Goal: Transaction & Acquisition: Purchase product/service

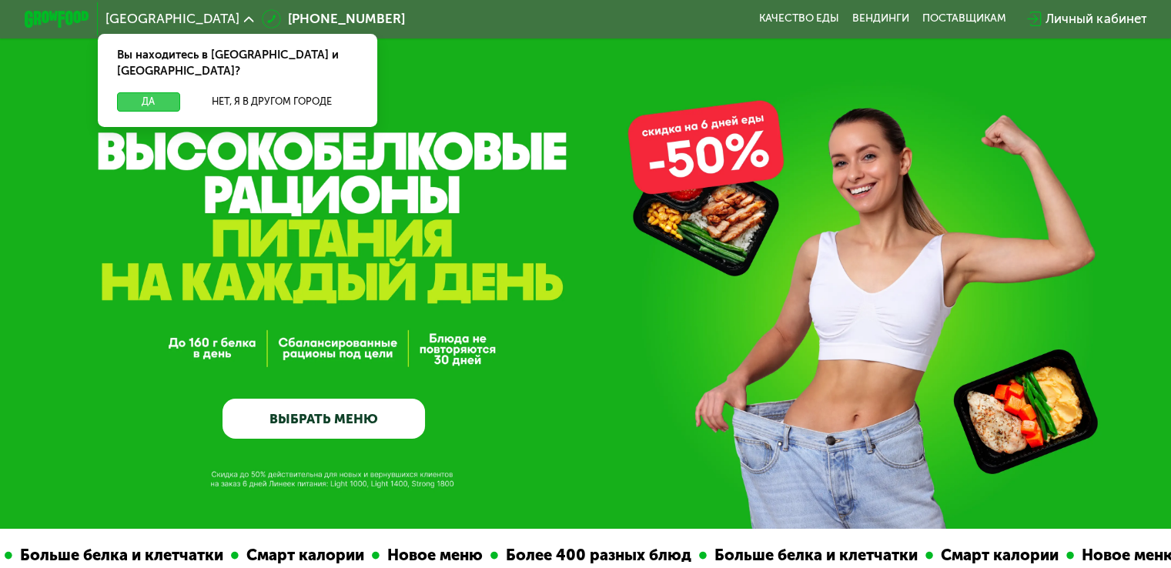
click at [156, 92] on button "Да" at bounding box center [148, 101] width 62 height 19
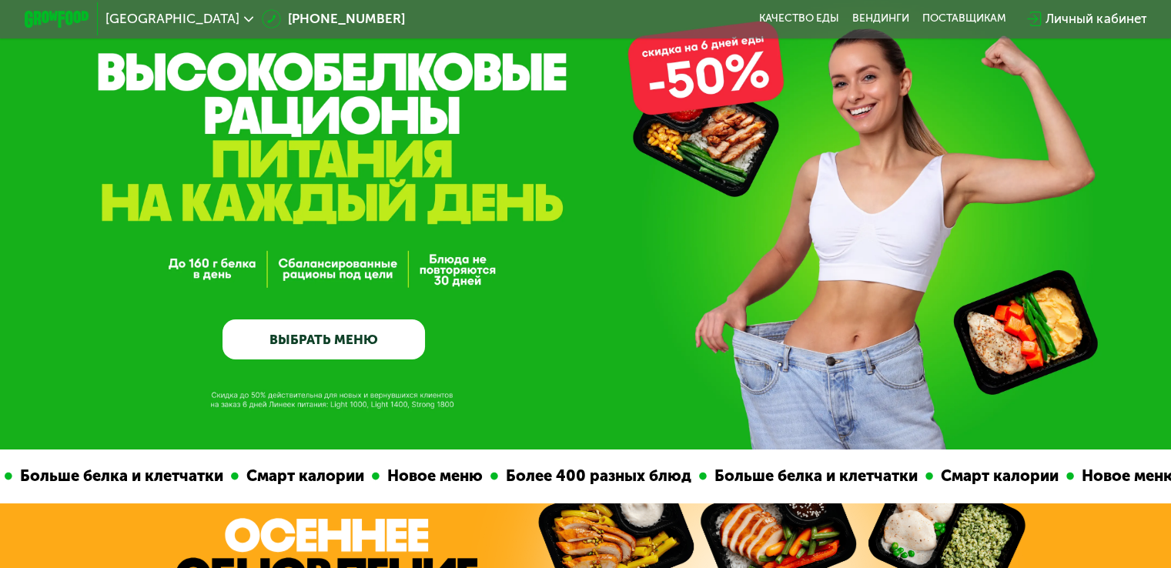
scroll to position [77, 0]
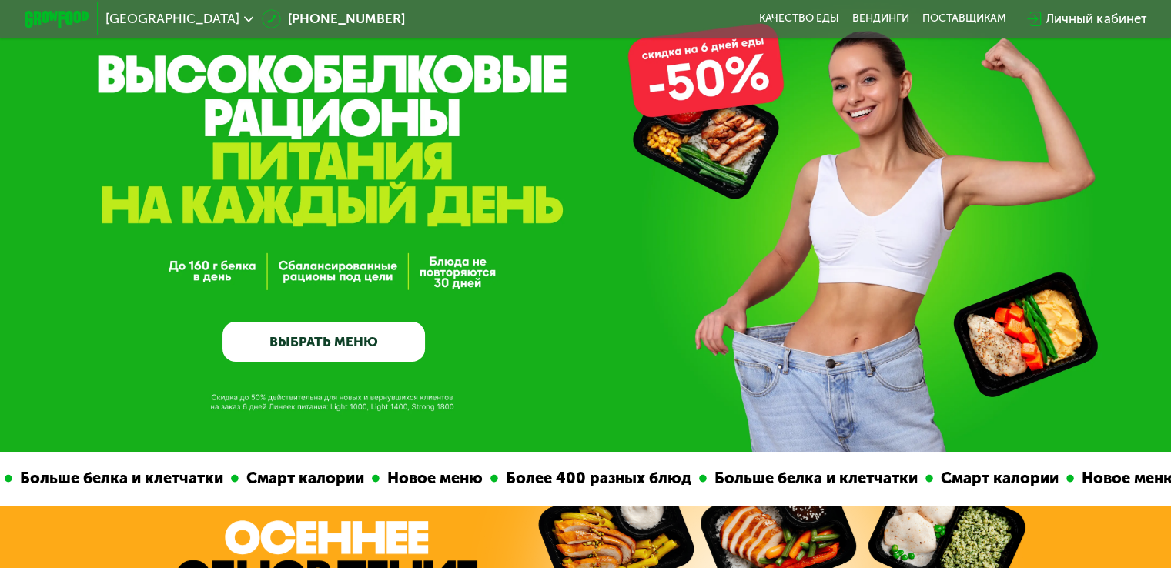
click at [709, 109] on div "GrowFood — доставка правильного питания ВЫБРАТЬ МЕНЮ" at bounding box center [585, 187] width 1171 height 529
click at [750, 156] on div "GrowFood — доставка правильного питания ВЫБРАТЬ МЕНЮ" at bounding box center [585, 236] width 1171 height 252
click at [1062, 302] on div "GrowFood — доставка правильного питания ВЫБРАТЬ МЕНЮ" at bounding box center [585, 236] width 1171 height 252
drag, startPoint x: 1095, startPoint y: 345, endPoint x: 1001, endPoint y: 317, distance: 97.9
click at [1091, 339] on div "GrowFood — доставка правильного питания ВЫБРАТЬ МЕНЮ" at bounding box center [585, 236] width 1171 height 252
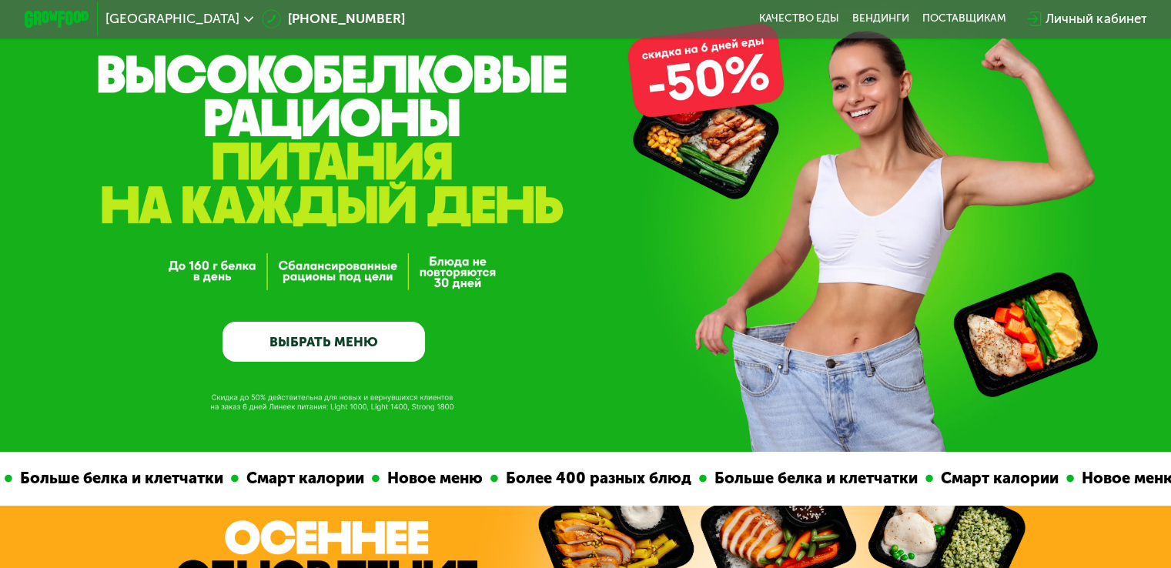
click at [957, 303] on div "GrowFood — доставка правильного питания ВЫБРАТЬ МЕНЮ" at bounding box center [585, 236] width 1171 height 252
click at [893, 259] on div "GrowFood — доставка правильного питания ВЫБРАТЬ МЕНЮ" at bounding box center [585, 236] width 1171 height 252
click at [836, 287] on div "GrowFood — доставка правильного питания ВЫБРАТЬ МЕНЮ" at bounding box center [585, 236] width 1171 height 252
drag, startPoint x: 844, startPoint y: 341, endPoint x: 591, endPoint y: 285, distance: 258.7
click at [832, 339] on div "GrowFood — доставка правильного питания ВЫБРАТЬ МЕНЮ" at bounding box center [585, 236] width 1171 height 252
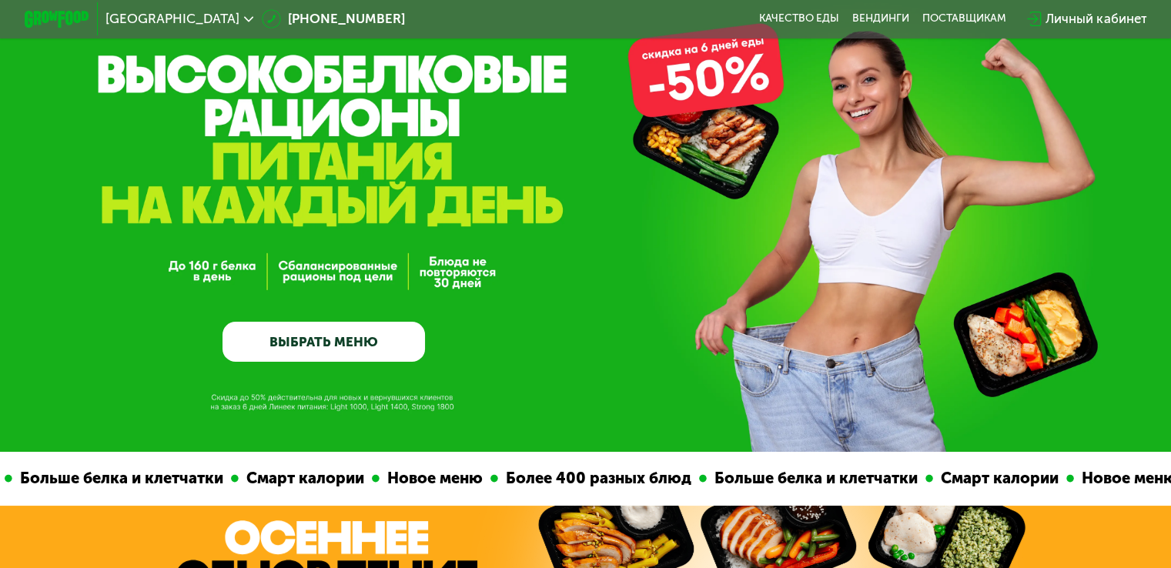
click at [591, 285] on div "GrowFood — доставка правильного питания ВЫБРАТЬ МЕНЮ" at bounding box center [585, 236] width 1171 height 252
click at [536, 240] on div "GrowFood — доставка правильного питания ВЫБРАТЬ МЕНЮ" at bounding box center [585, 236] width 1171 height 252
click at [357, 189] on div "GrowFood — доставка правильного питания ВЫБРАТЬ МЕНЮ" at bounding box center [324, 236] width 203 height 252
click at [334, 349] on link "ВЫБРАТЬ МЕНЮ" at bounding box center [324, 342] width 203 height 41
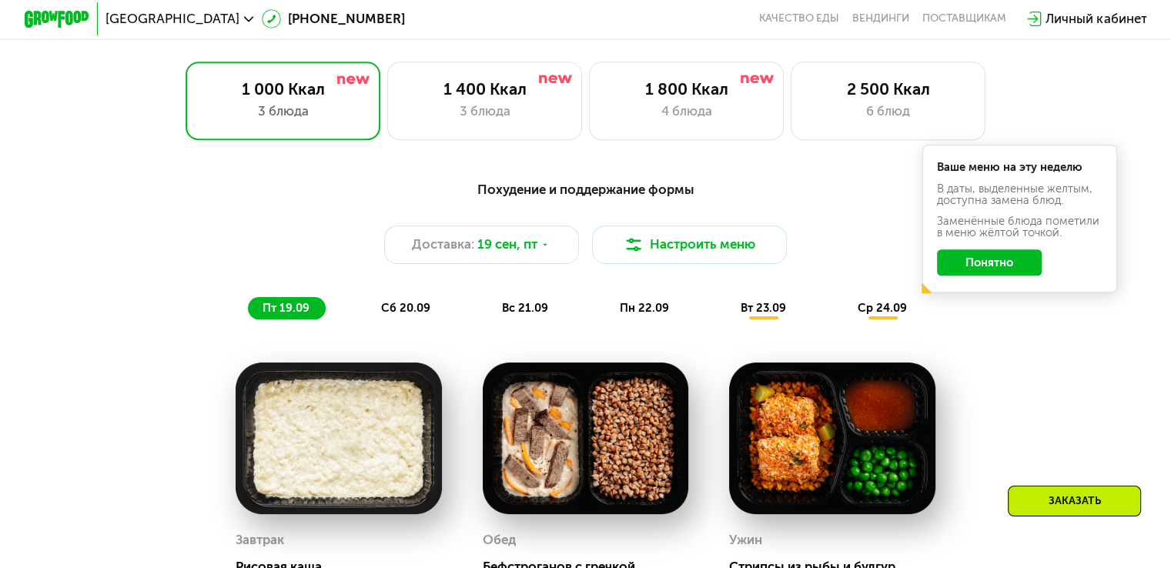
scroll to position [1035, 0]
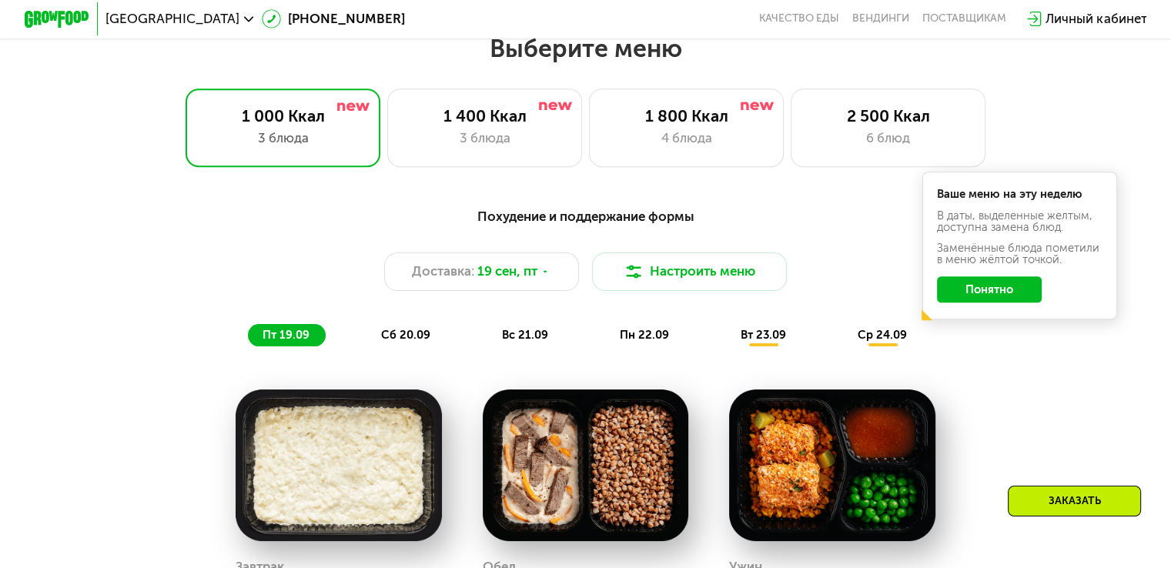
click at [1005, 300] on button "Понятно" at bounding box center [989, 289] width 105 height 26
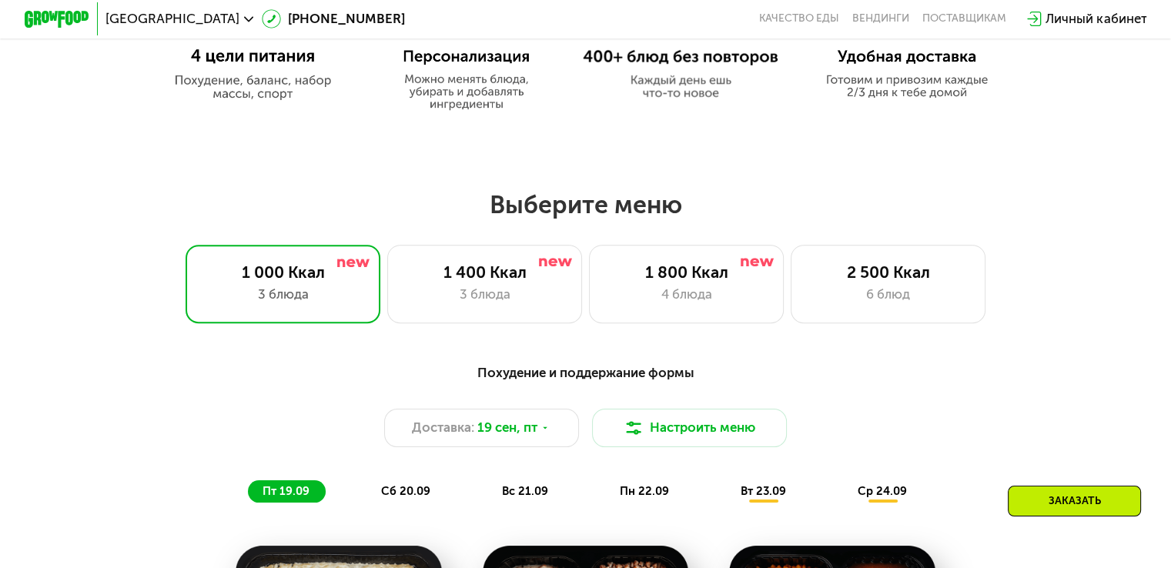
scroll to position [881, 0]
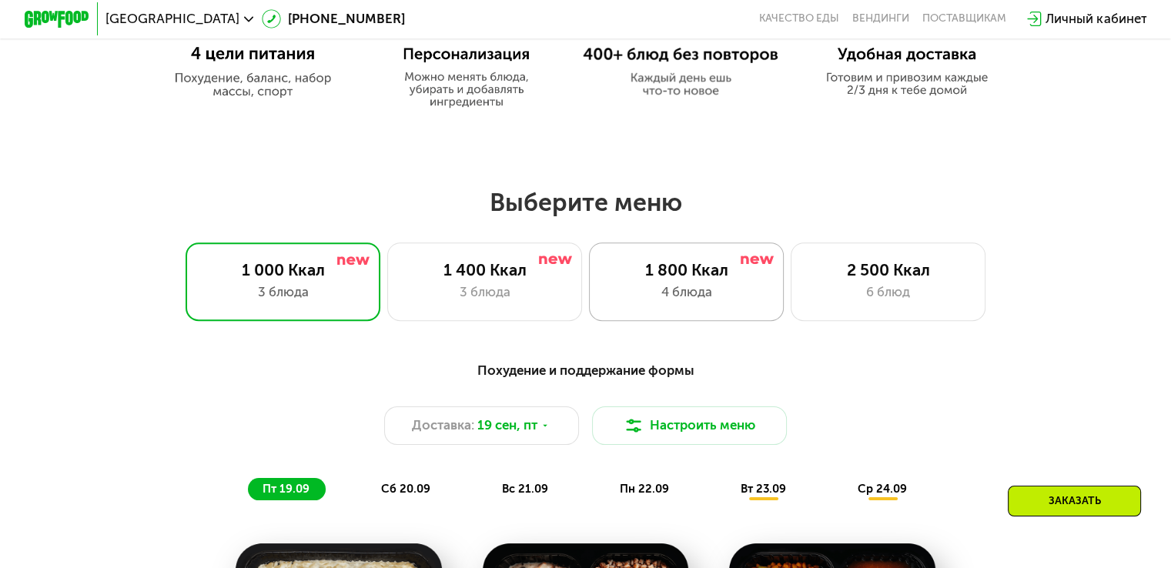
click at [664, 296] on div "4 блюда" at bounding box center [686, 292] width 161 height 19
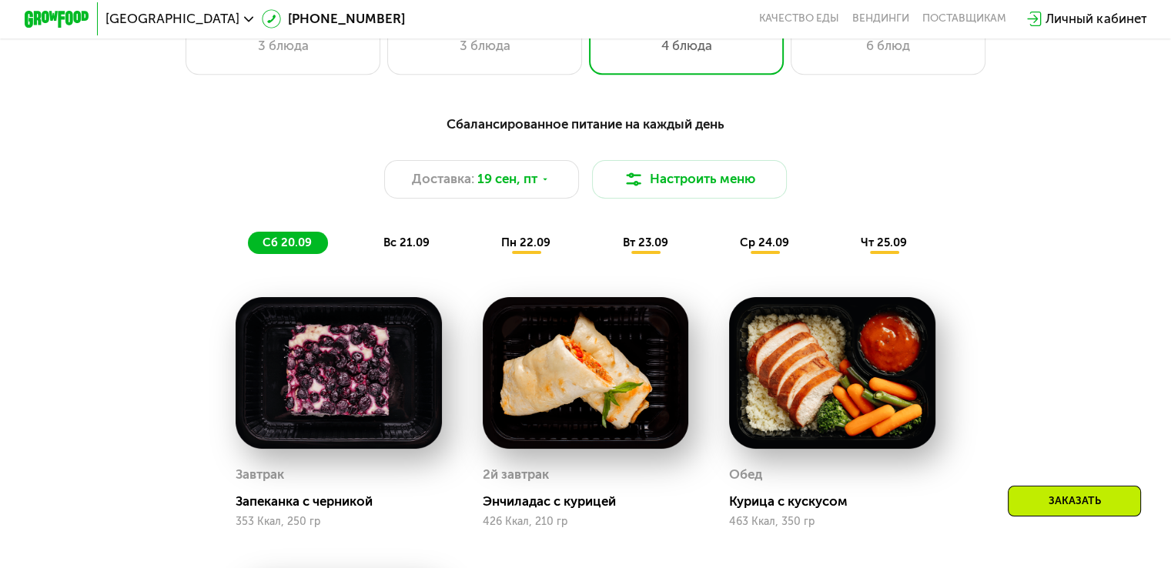
scroll to position [1112, 0]
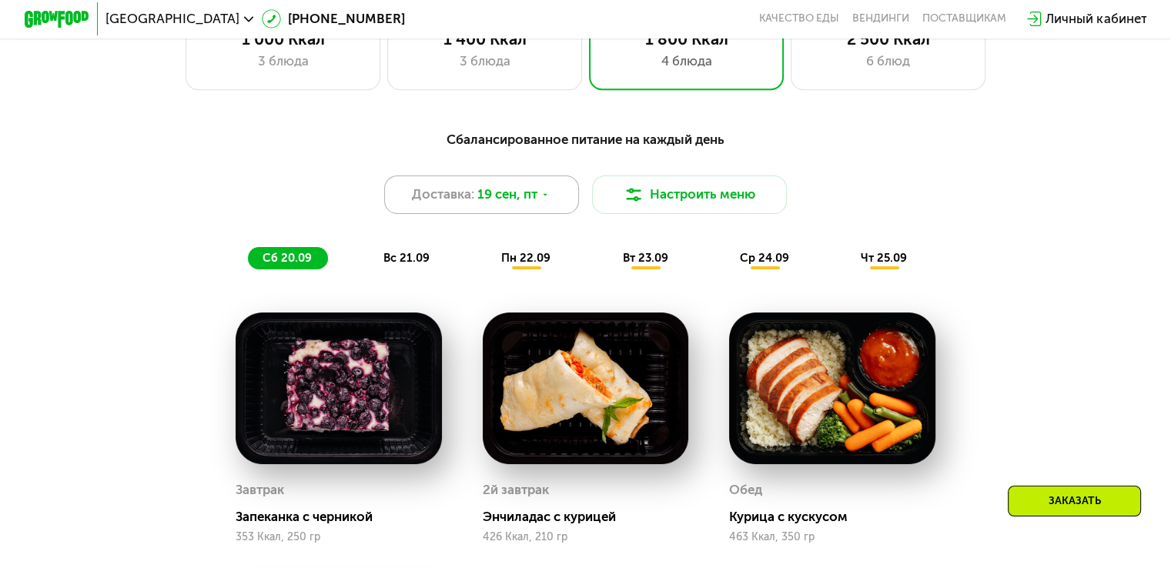
click at [546, 198] on icon at bounding box center [546, 195] width 10 height 10
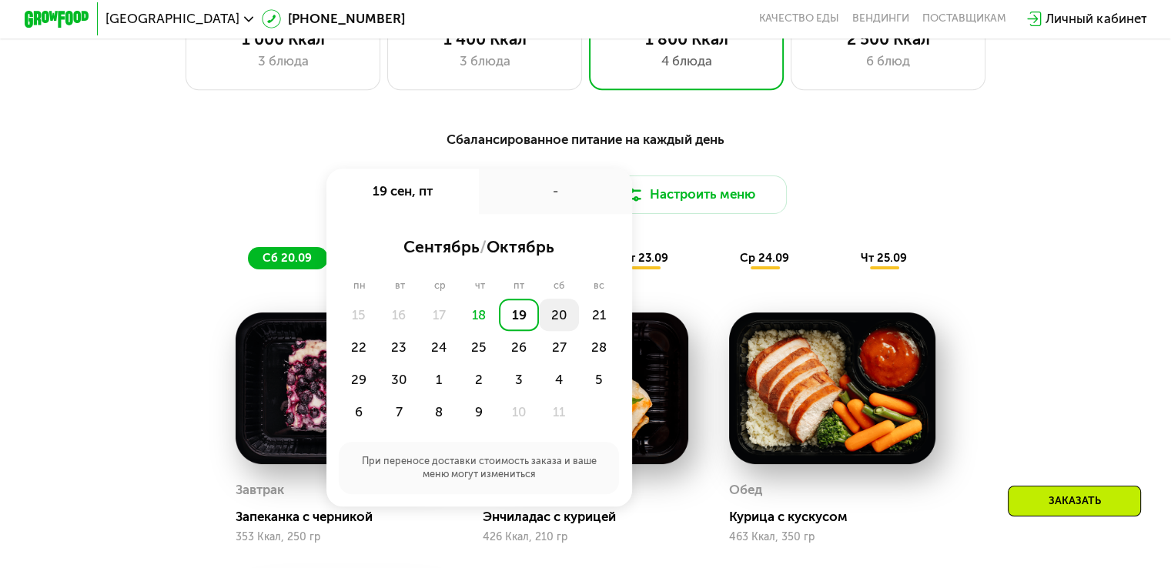
click at [560, 321] on div "20" at bounding box center [559, 315] width 40 height 32
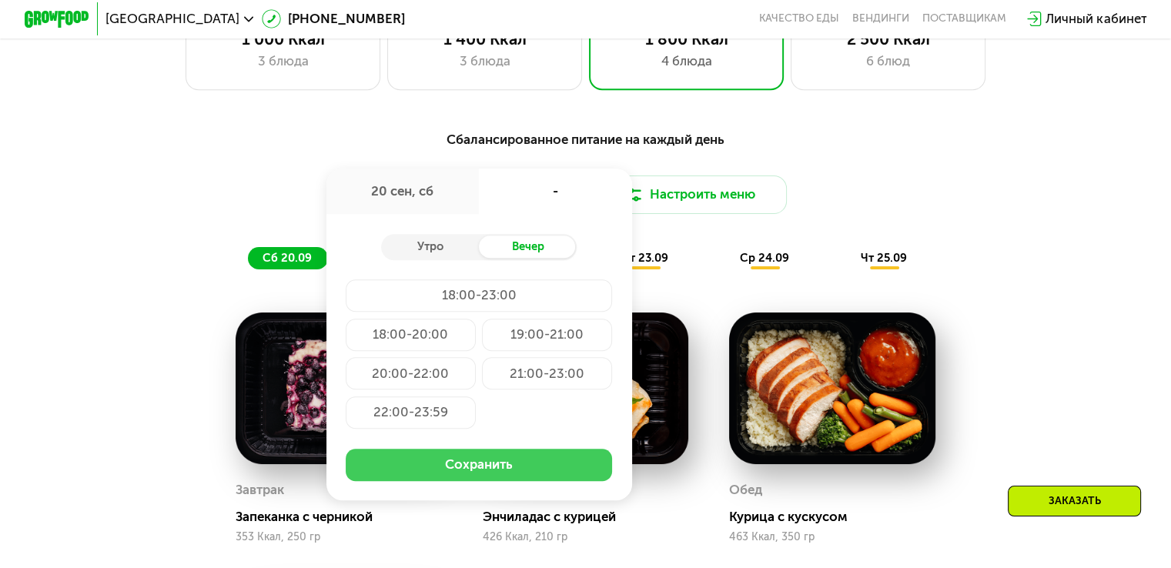
click at [506, 469] on button "Сохранить" at bounding box center [479, 465] width 266 height 32
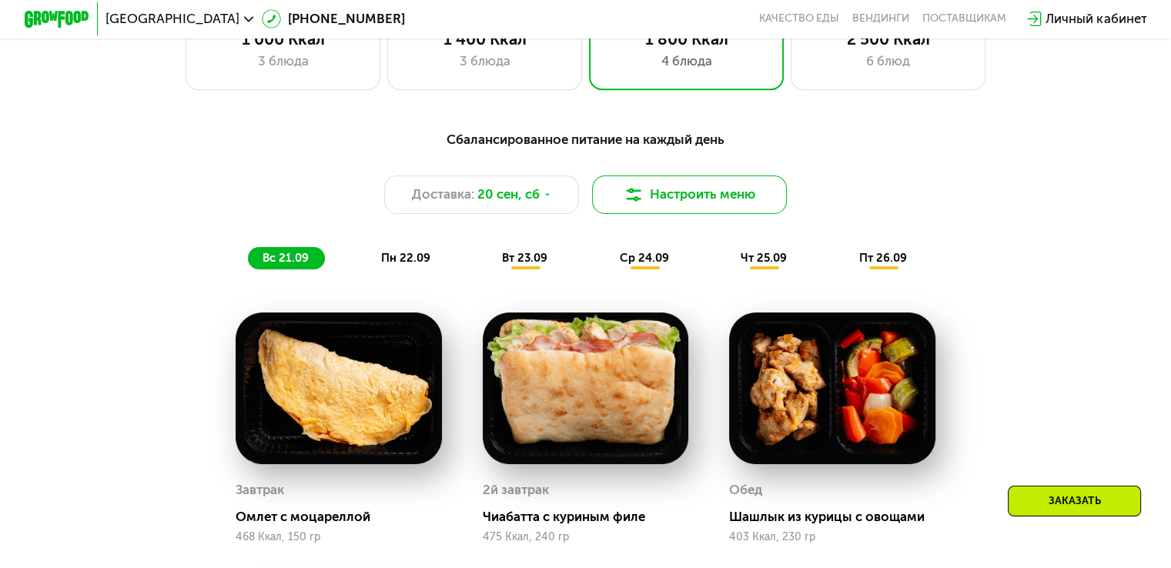
click at [725, 203] on button "Настроить меню" at bounding box center [690, 195] width 196 height 39
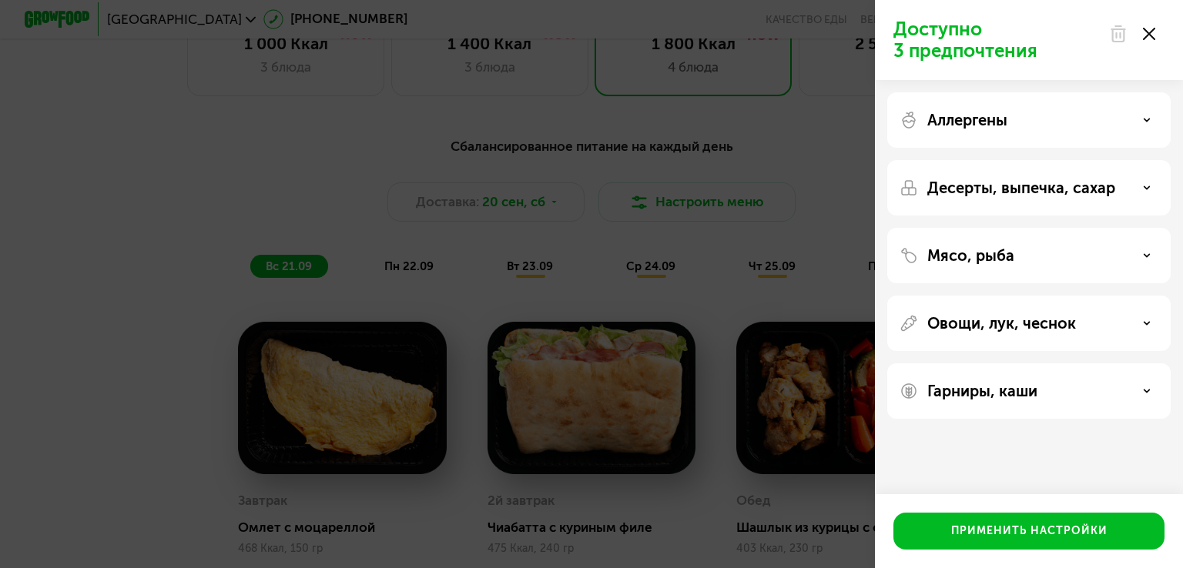
click at [152, 182] on div "Доступно 3 предпочтения Аллергены Десерты, выпечка, сахар Мясо, рыба Овощи, лук…" at bounding box center [591, 284] width 1183 height 568
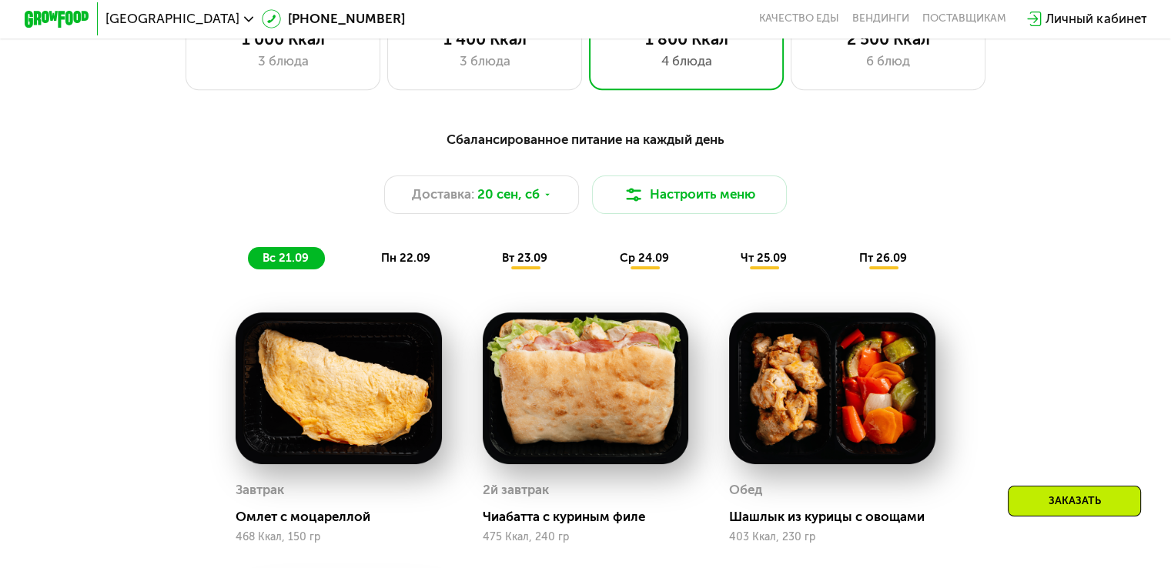
click at [396, 265] on span "пн 22.09" at bounding box center [405, 258] width 49 height 14
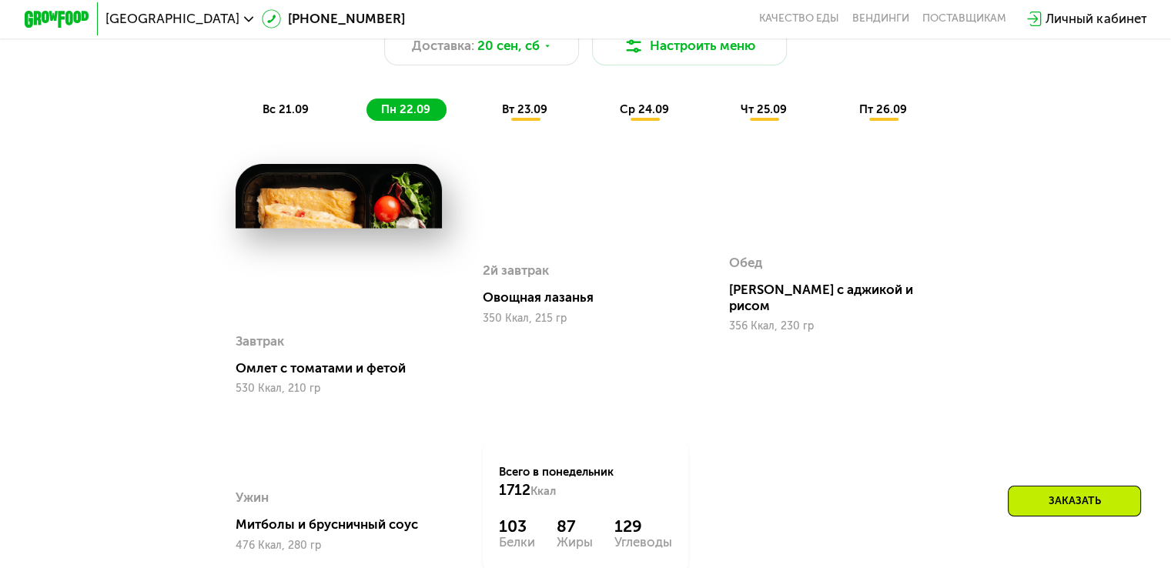
scroll to position [1266, 0]
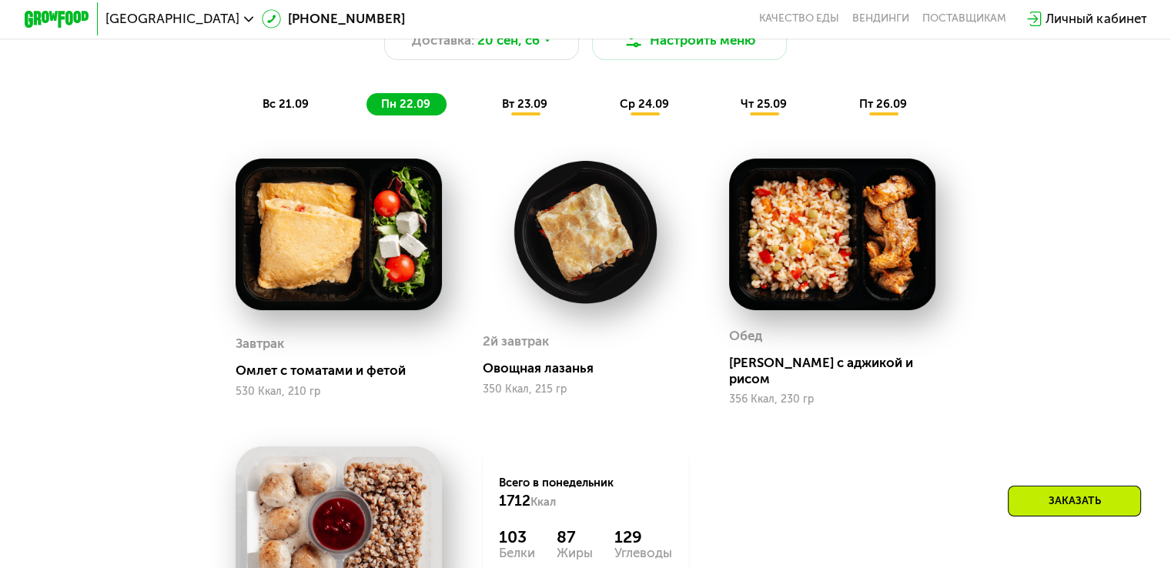
click at [527, 109] on span "вт 23.09" at bounding box center [524, 104] width 45 height 14
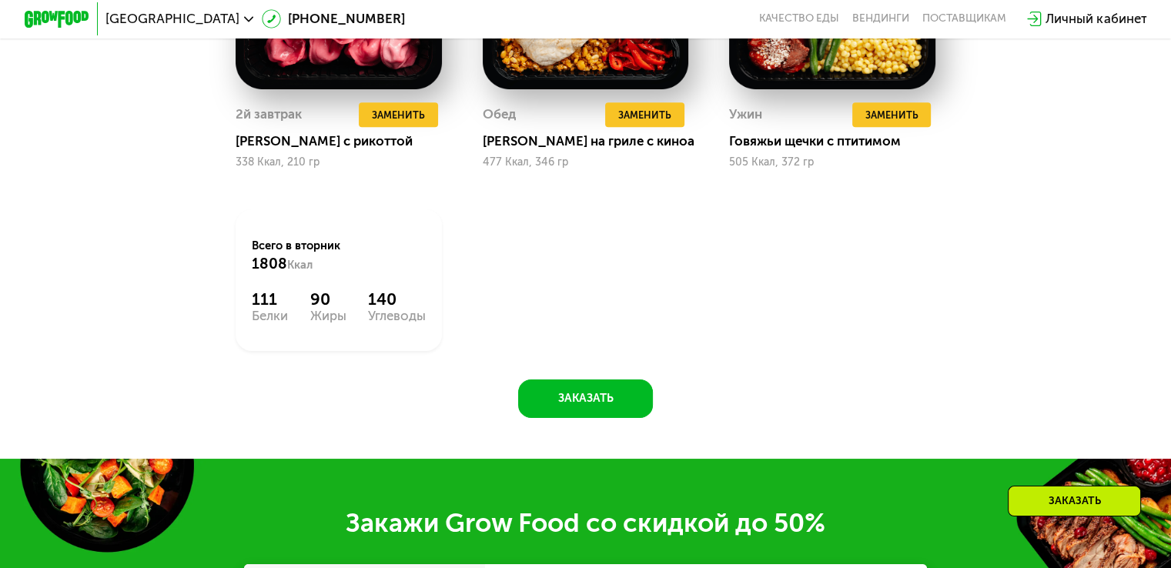
scroll to position [1805, 0]
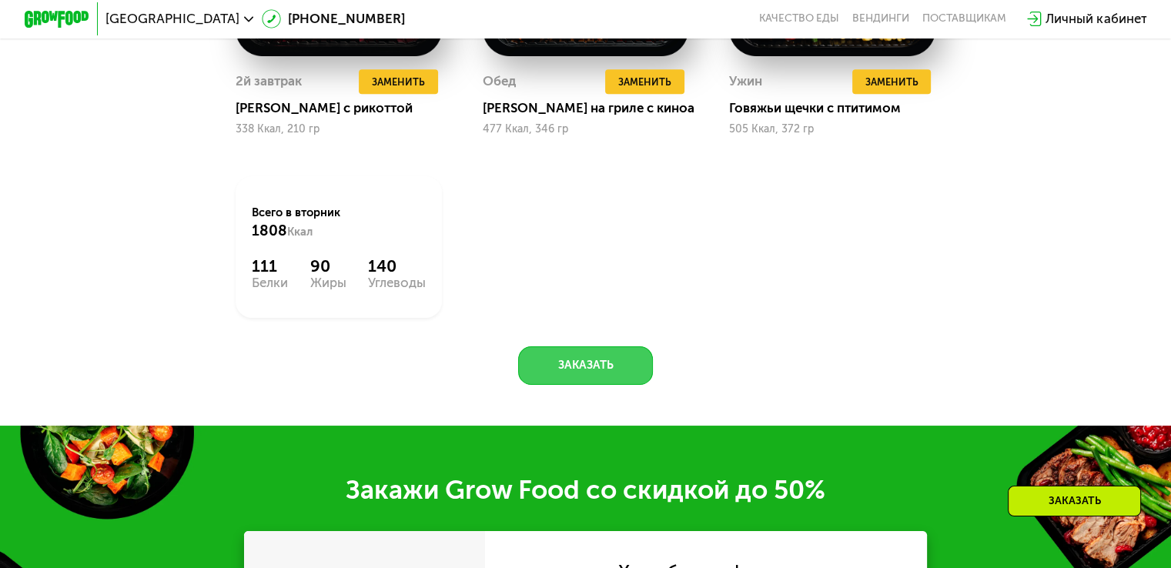
click at [569, 386] on button "Заказать" at bounding box center [585, 365] width 135 height 39
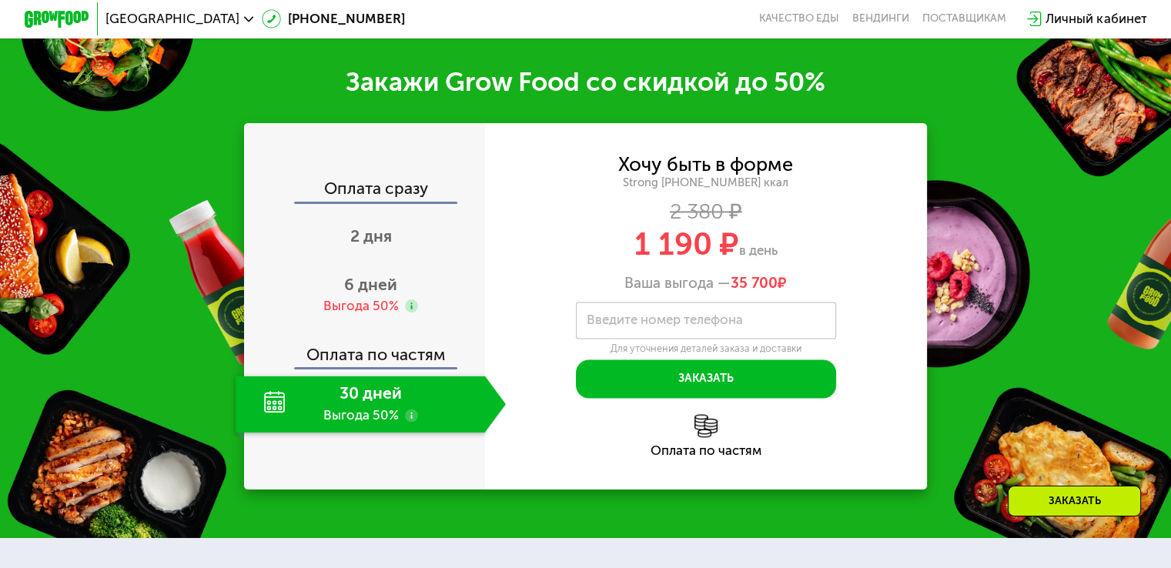
scroll to position [2248, 0]
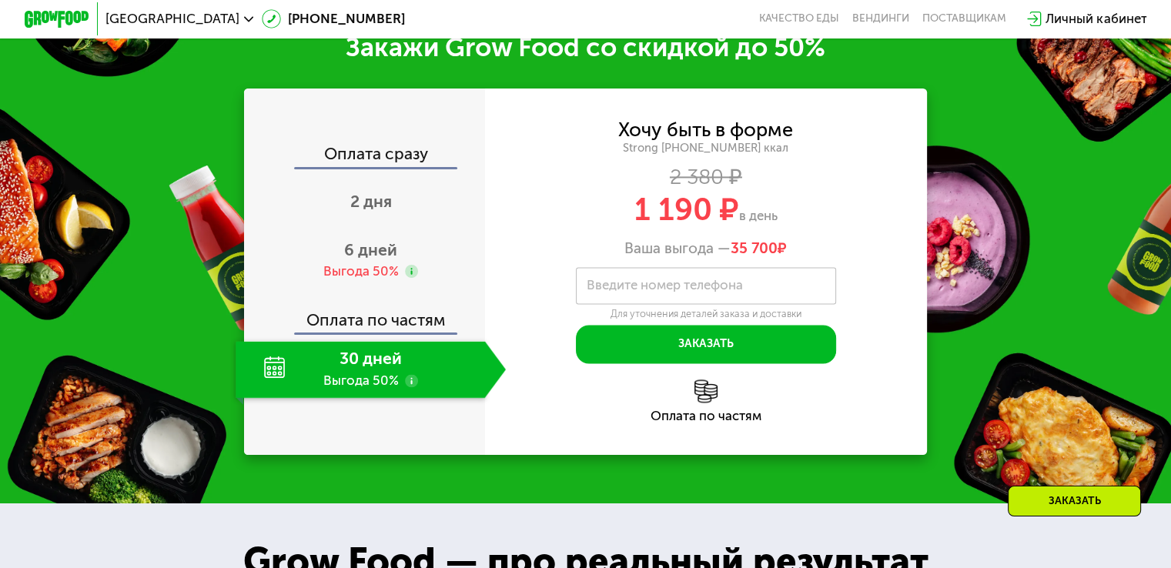
drag, startPoint x: 629, startPoint y: 224, endPoint x: 807, endPoint y: 236, distance: 178.2
click at [806, 225] on div "1 190 ₽ в день" at bounding box center [706, 209] width 443 height 31
click at [824, 225] on div "1 190 ₽ в день" at bounding box center [706, 209] width 443 height 31
click at [819, 225] on div "1 190 ₽ в день" at bounding box center [706, 209] width 443 height 31
click at [360, 259] on span "6 дней" at bounding box center [370, 249] width 53 height 19
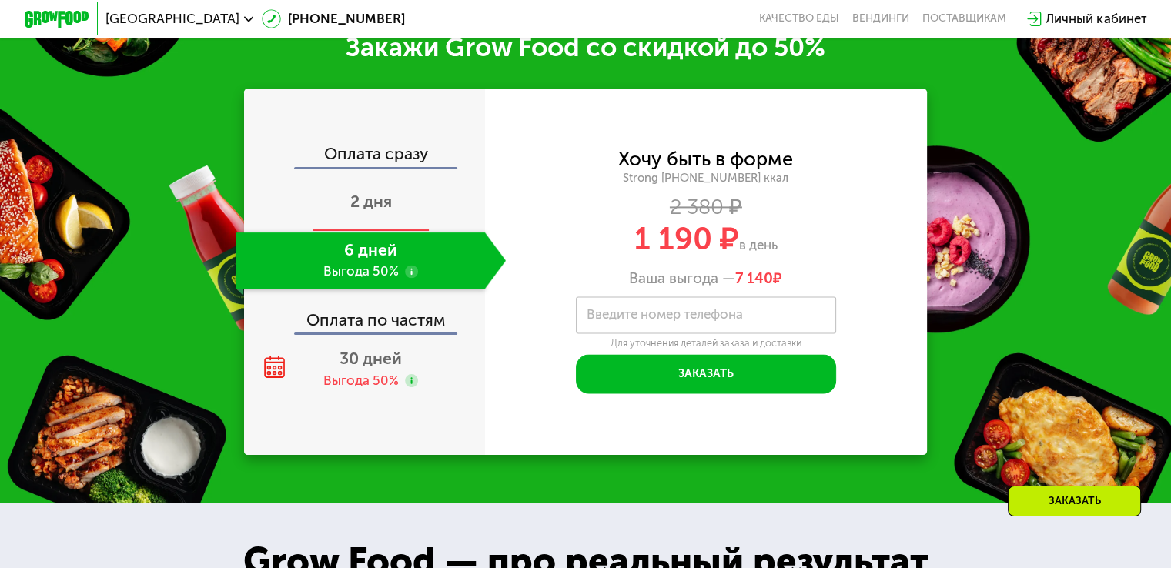
click at [358, 231] on div "2 дня" at bounding box center [371, 203] width 270 height 57
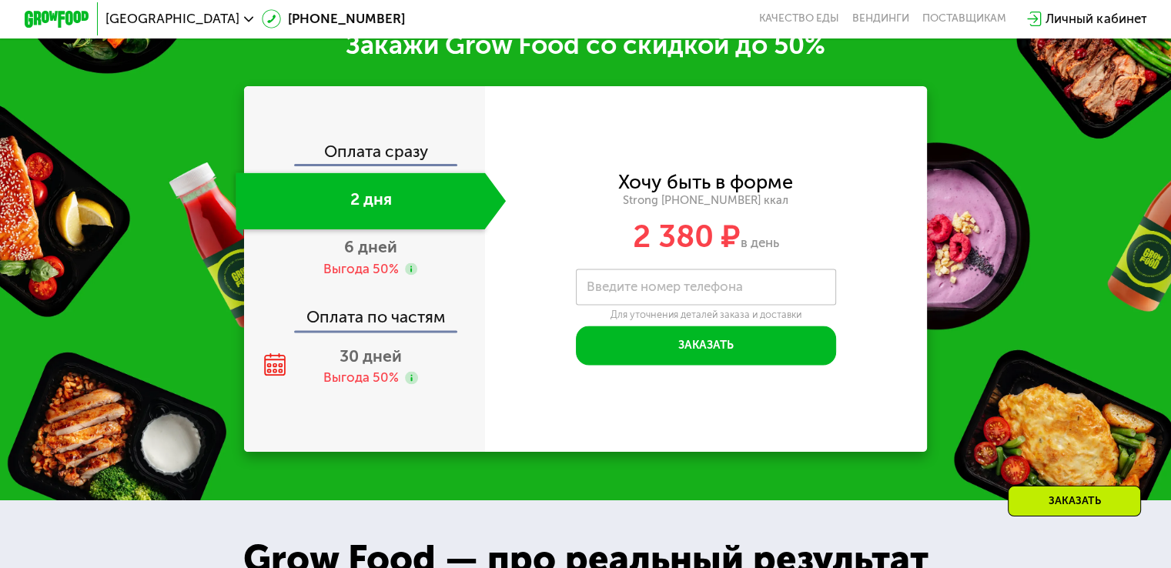
scroll to position [2050, 0]
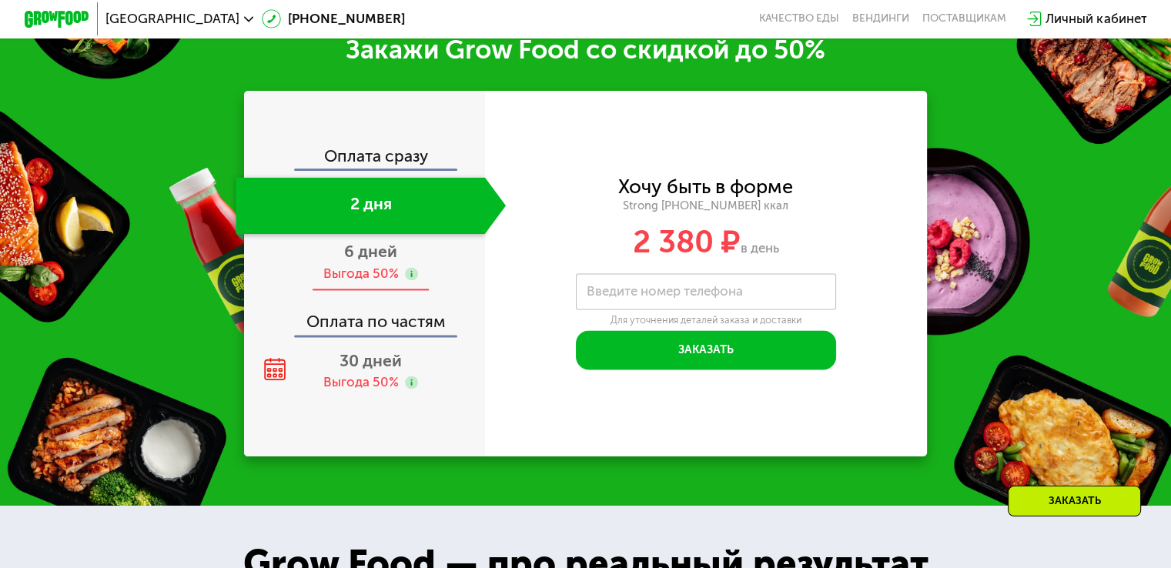
click at [407, 280] on use at bounding box center [411, 273] width 13 height 13
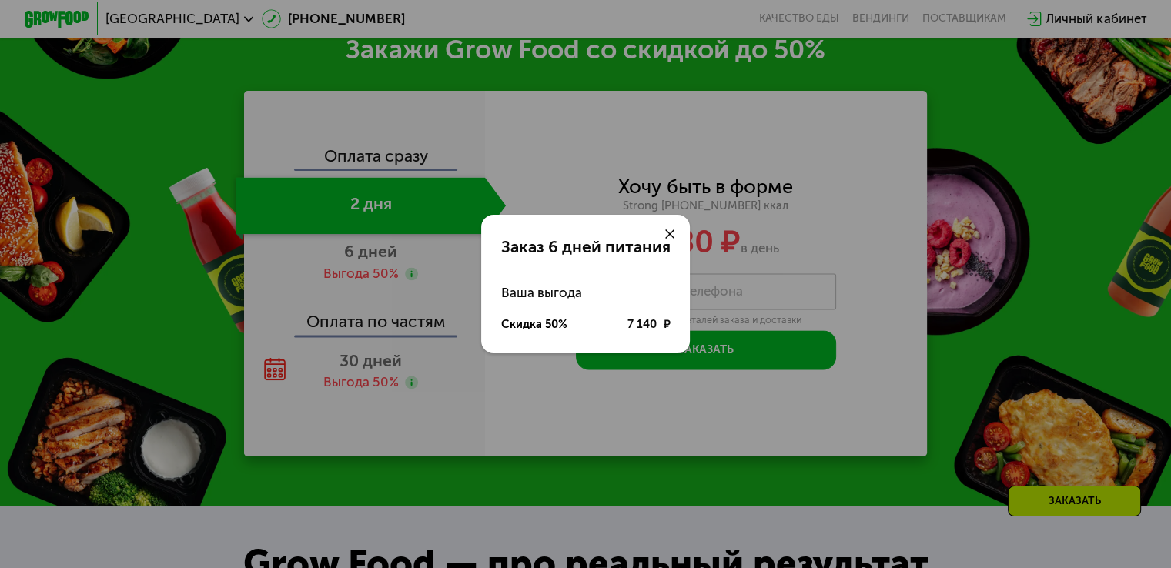
click at [668, 233] on icon at bounding box center [670, 234] width 10 height 10
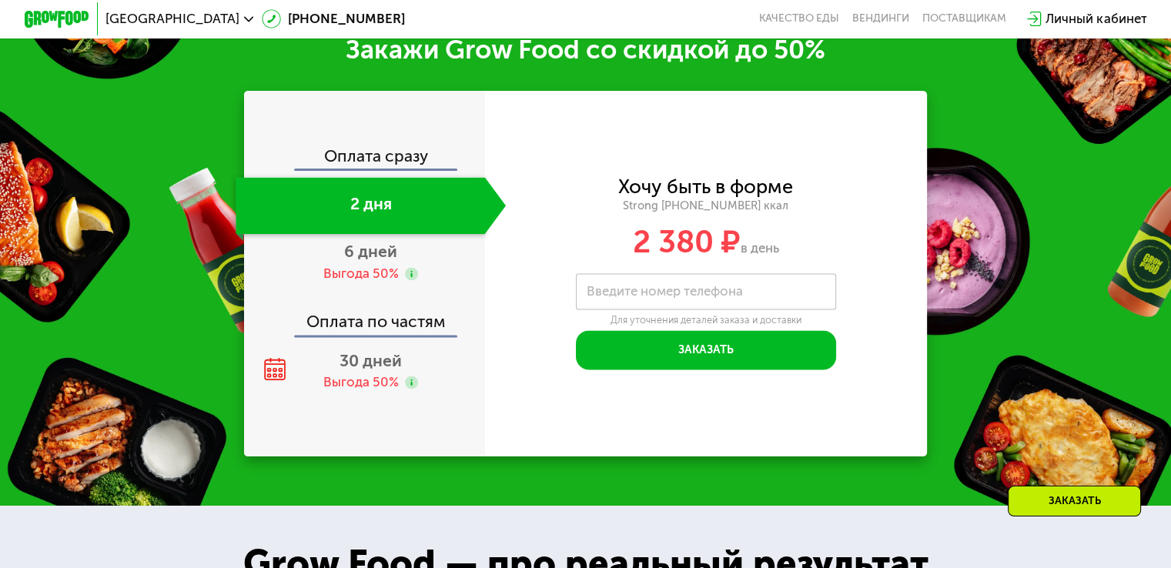
click at [372, 229] on div "2 дня" at bounding box center [360, 205] width 249 height 57
click at [360, 261] on span "6 дней" at bounding box center [370, 251] width 53 height 19
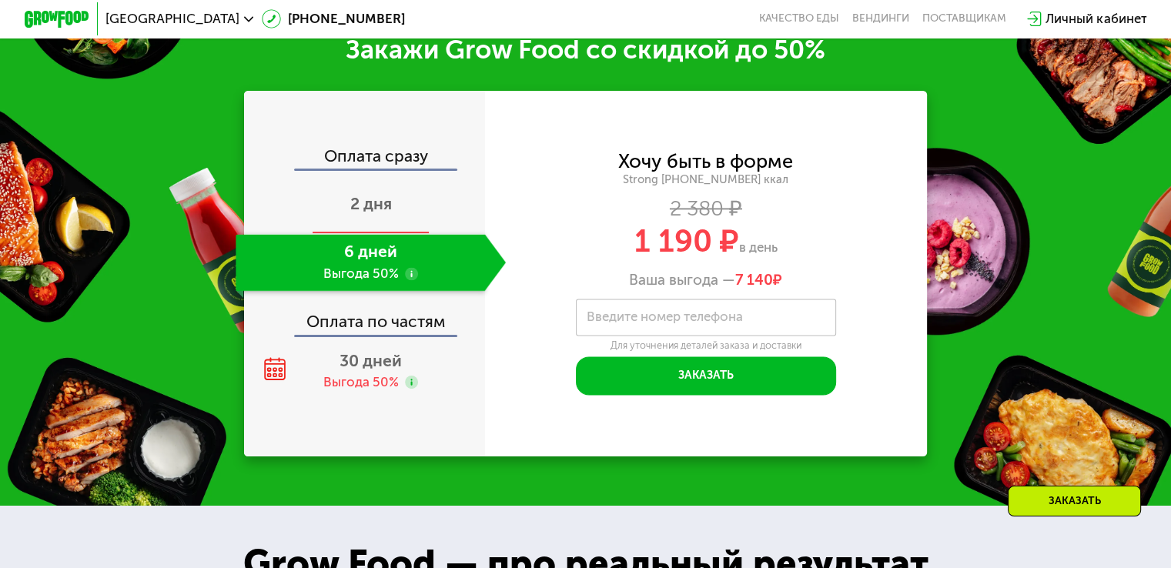
click at [373, 213] on span "2 дня" at bounding box center [371, 203] width 42 height 19
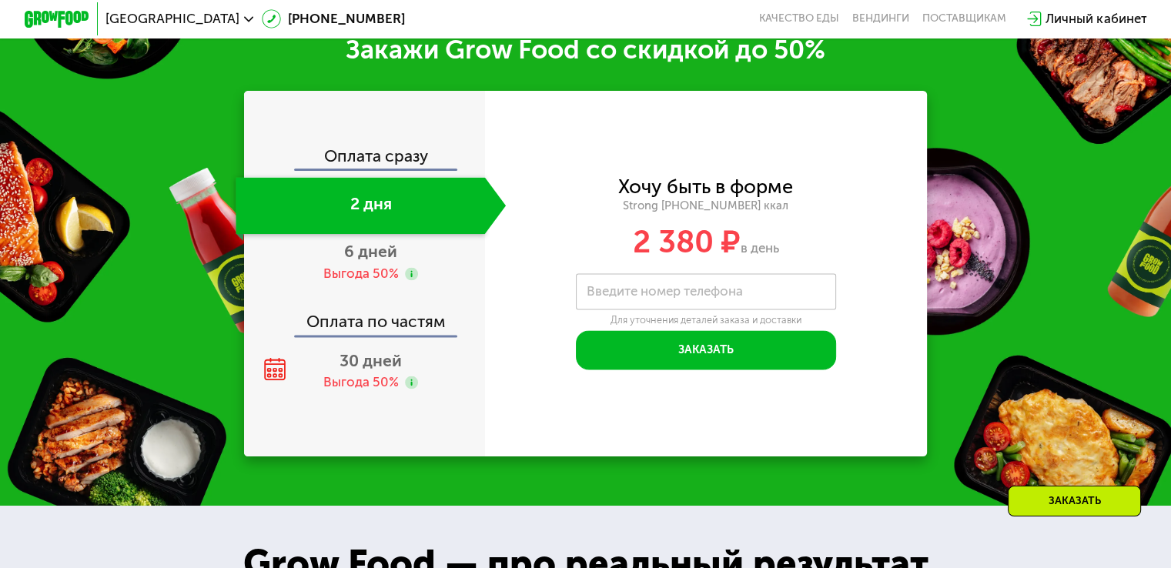
drag, startPoint x: 742, startPoint y: 266, endPoint x: 815, endPoint y: 271, distance: 72.6
click at [812, 257] on div "2 380 ₽ в день" at bounding box center [706, 241] width 443 height 31
click at [825, 257] on div "2 380 ₽ в день" at bounding box center [706, 241] width 443 height 31
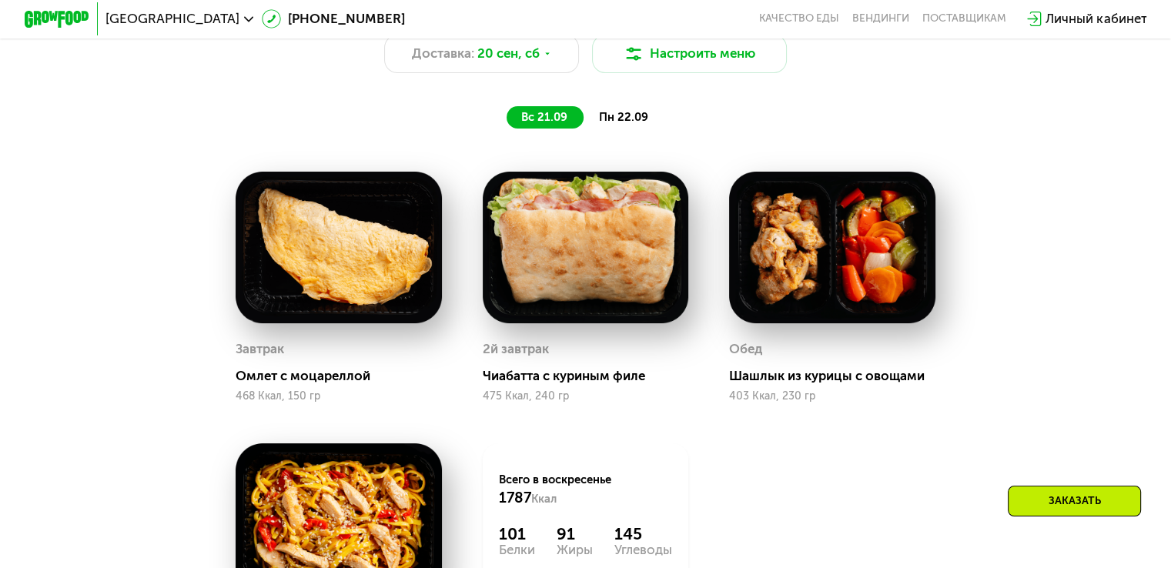
scroll to position [1049, 0]
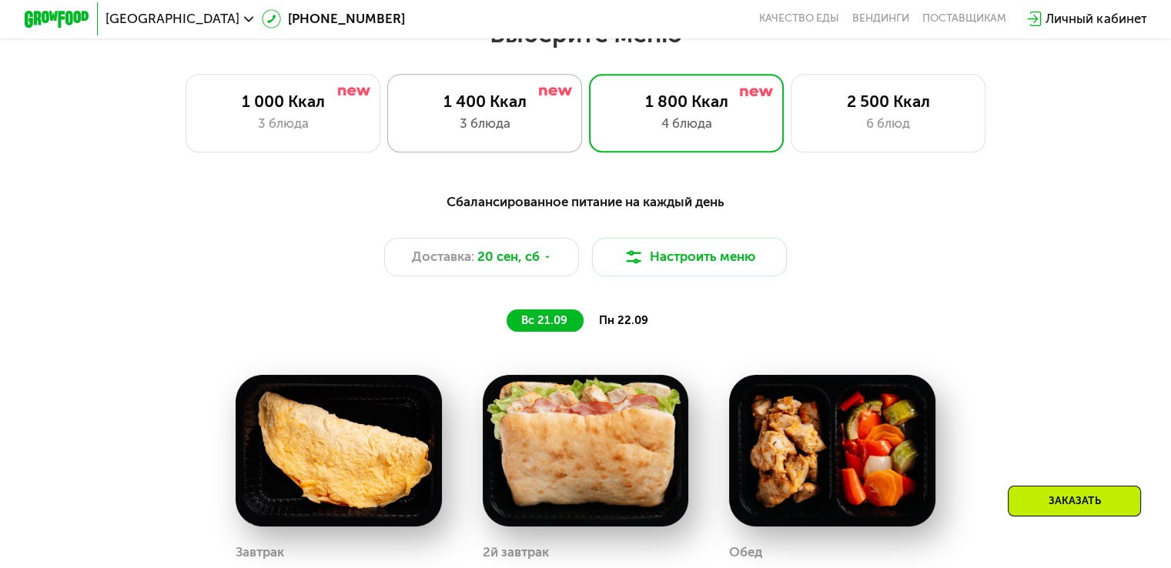
click at [450, 101] on div "1 400 Ккал" at bounding box center [484, 101] width 161 height 19
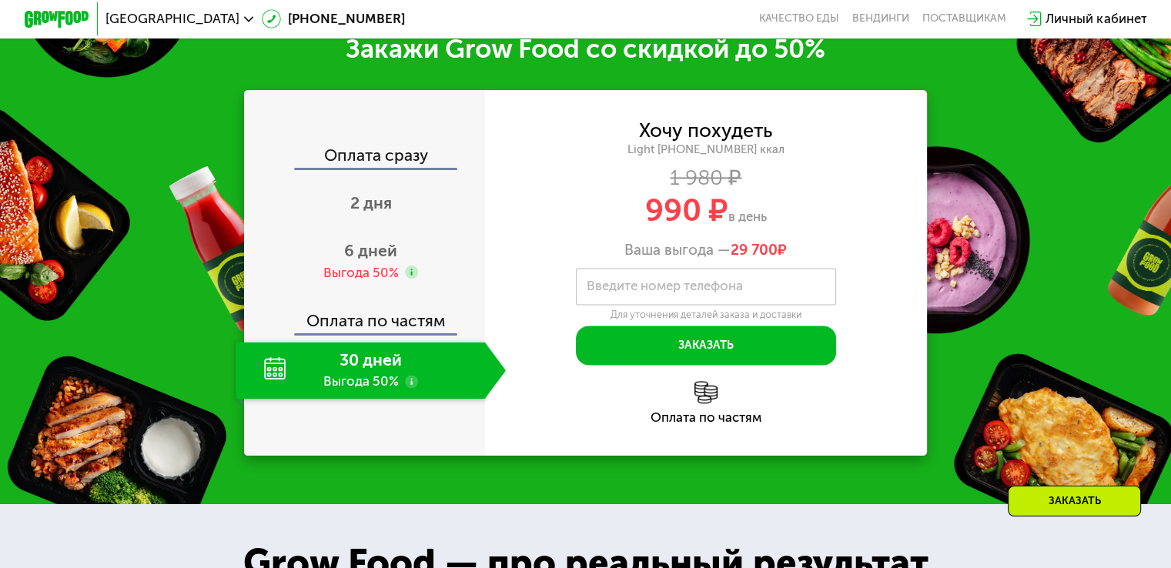
scroll to position [1973, 0]
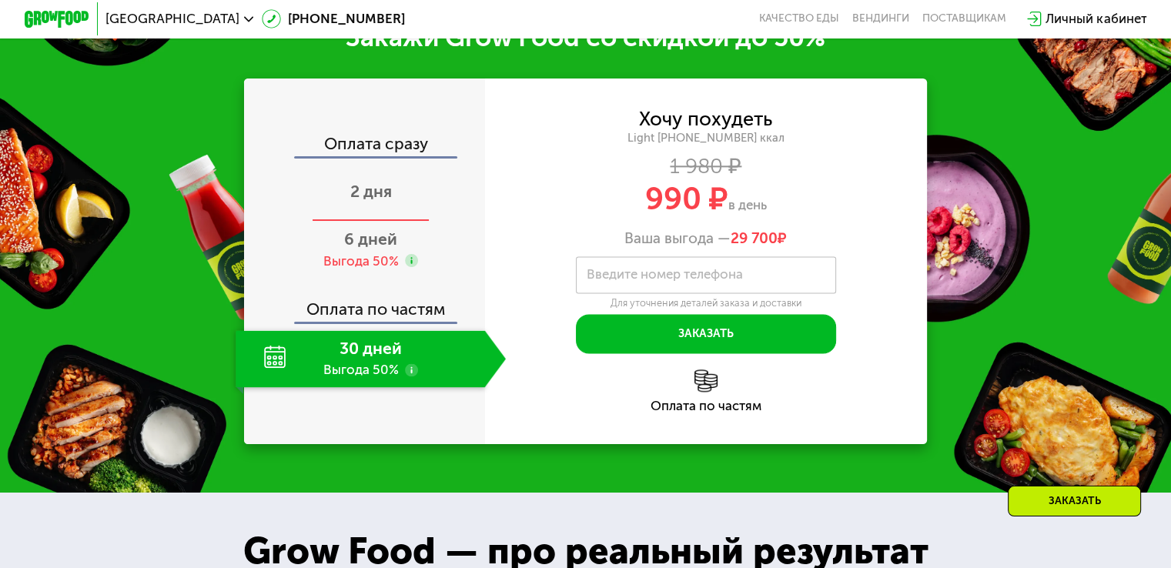
click at [351, 201] on span "2 дня" at bounding box center [371, 191] width 42 height 19
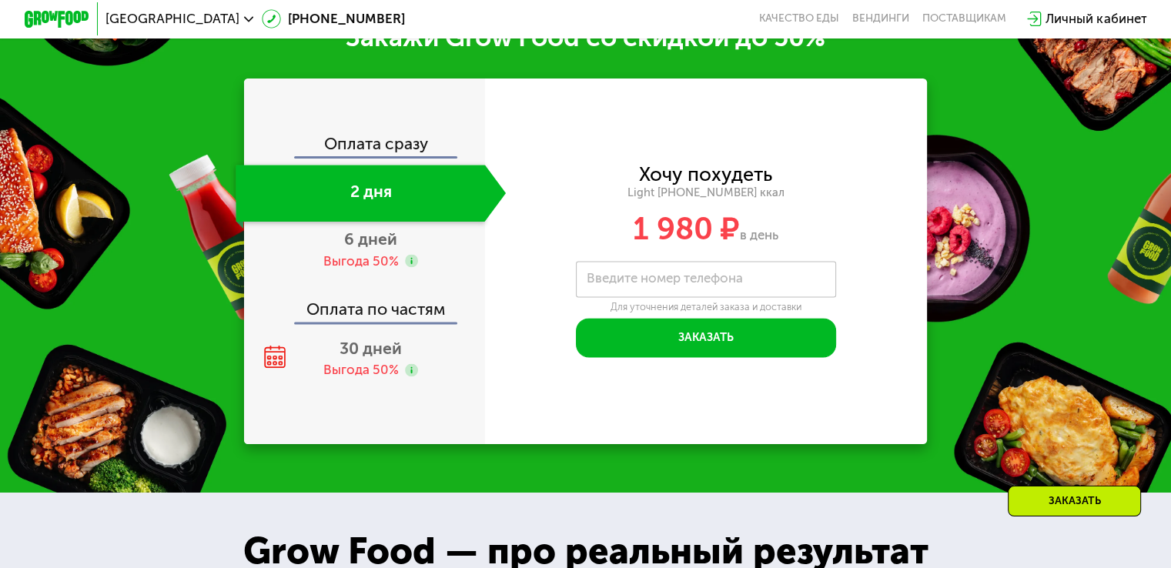
drag, startPoint x: 638, startPoint y: 189, endPoint x: 820, endPoint y: 219, distance: 184.3
click at [820, 219] on div "Хочу похудеть Light [PHONE_NUMBER] ккал 1 980 ₽ в день" at bounding box center [706, 205] width 443 height 79
click at [835, 219] on div "Хочу похудеть Light [PHONE_NUMBER] ккал 1 980 ₽ в день" at bounding box center [706, 205] width 443 height 79
click at [372, 358] on span "30 дней" at bounding box center [371, 348] width 62 height 19
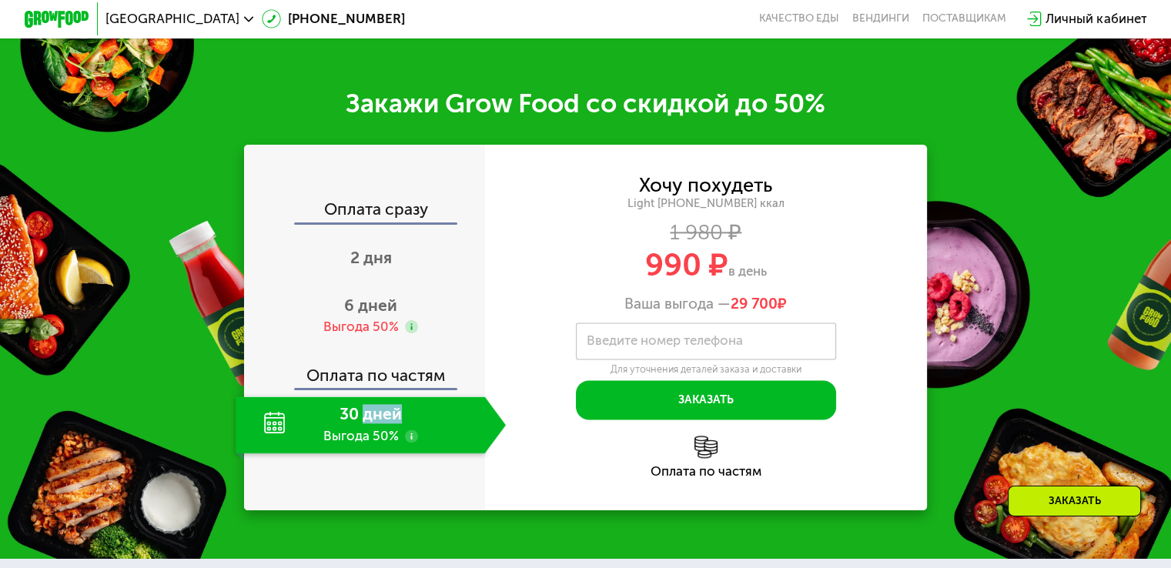
scroll to position [2041, 0]
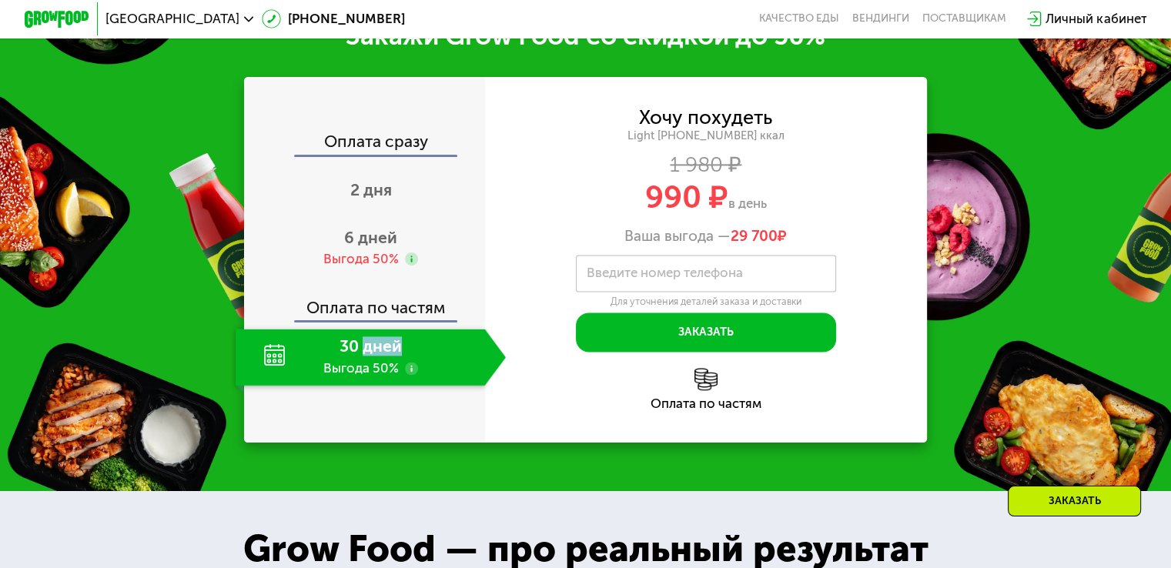
click at [372, 366] on div "30 дней Выгода 50%" at bounding box center [360, 357] width 249 height 57
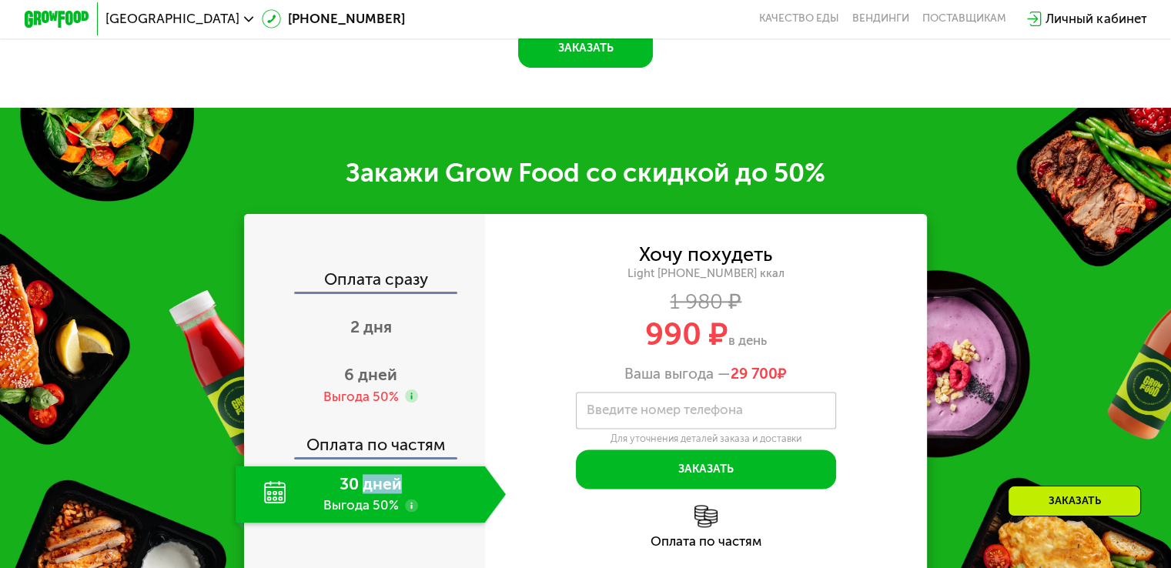
scroll to position [1973, 0]
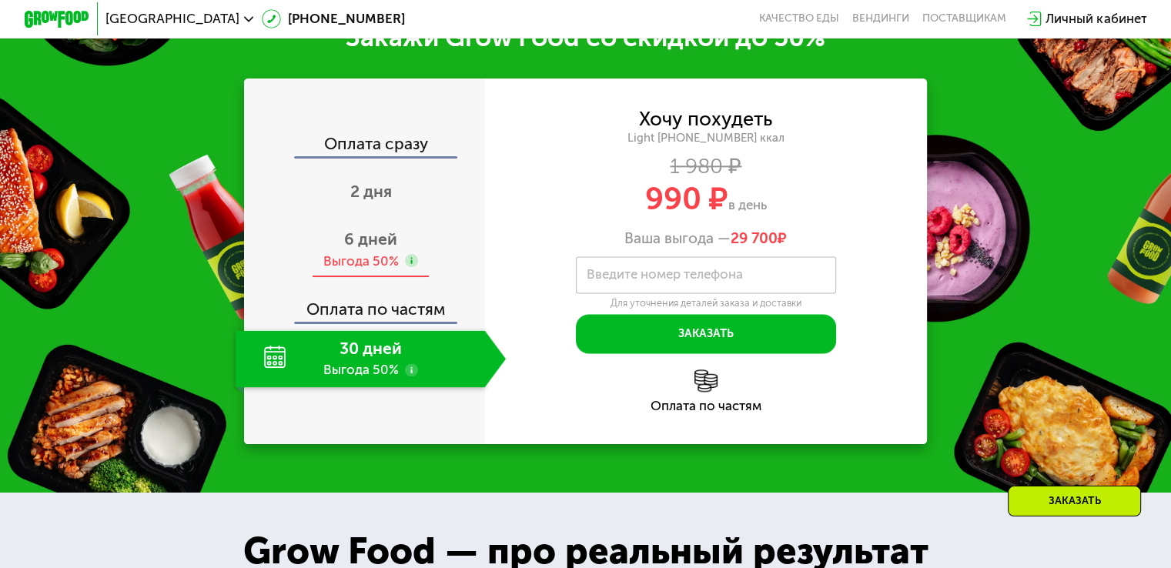
click at [387, 266] on div "6 дней Выгода 50%" at bounding box center [371, 250] width 270 height 57
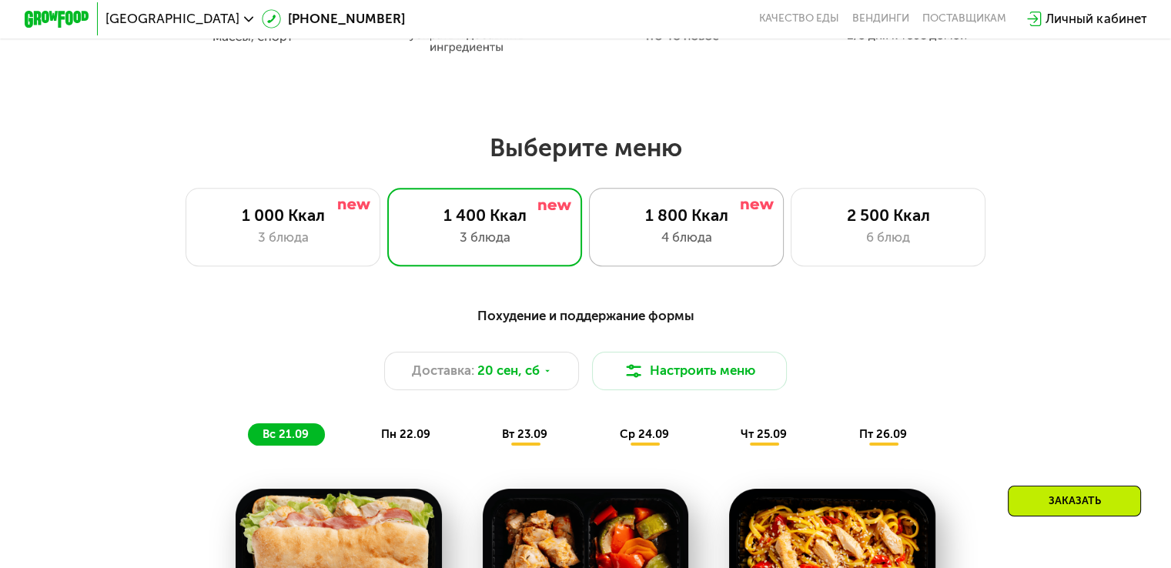
scroll to position [895, 0]
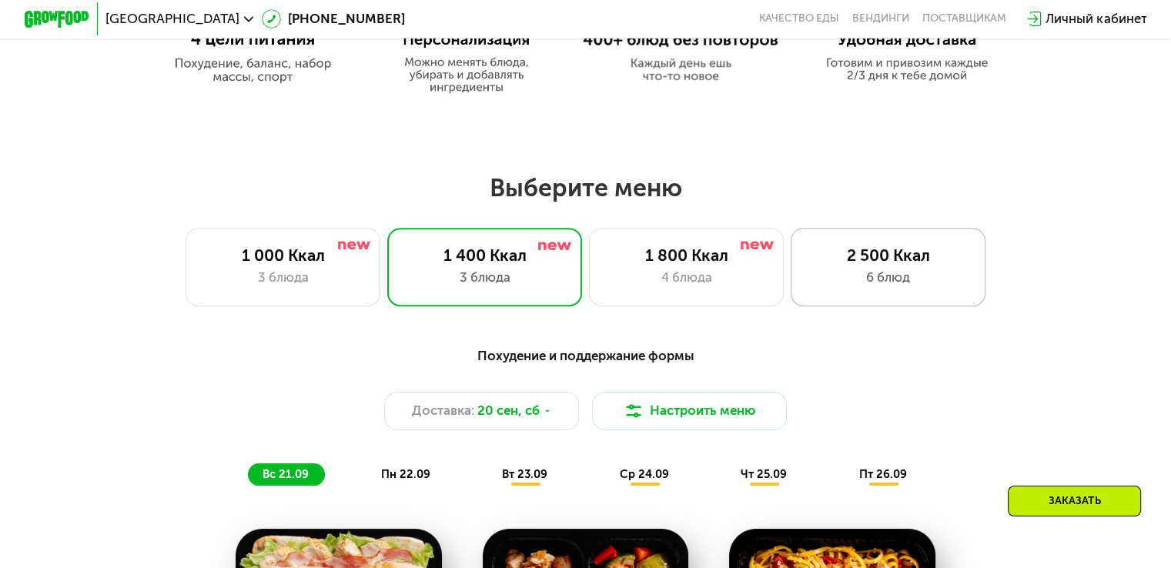
click at [832, 258] on div "2 500 Ккал" at bounding box center [888, 255] width 161 height 19
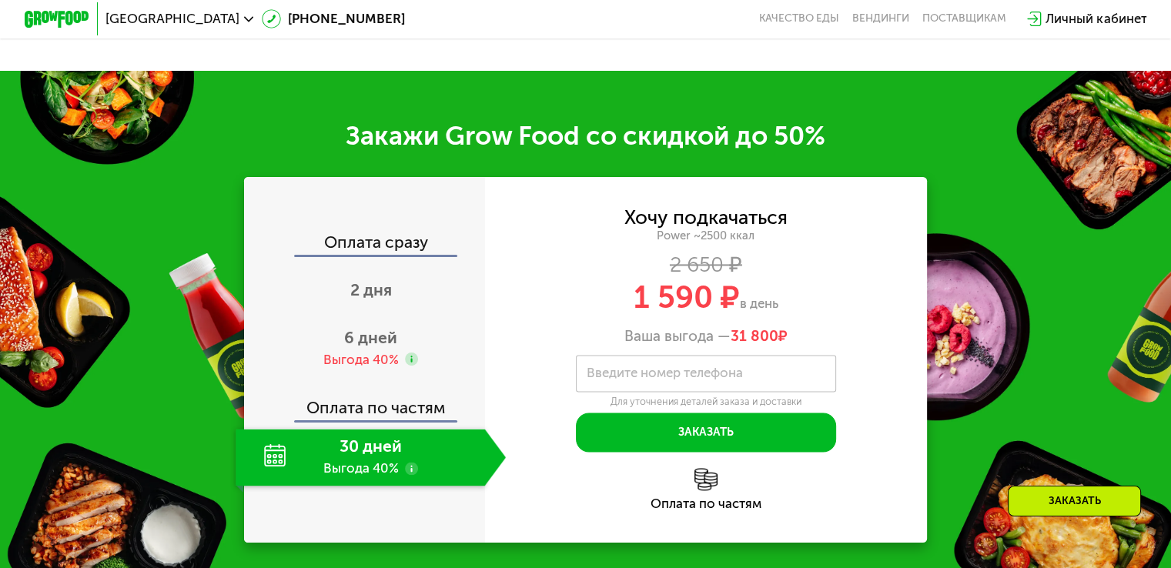
scroll to position [2204, 0]
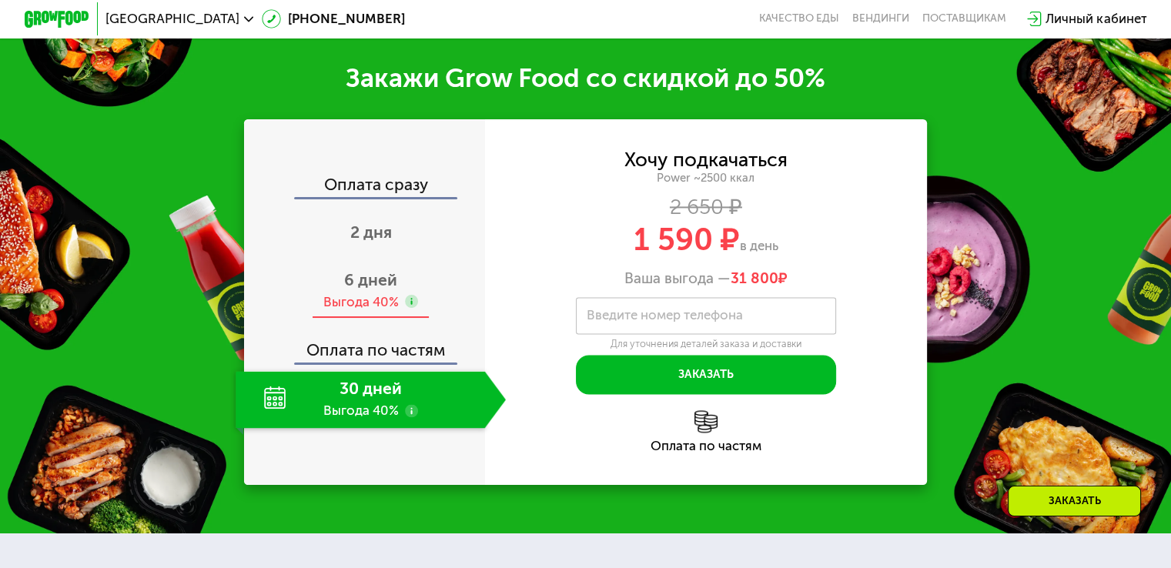
click at [354, 290] on span "6 дней" at bounding box center [370, 279] width 53 height 19
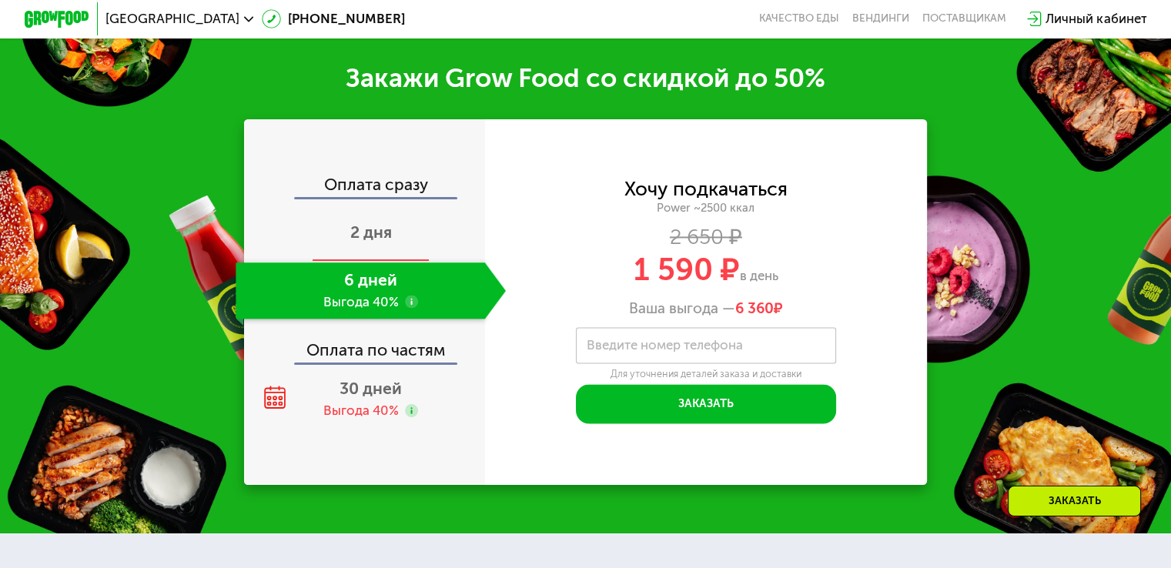
click at [402, 263] on div "2 дня" at bounding box center [371, 234] width 270 height 57
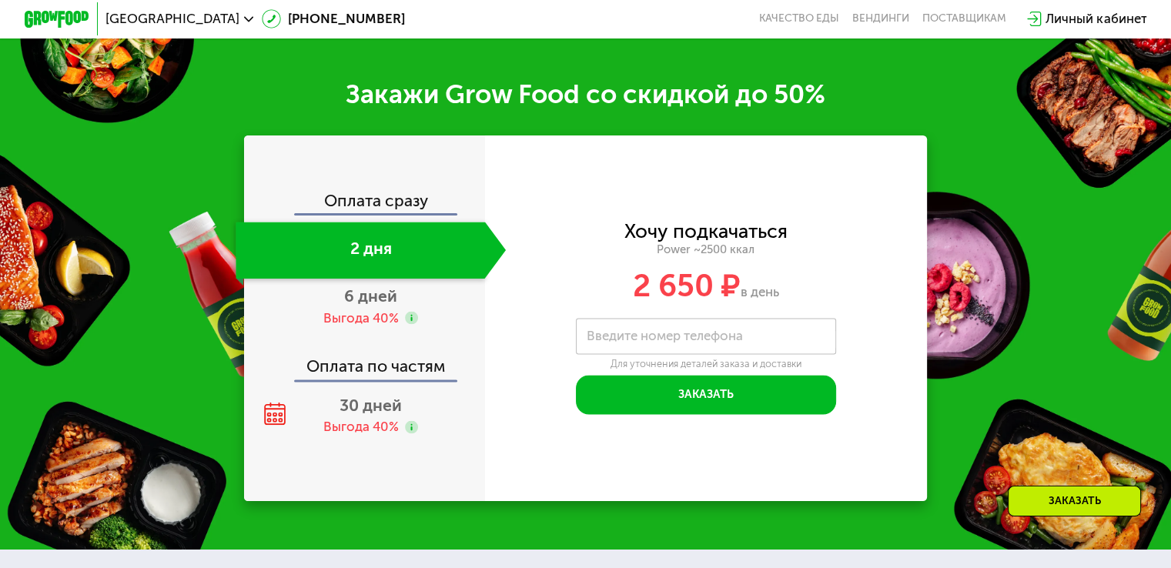
click at [618, 341] on label "Введите номер телефона" at bounding box center [665, 336] width 156 height 9
click at [618, 355] on input "Введите номер телефона" at bounding box center [706, 336] width 260 height 37
click at [340, 415] on span "30 дней" at bounding box center [371, 405] width 62 height 19
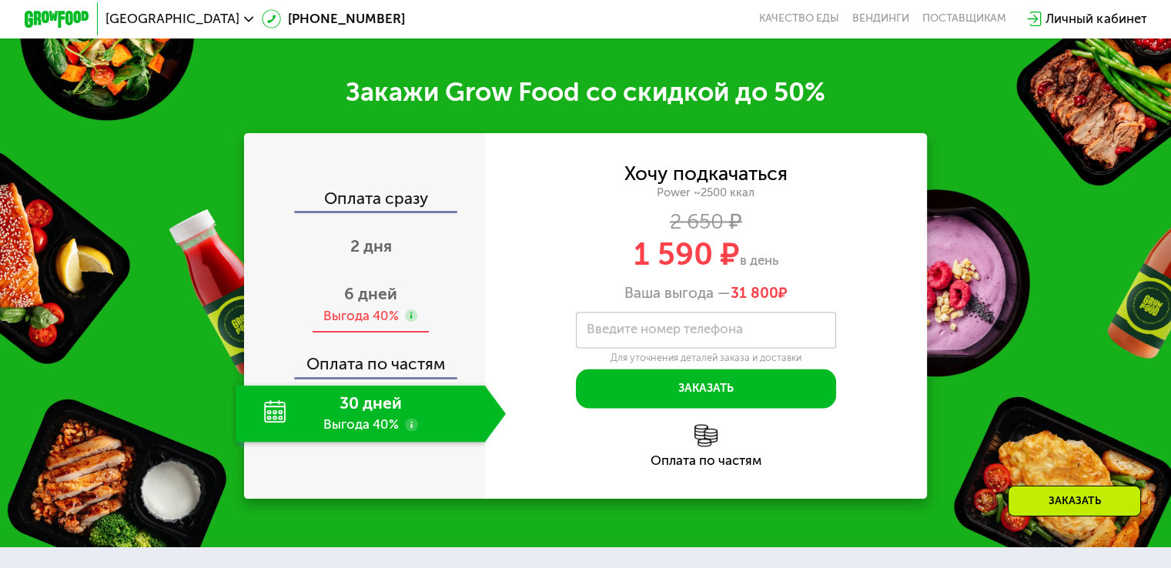
click at [410, 323] on use at bounding box center [411, 316] width 13 height 13
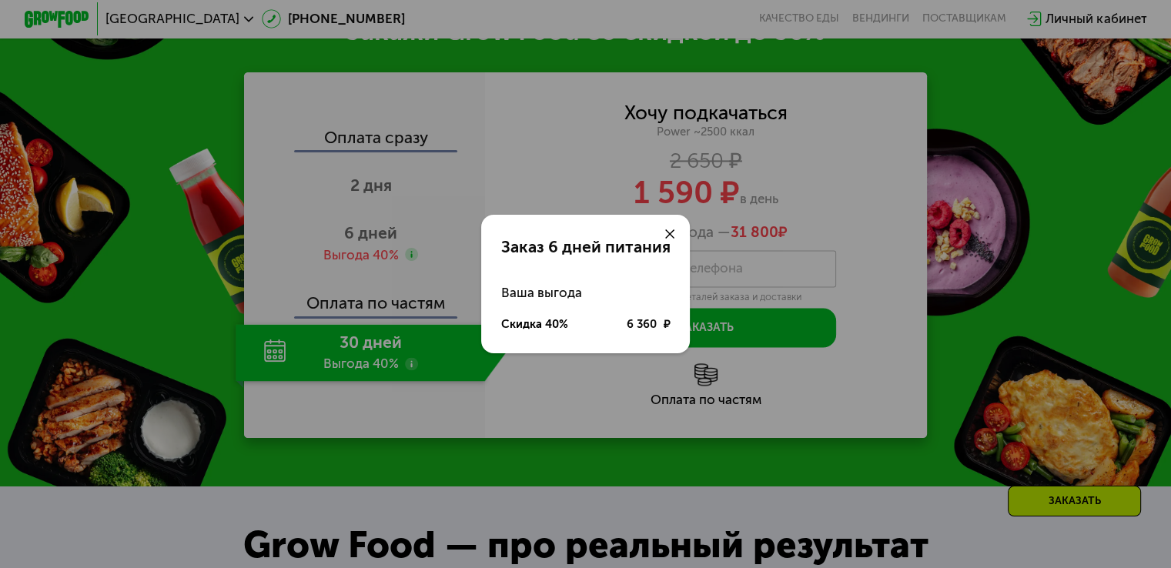
scroll to position [2204, 0]
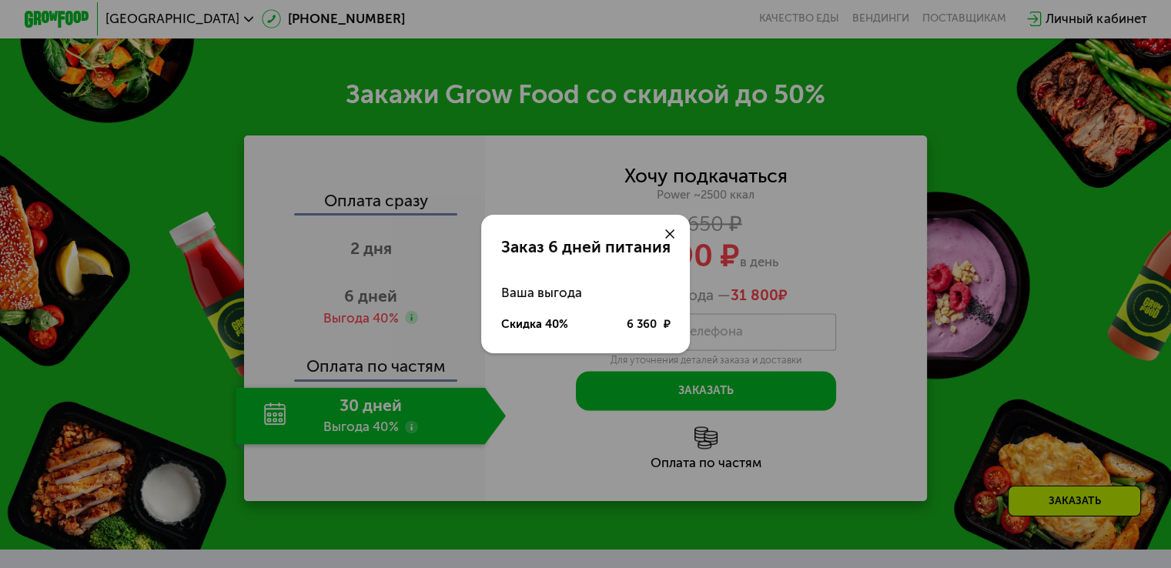
click at [664, 231] on div at bounding box center [670, 234] width 39 height 39
click at [668, 235] on use at bounding box center [670, 234] width 10 height 10
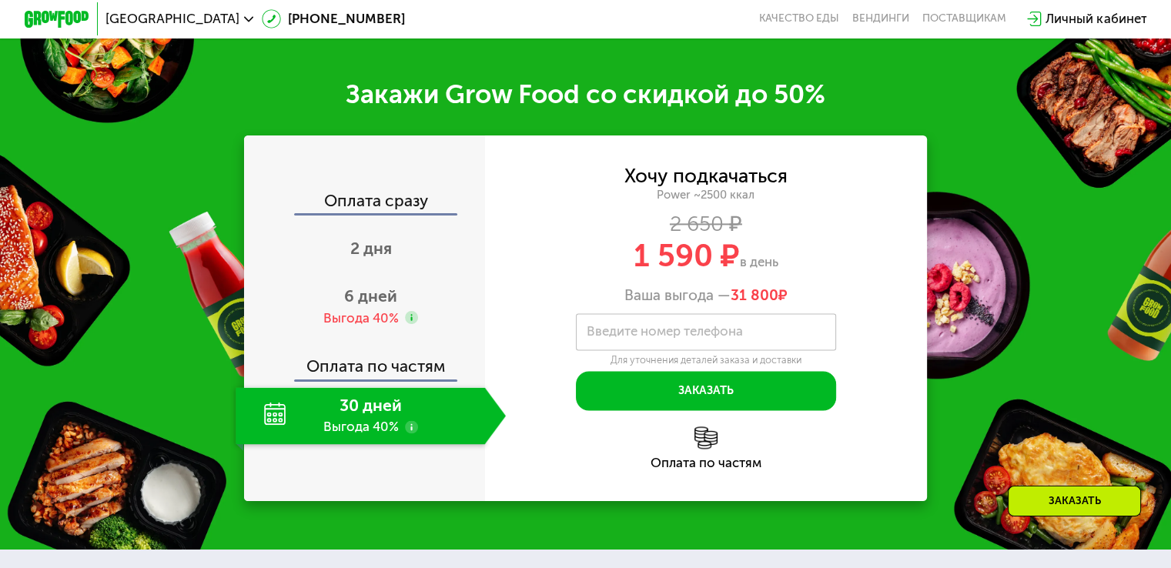
drag, startPoint x: 615, startPoint y: 269, endPoint x: 845, endPoint y: 286, distance: 230.1
click at [843, 271] on div "1 590 ₽ в день" at bounding box center [706, 255] width 443 height 31
click at [847, 271] on div "1 590 ₽ в день" at bounding box center [706, 255] width 443 height 31
click at [377, 306] on span "6 дней" at bounding box center [370, 295] width 53 height 19
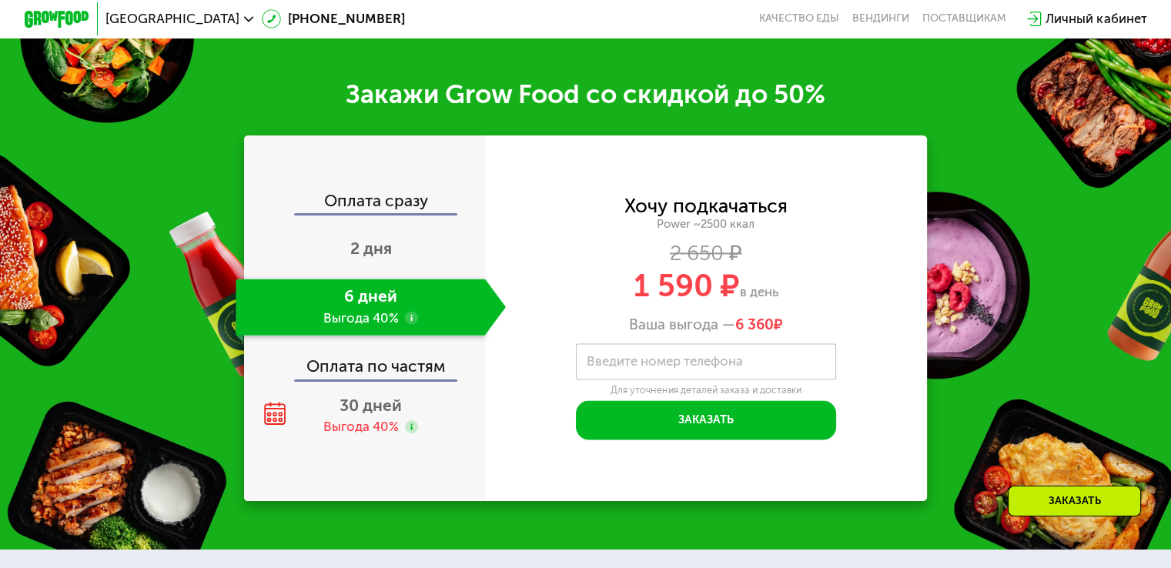
click at [413, 324] on use at bounding box center [411, 317] width 13 height 13
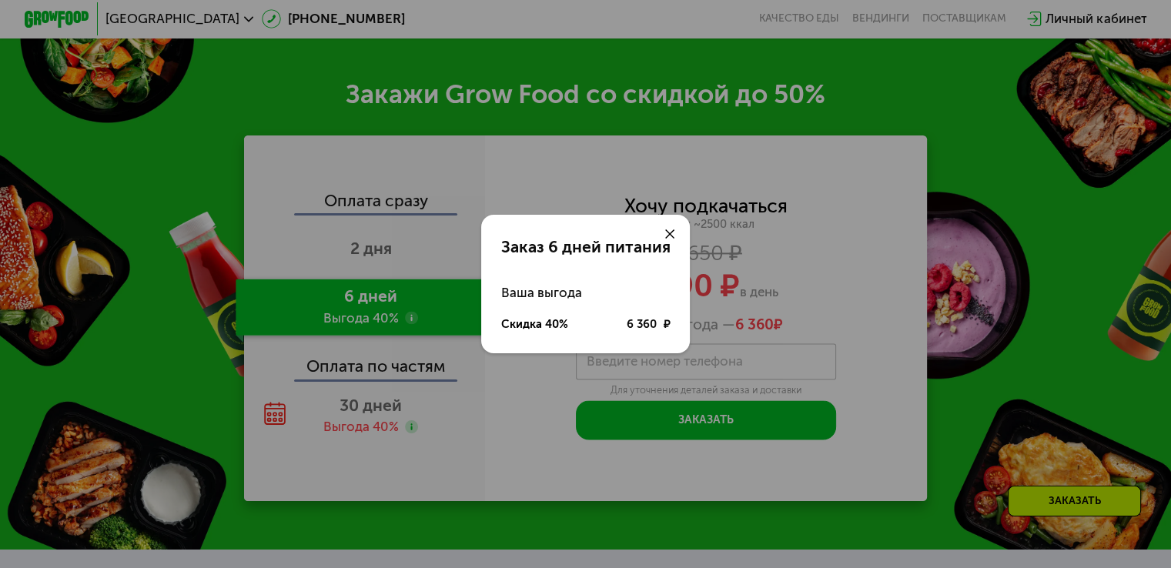
click at [668, 231] on use at bounding box center [670, 234] width 10 height 10
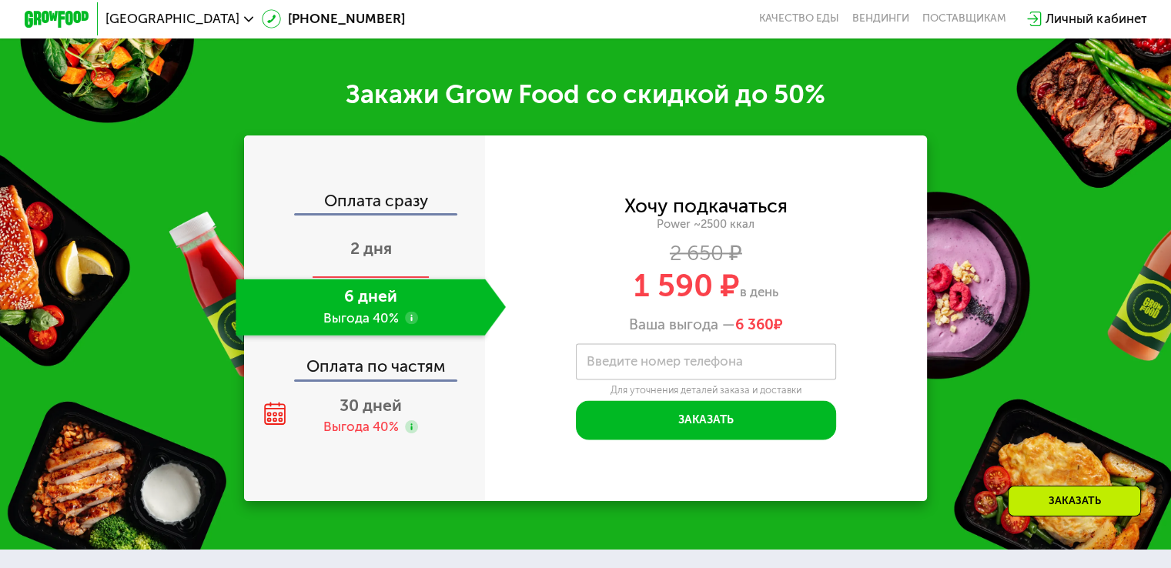
click at [370, 258] on span "2 дня" at bounding box center [371, 248] width 42 height 19
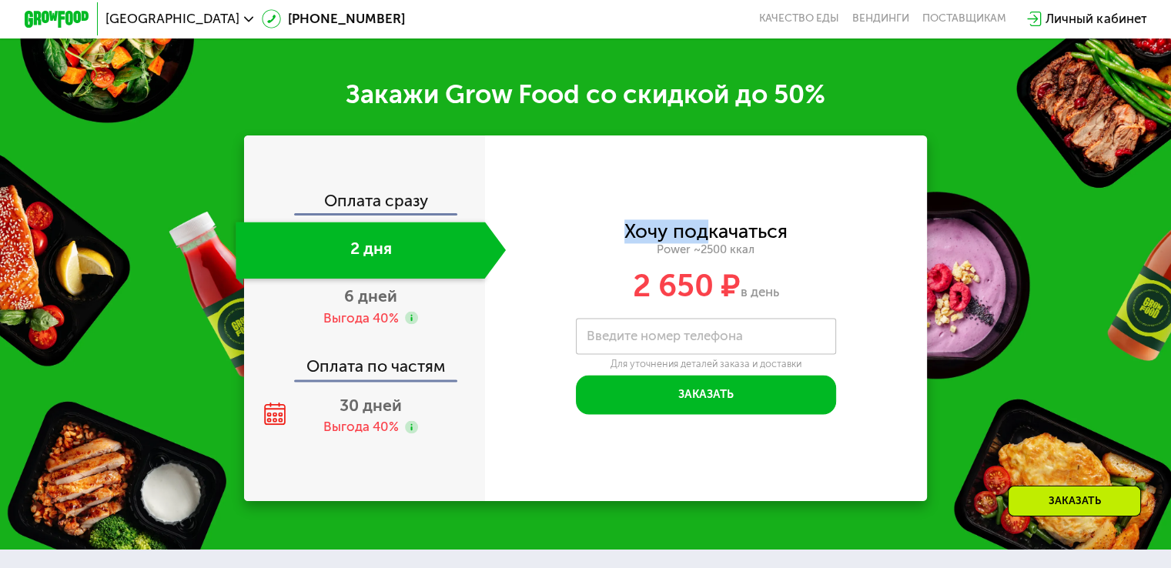
drag, startPoint x: 618, startPoint y: 252, endPoint x: 722, endPoint y: 251, distance: 103.9
click at [722, 251] on div "Хочу подкачаться Power ~2500 ккал 2 650 ₽ в день" at bounding box center [706, 262] width 443 height 79
click at [731, 240] on div "Хочу подкачаться" at bounding box center [705, 232] width 163 height 18
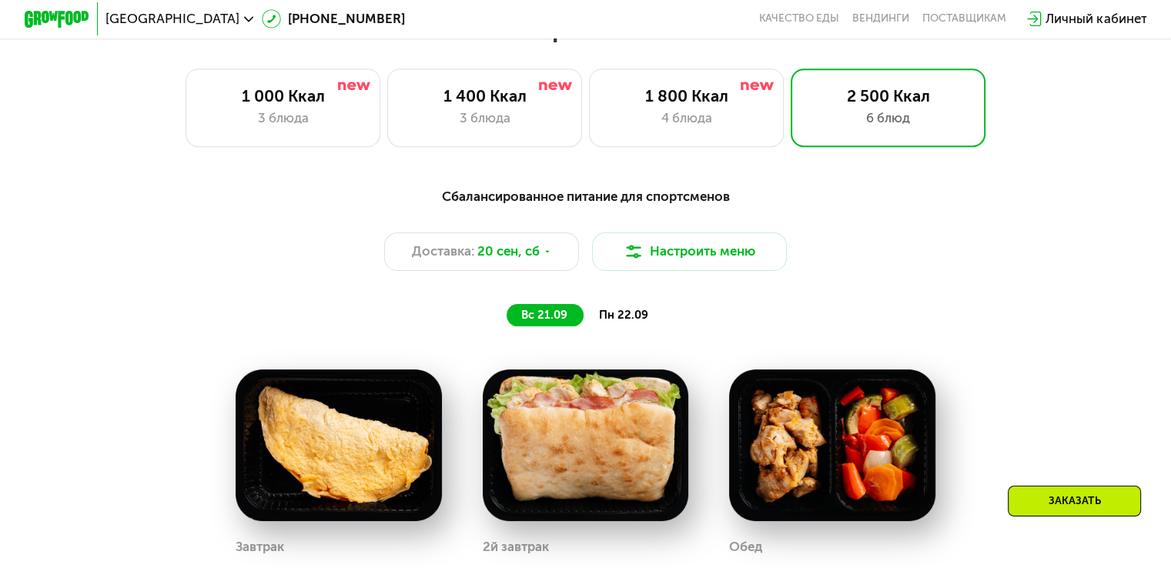
scroll to position [1049, 0]
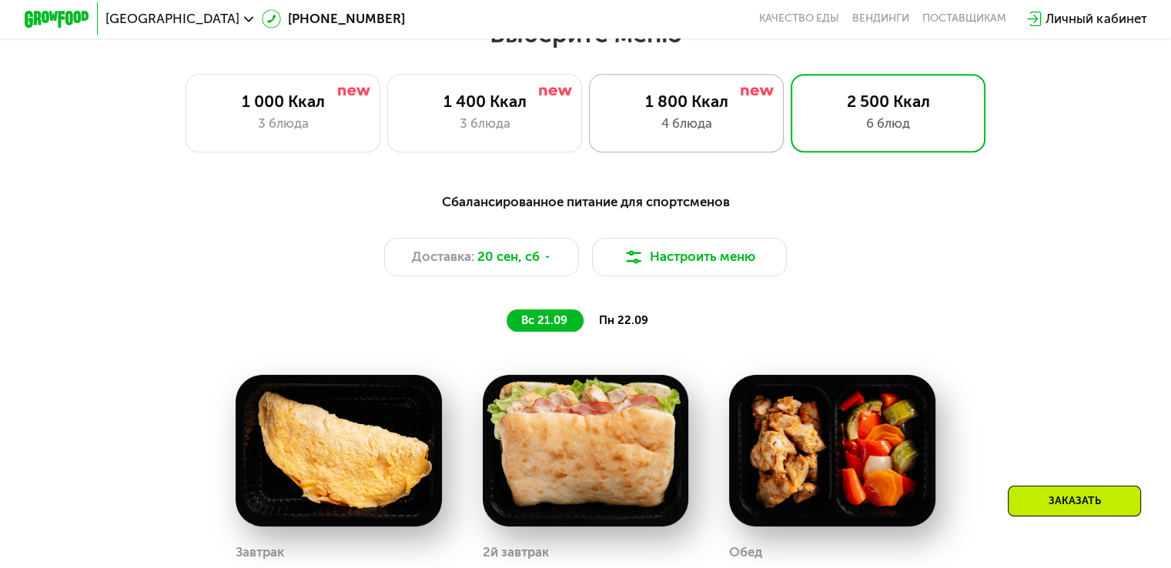
click at [683, 126] on div "4 блюда" at bounding box center [686, 123] width 161 height 19
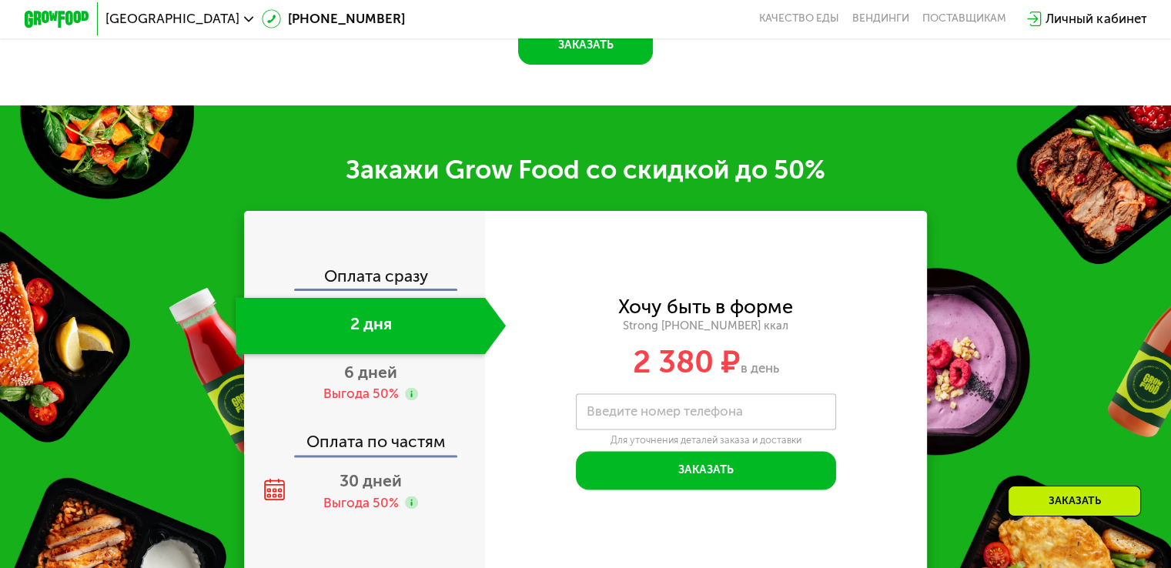
scroll to position [1973, 0]
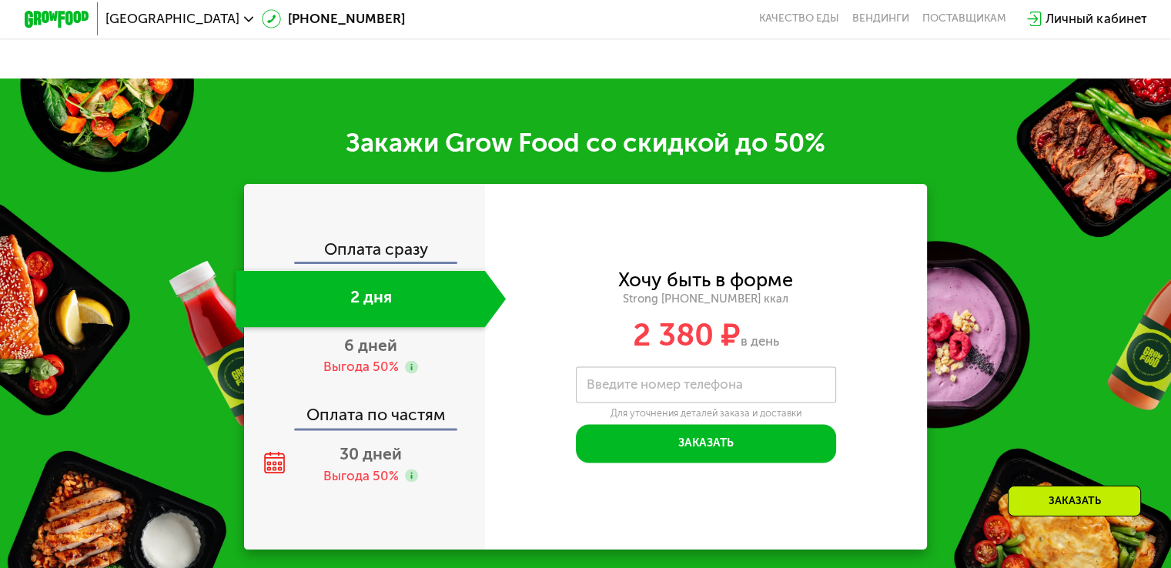
drag, startPoint x: 616, startPoint y: 275, endPoint x: 830, endPoint y: 332, distance: 221.5
click at [830, 332] on div "Хочу быть в форме Strong [PHONE_NUMBER] ккал 2 380 ₽ в день" at bounding box center [706, 310] width 443 height 79
click at [835, 332] on div "2 380 ₽ в день" at bounding box center [706, 335] width 443 height 31
click at [357, 340] on span "6 дней" at bounding box center [370, 345] width 53 height 19
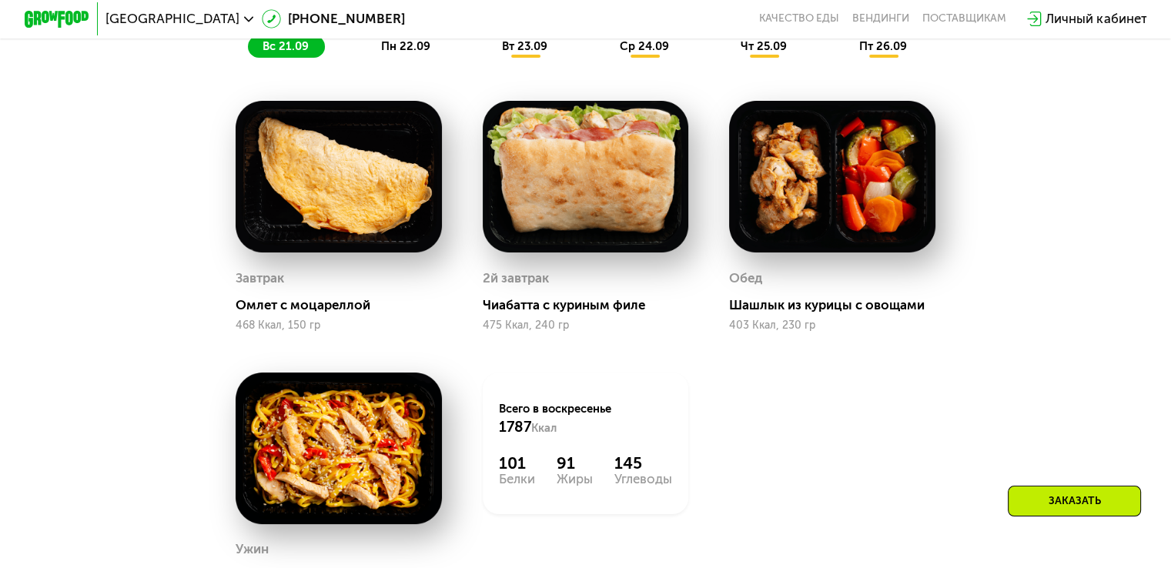
scroll to position [1357, 0]
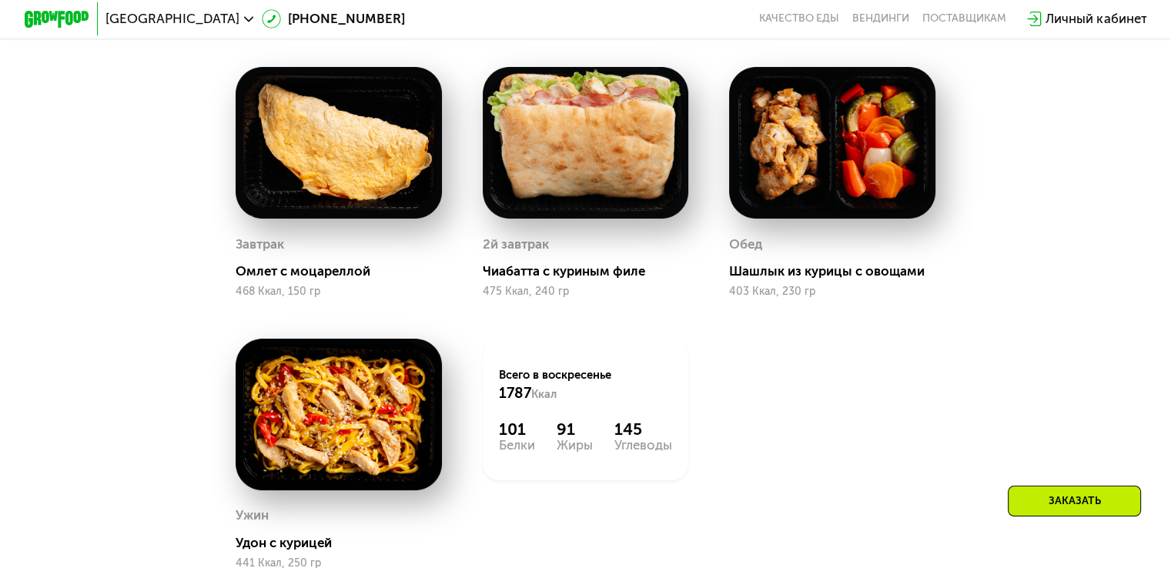
click at [1101, 223] on div "Сбалансированное питание на каждый день Доставка: [DATE] Настроить меню вс 21.0…" at bounding box center [585, 270] width 1171 height 818
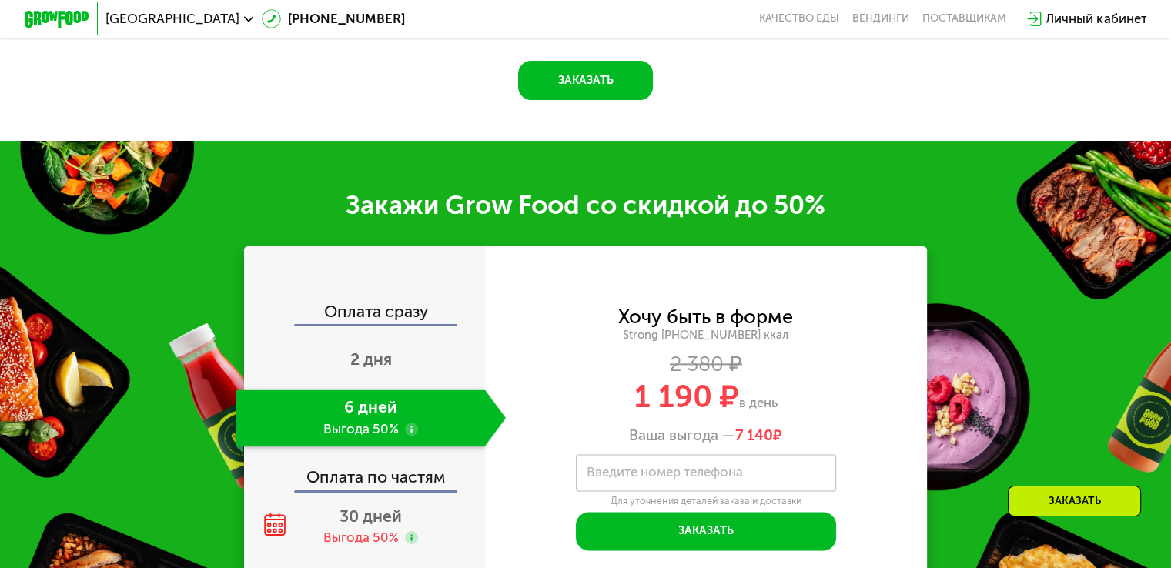
scroll to position [1896, 0]
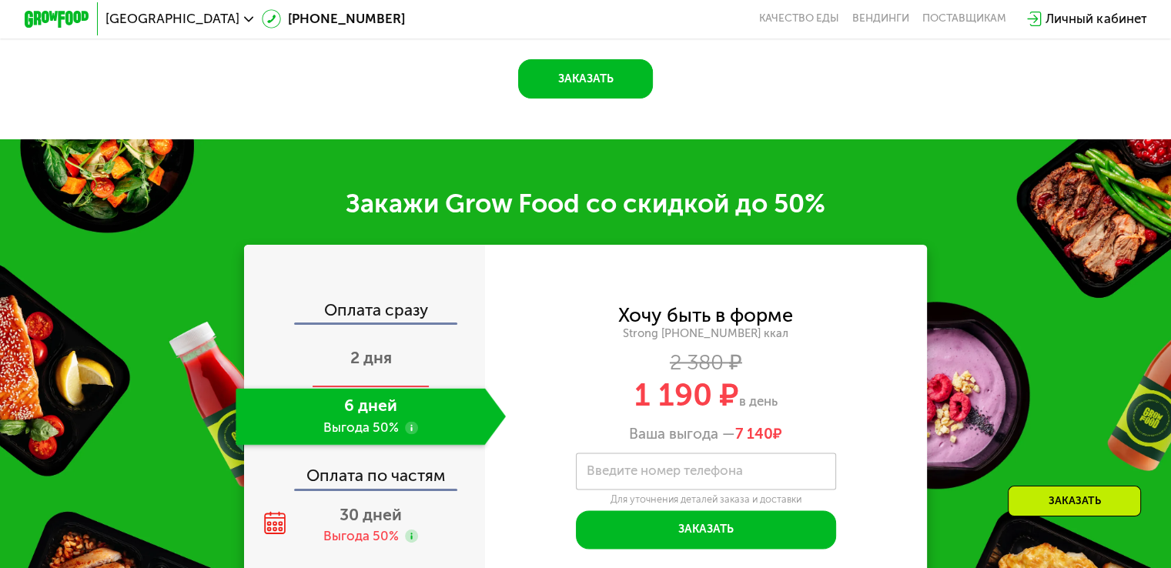
click at [370, 367] on span "2 дня" at bounding box center [371, 357] width 42 height 19
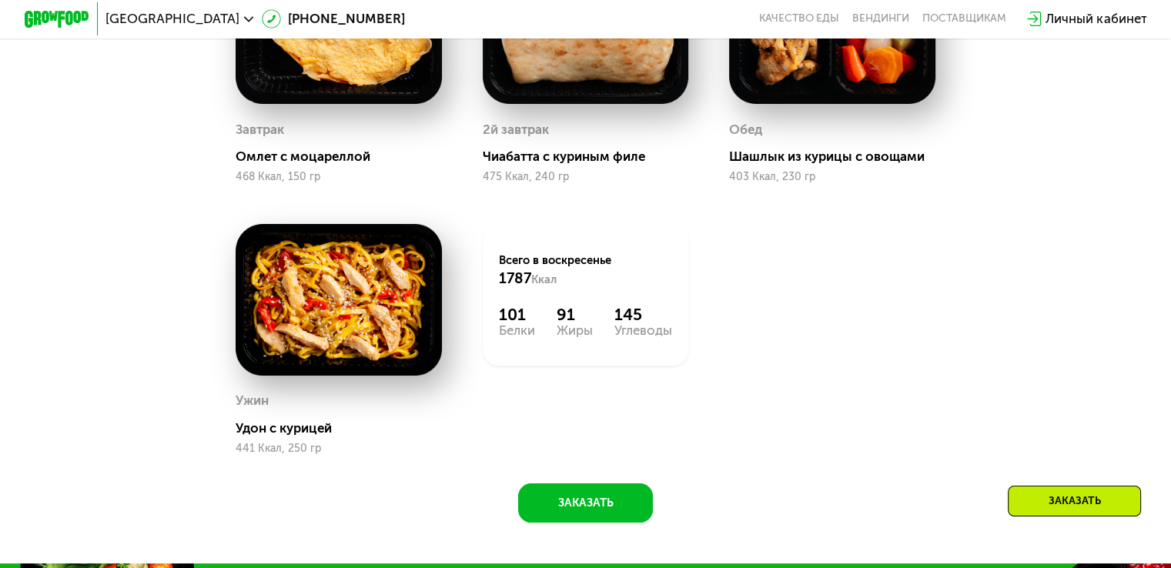
scroll to position [1434, 0]
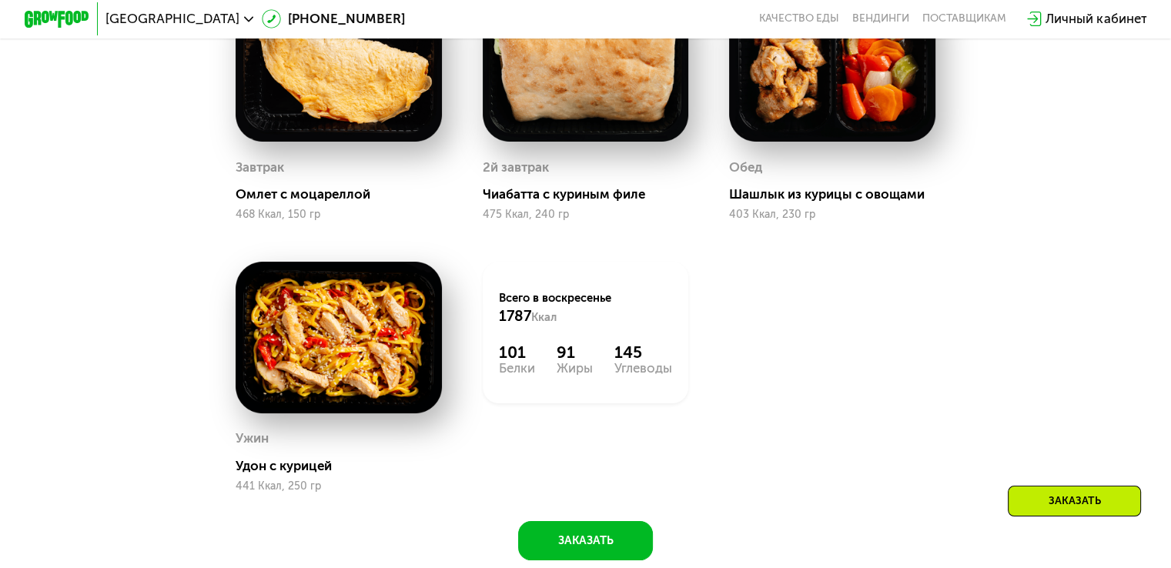
click at [154, 199] on div "Сбалансированное питание на каждый день Доставка: [DATE] Настроить меню вс 21.0…" at bounding box center [586, 179] width 1002 height 764
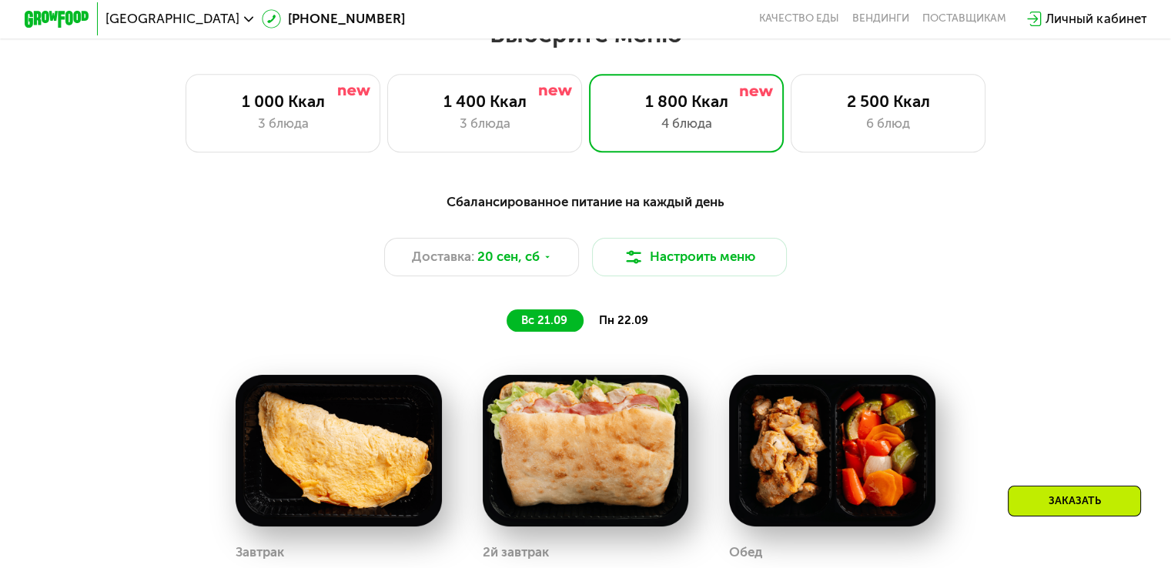
scroll to position [818, 0]
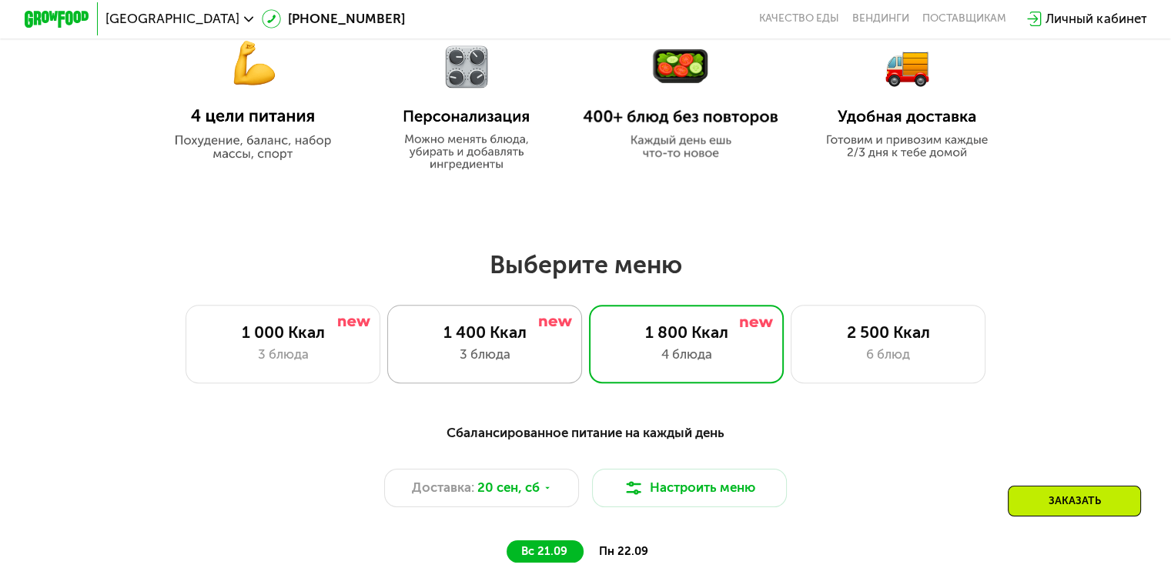
click at [480, 335] on div "1 400 Ккал" at bounding box center [484, 332] width 161 height 19
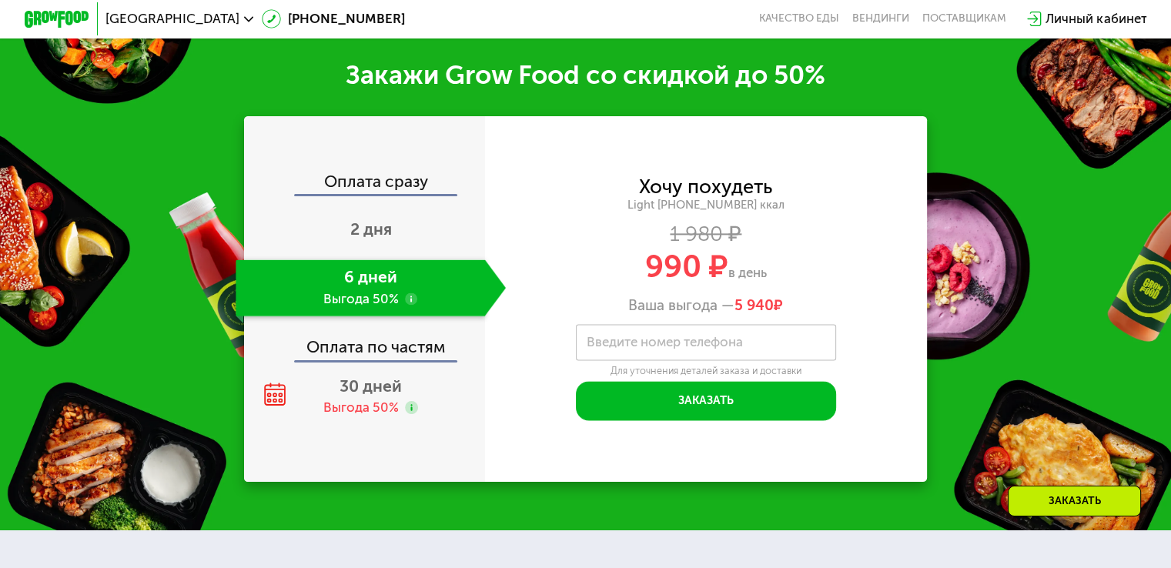
scroll to position [1973, 0]
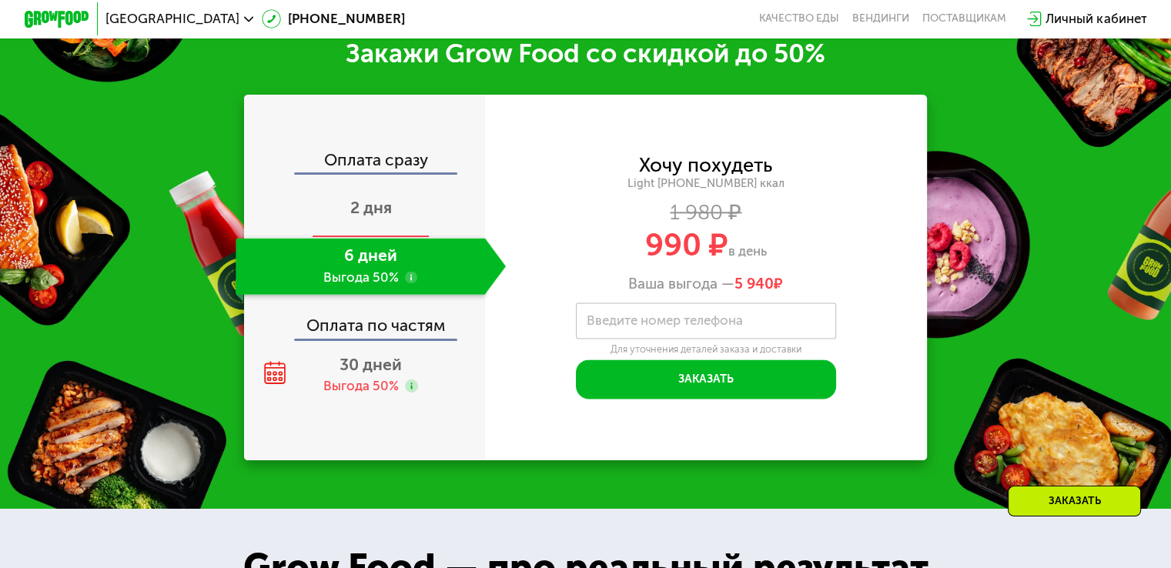
click at [360, 207] on span "2 дня" at bounding box center [371, 207] width 42 height 19
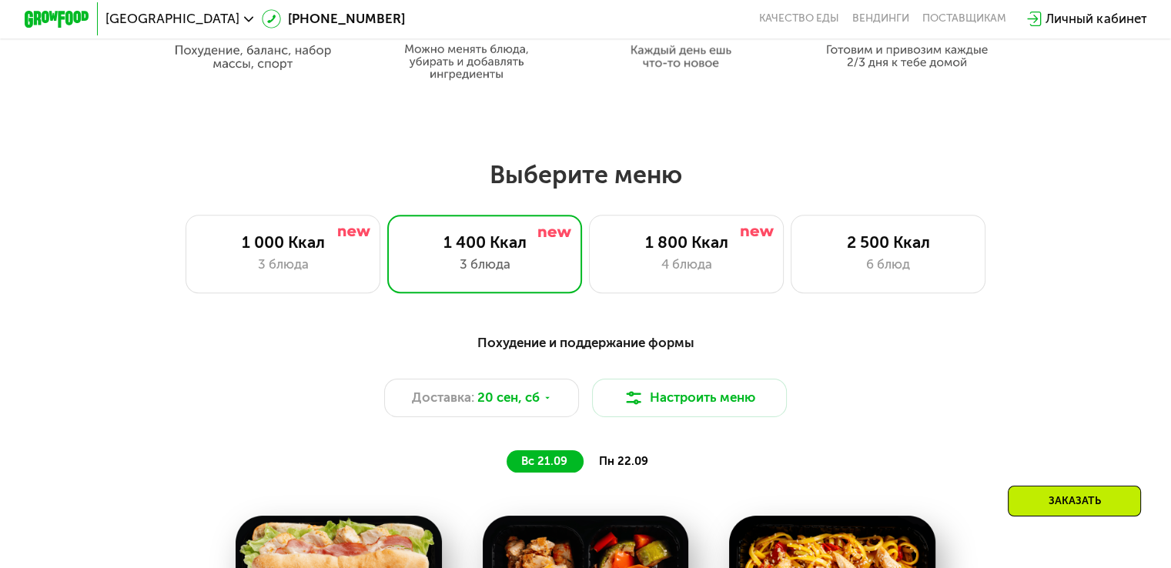
scroll to position [895, 0]
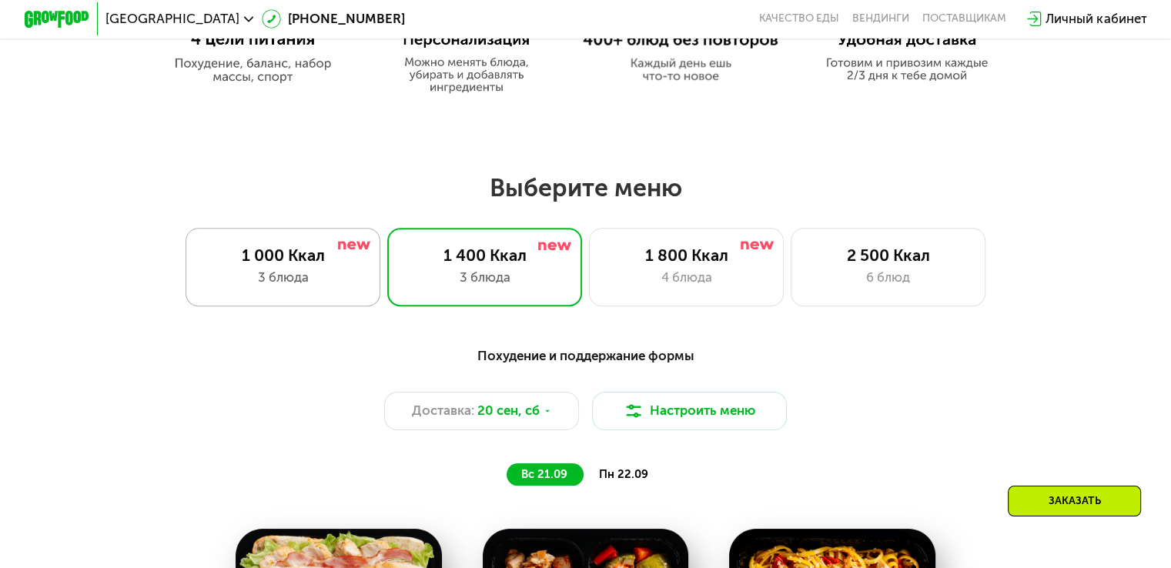
click at [262, 259] on div "1 000 Ккал" at bounding box center [283, 255] width 161 height 19
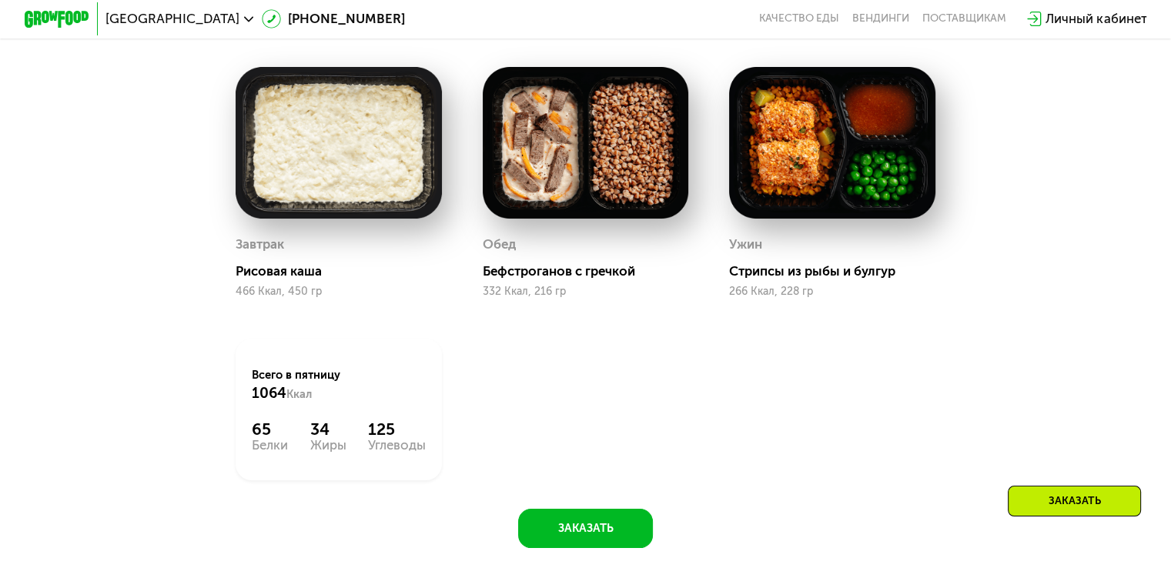
scroll to position [1665, 0]
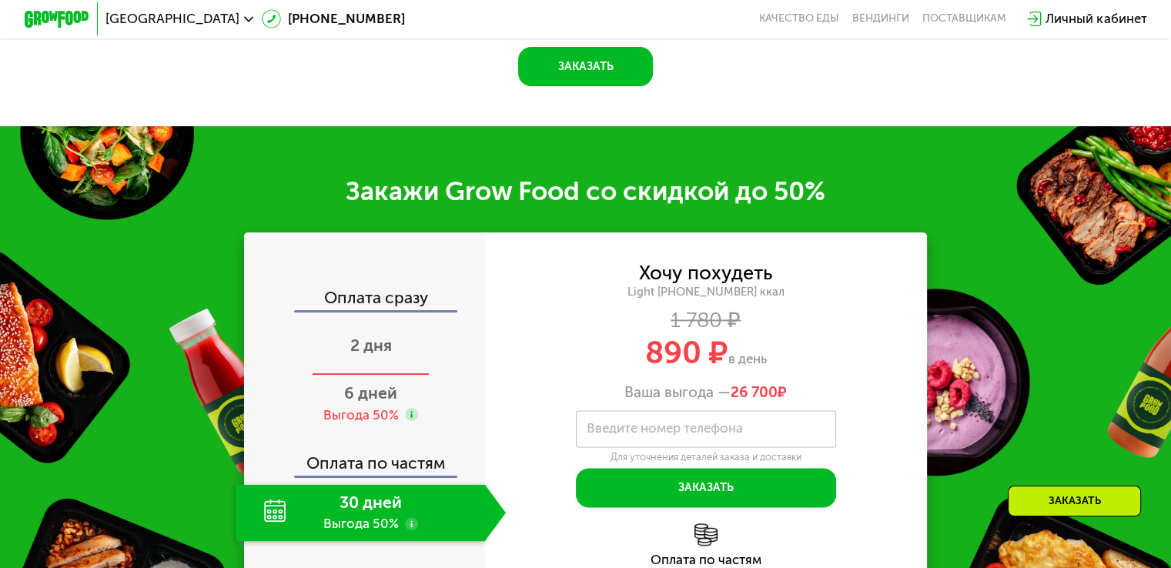
click at [370, 354] on span "2 дня" at bounding box center [371, 345] width 42 height 19
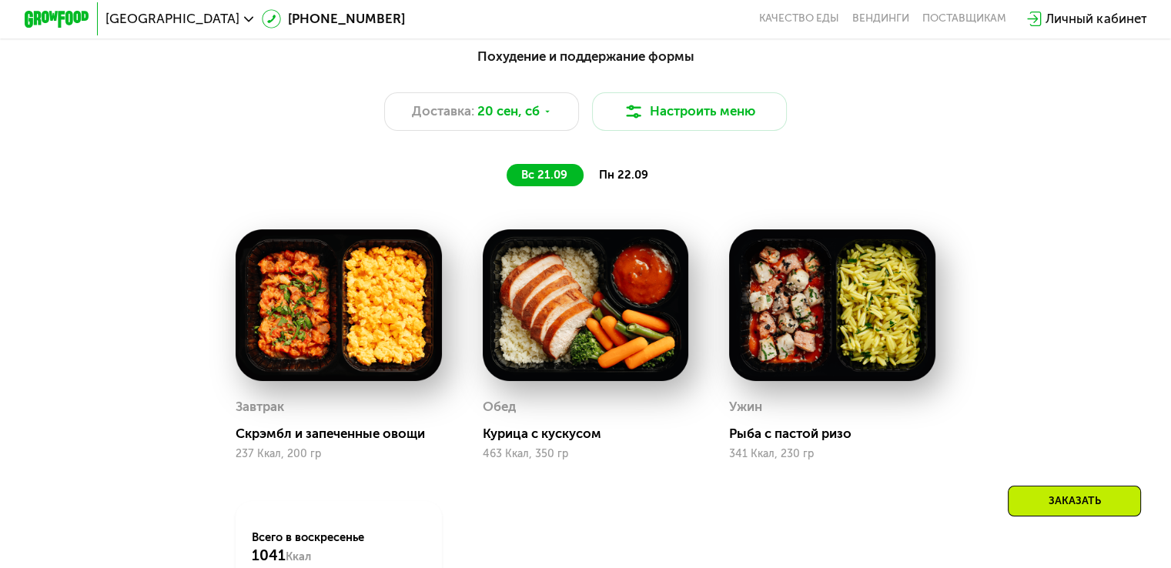
scroll to position [887, 0]
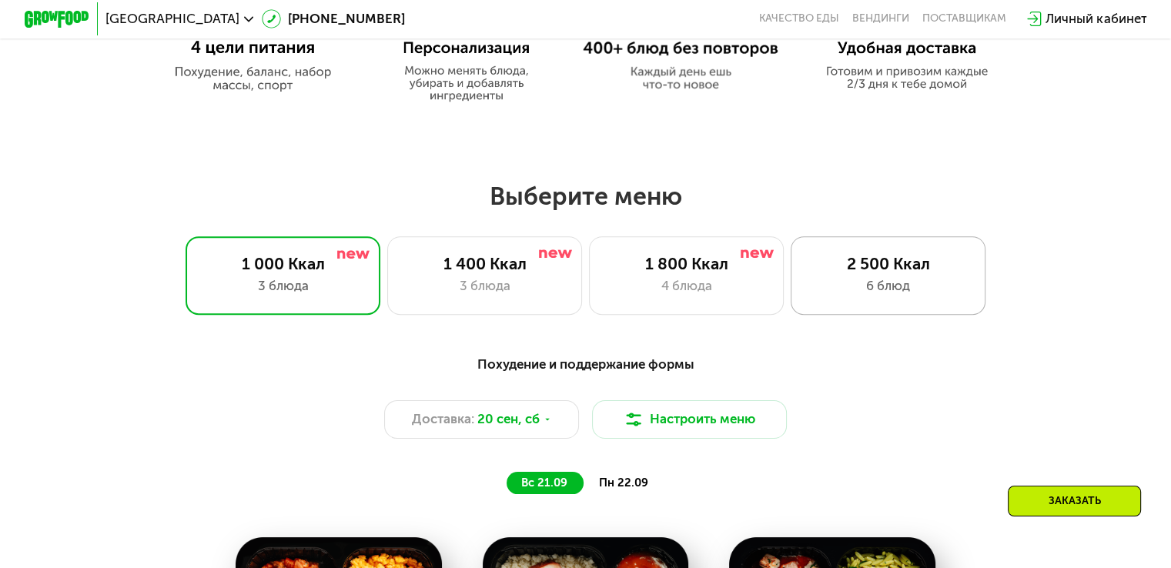
click at [889, 283] on div "6 блюд" at bounding box center [888, 285] width 161 height 19
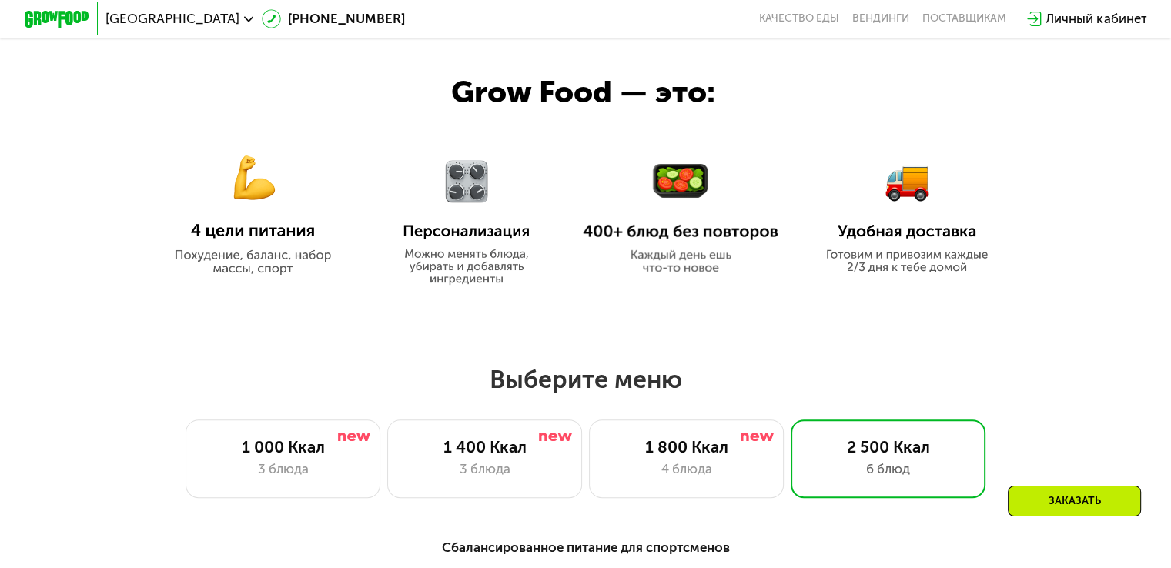
scroll to position [579, 0]
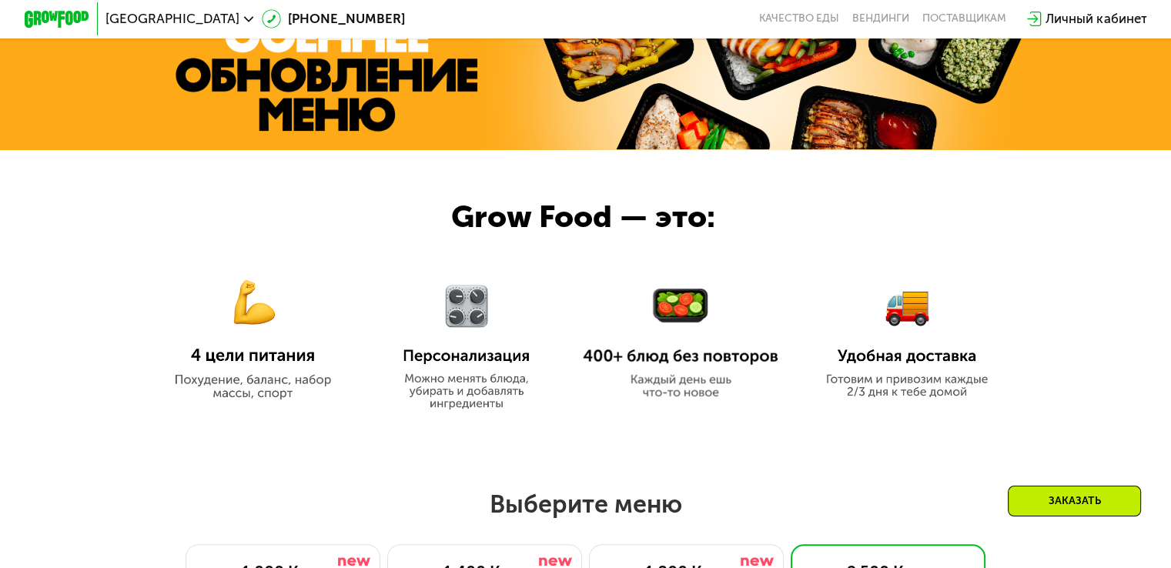
click at [1096, 17] on div "Личный кабинет" at bounding box center [1096, 18] width 101 height 19
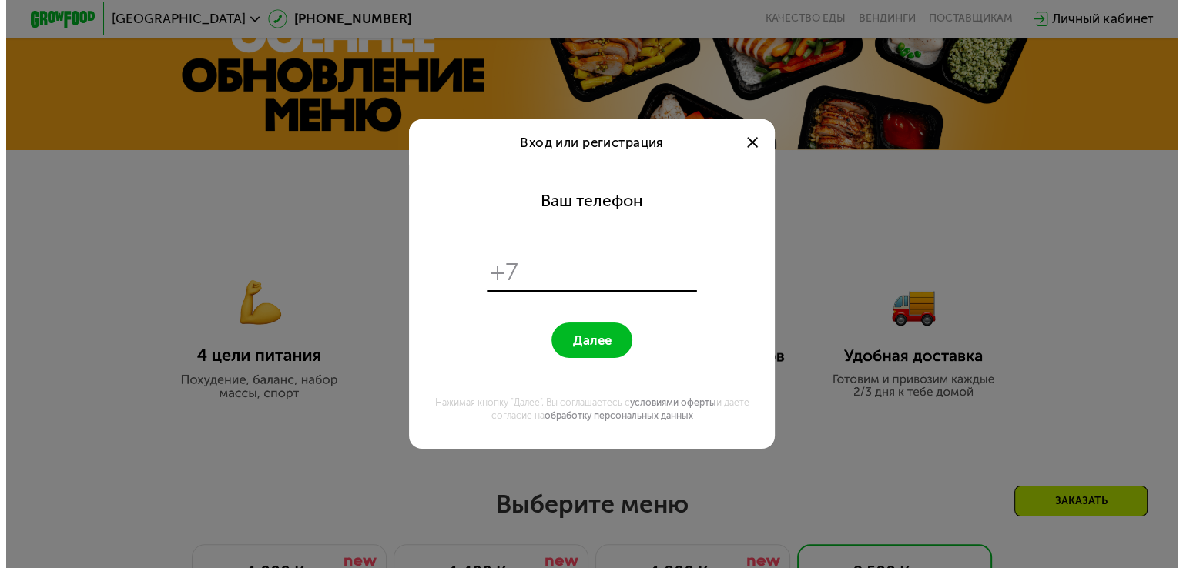
scroll to position [0, 0]
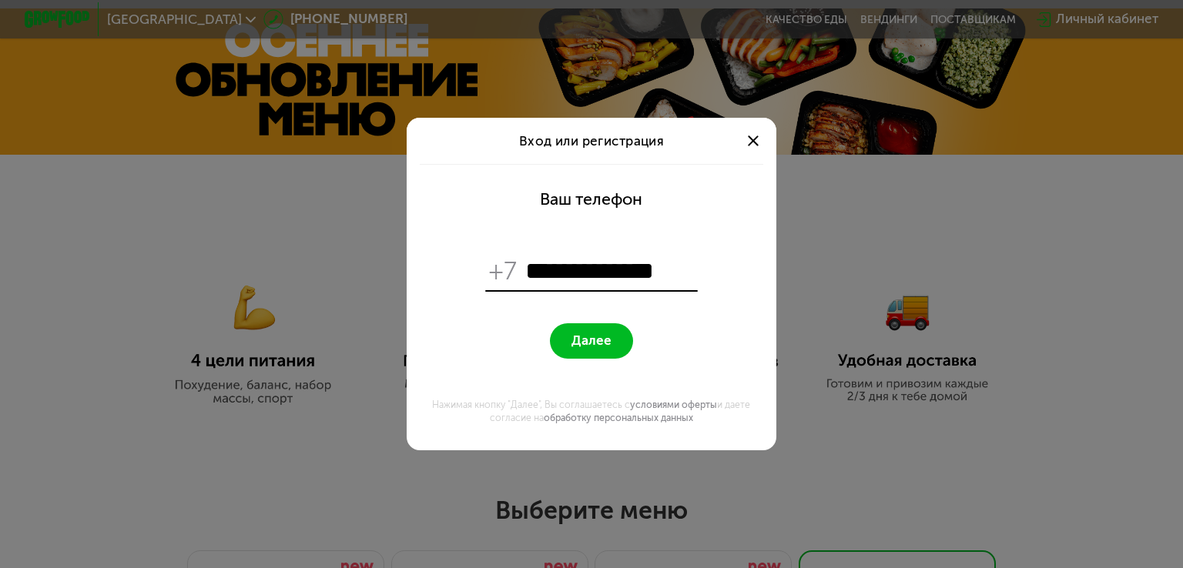
type input "**********"
click at [577, 343] on span "Далее" at bounding box center [591, 340] width 40 height 15
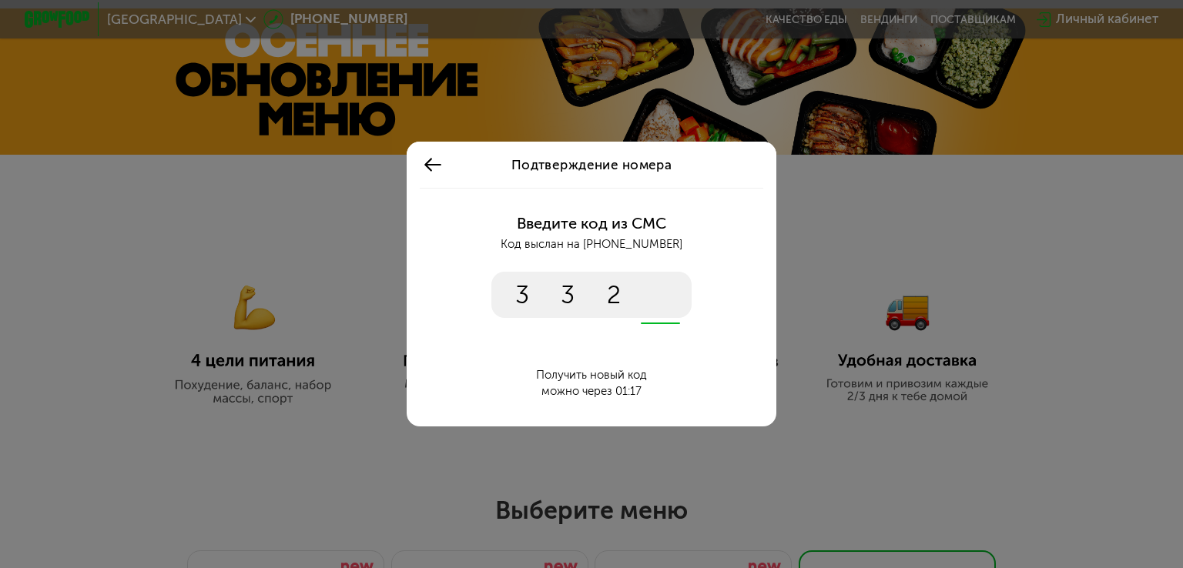
type input "****"
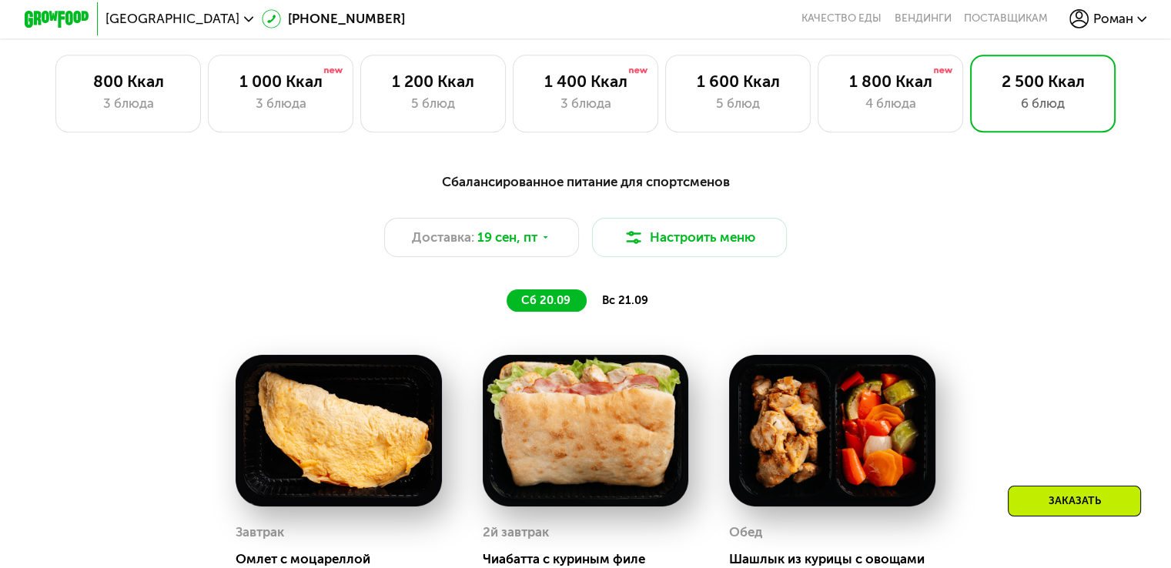
scroll to position [1041, 0]
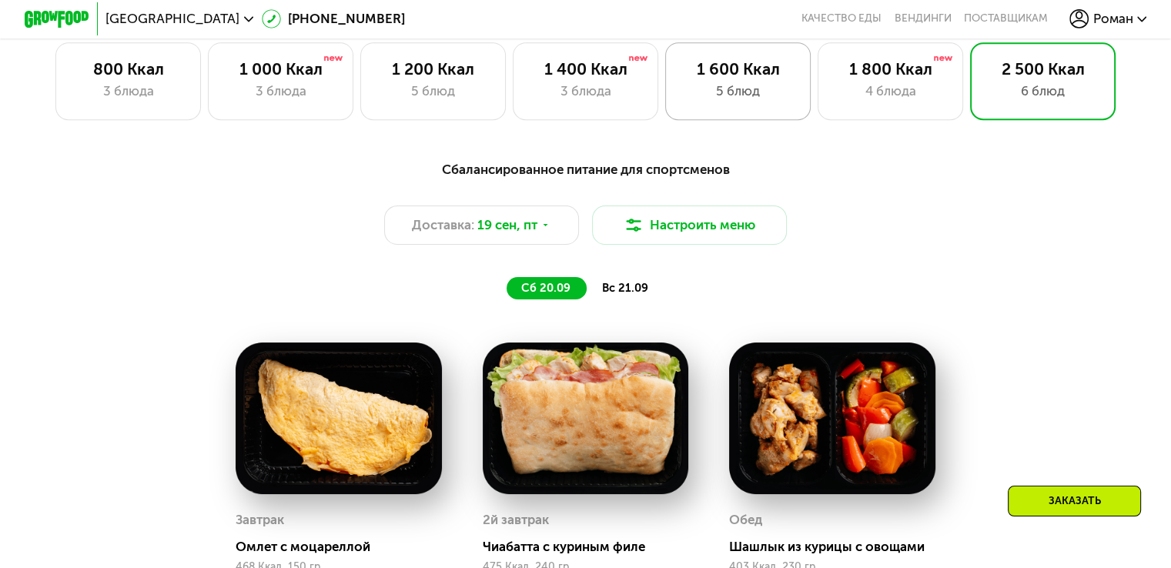
click at [762, 91] on div "5 блюд" at bounding box center [738, 91] width 112 height 19
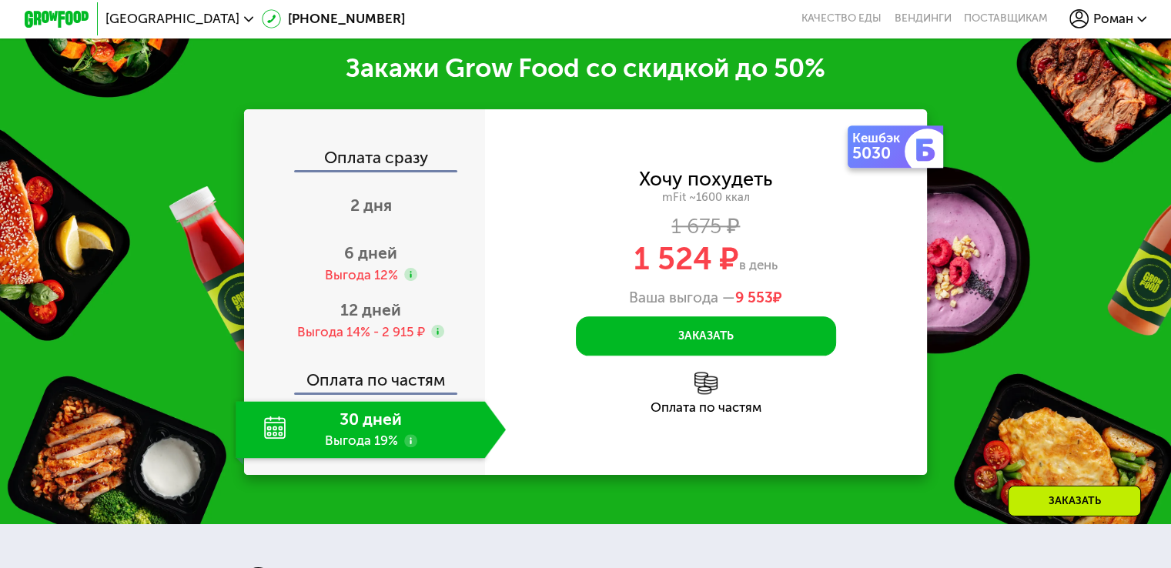
scroll to position [1965, 0]
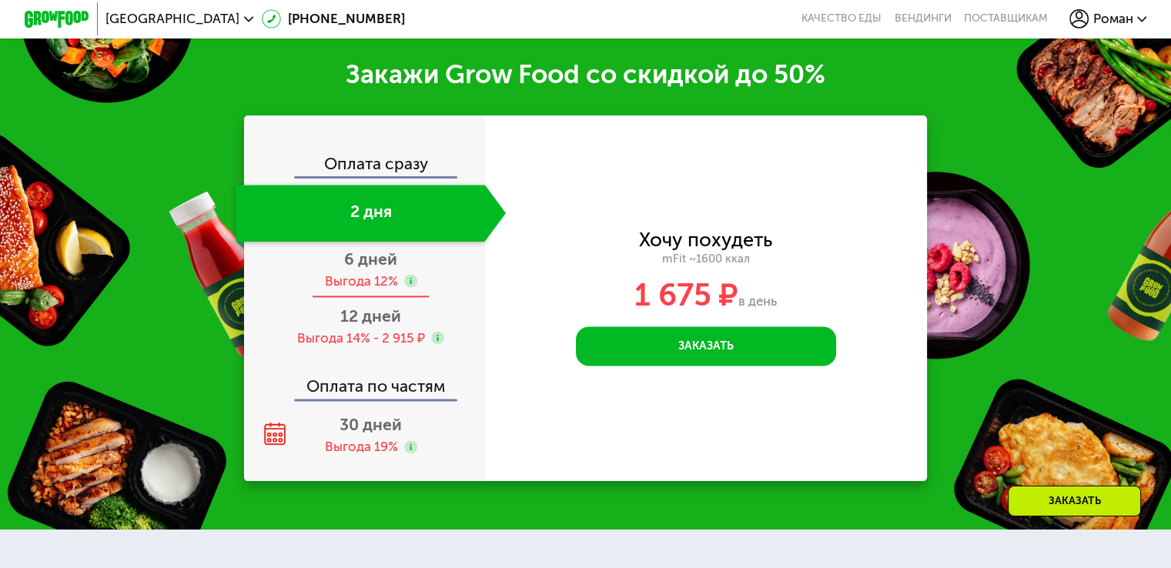
click at [350, 269] on span "6 дней" at bounding box center [370, 258] width 53 height 19
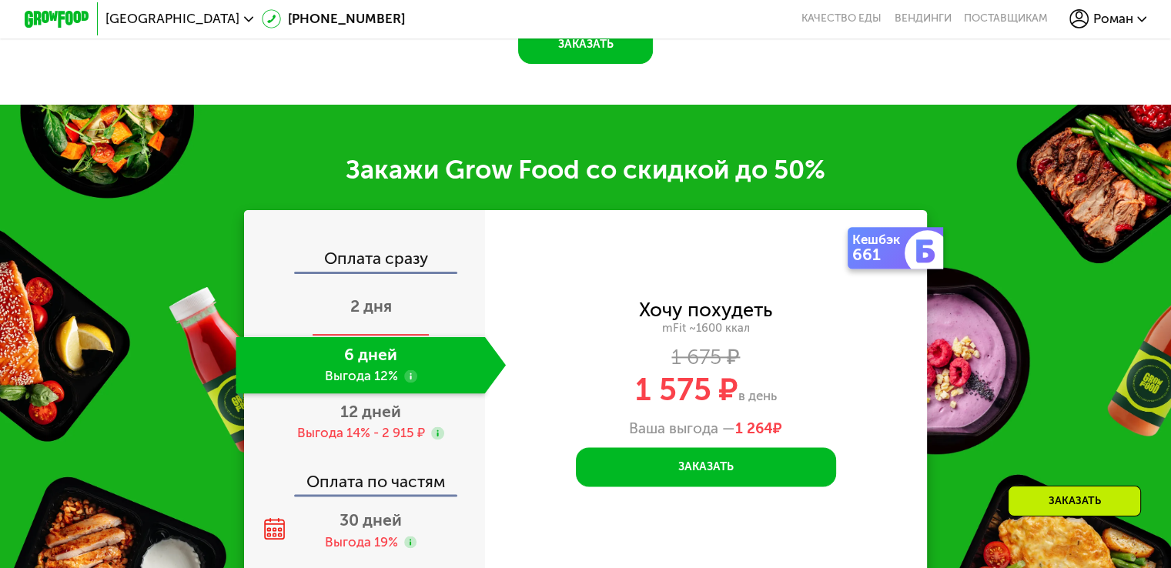
click at [365, 316] on span "2 дня" at bounding box center [371, 305] width 42 height 19
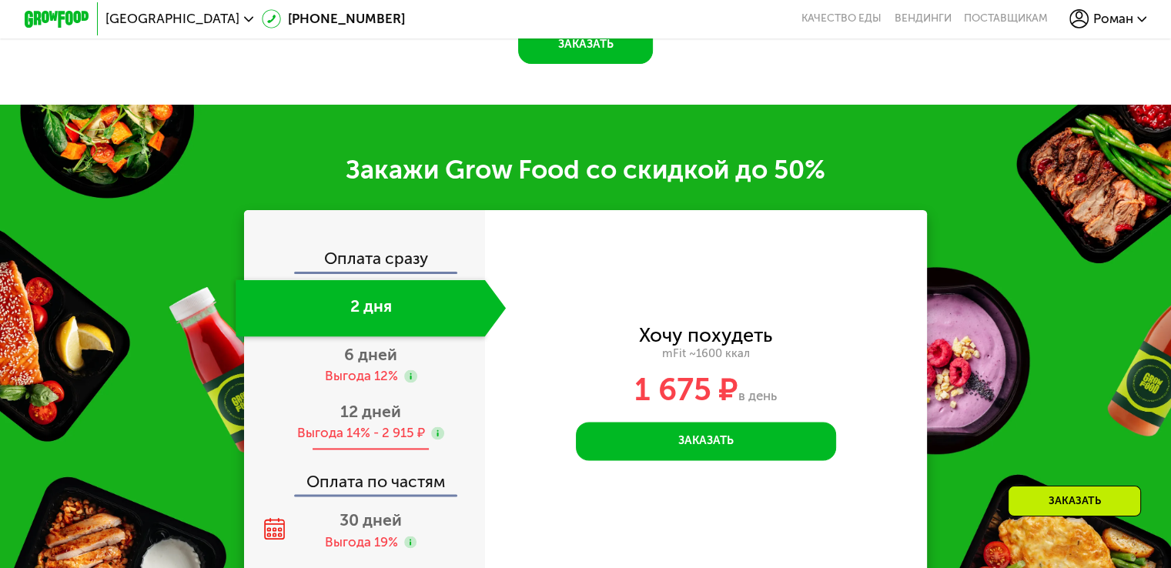
click at [345, 420] on div "12 дней Выгода 14% - 2 915 ₽" at bounding box center [371, 421] width 270 height 57
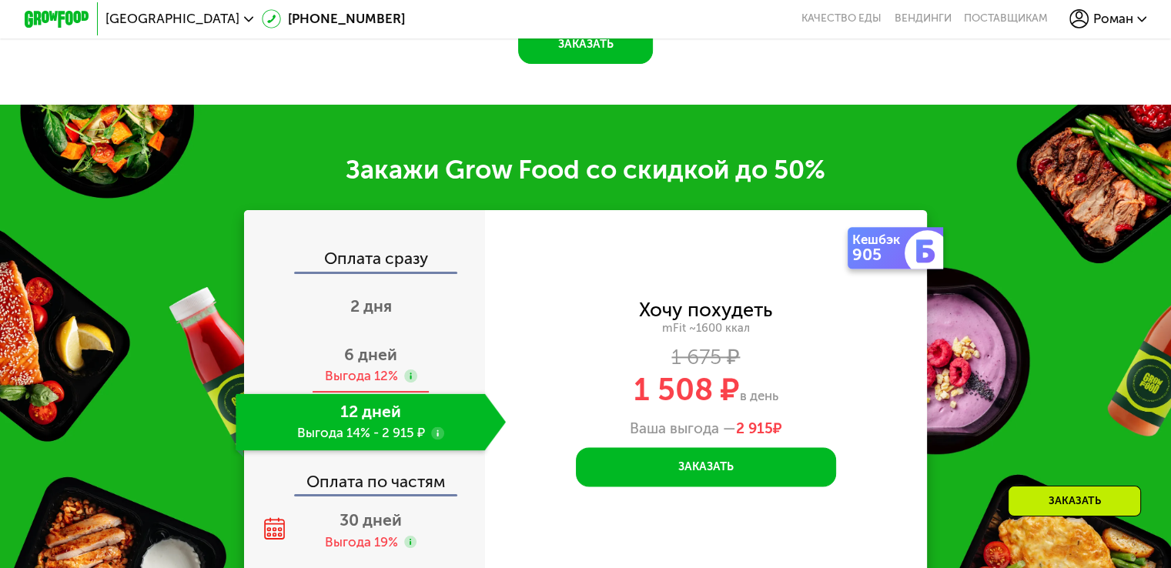
click at [357, 364] on span "6 дней" at bounding box center [370, 354] width 53 height 19
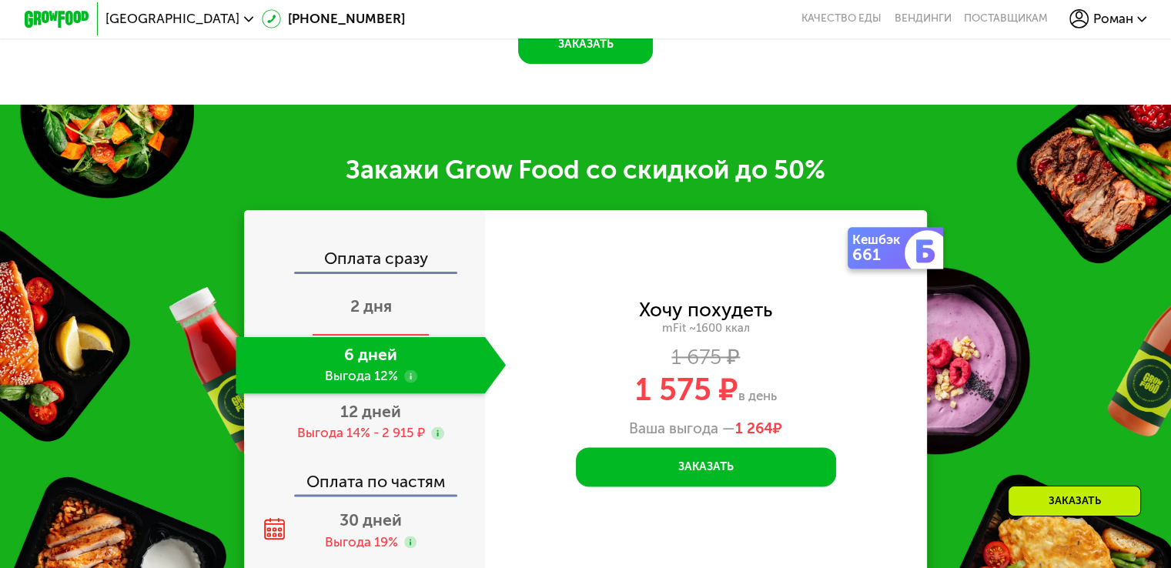
click at [357, 316] on span "2 дня" at bounding box center [371, 305] width 42 height 19
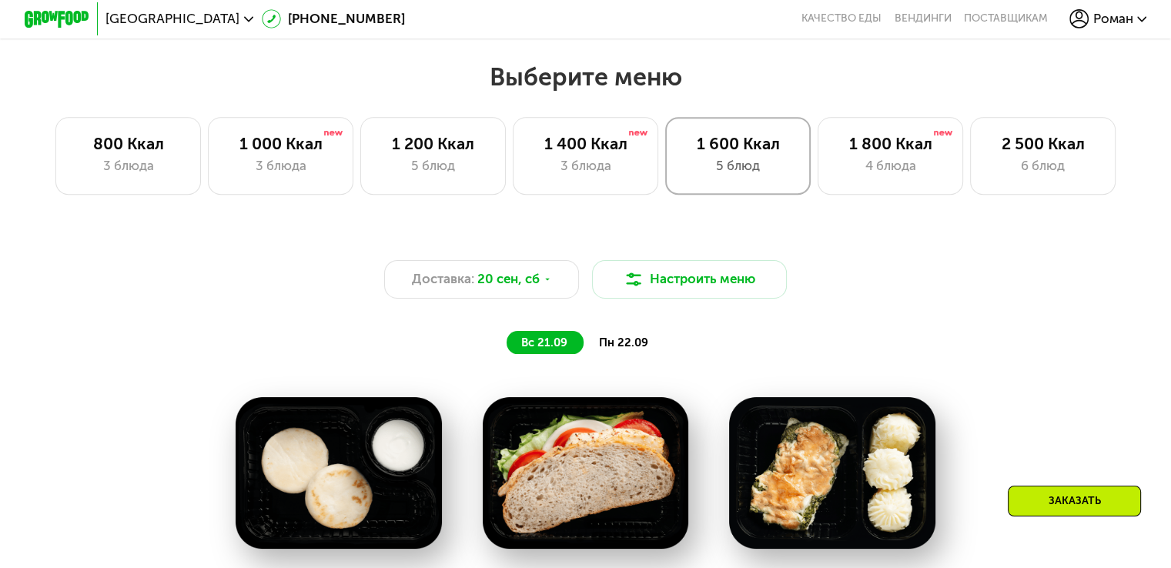
scroll to position [964, 0]
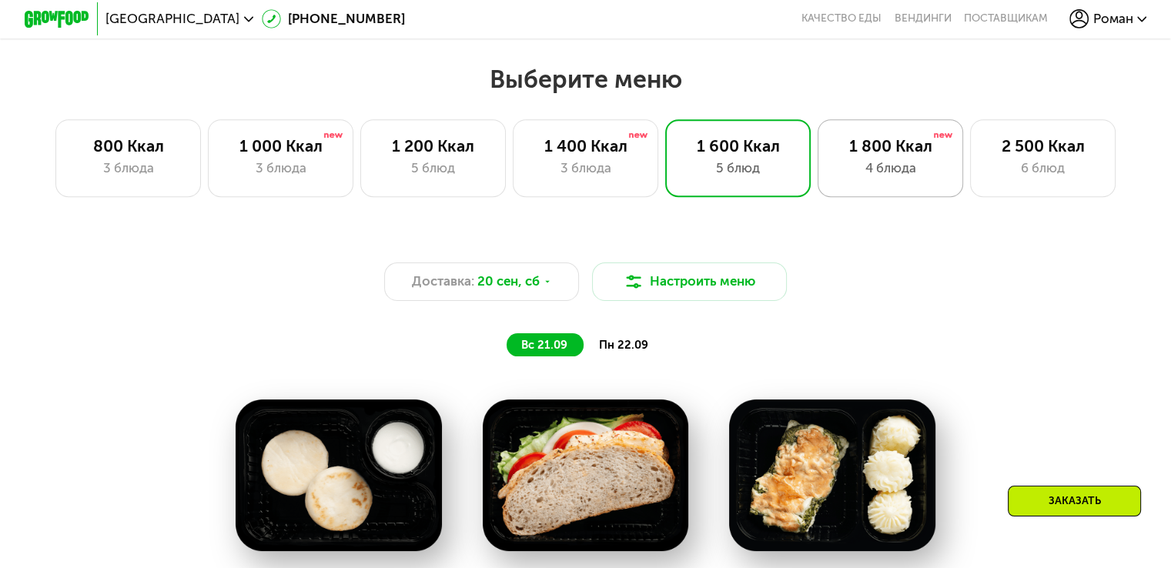
click at [888, 156] on div "1 800 Ккал" at bounding box center [891, 145] width 112 height 19
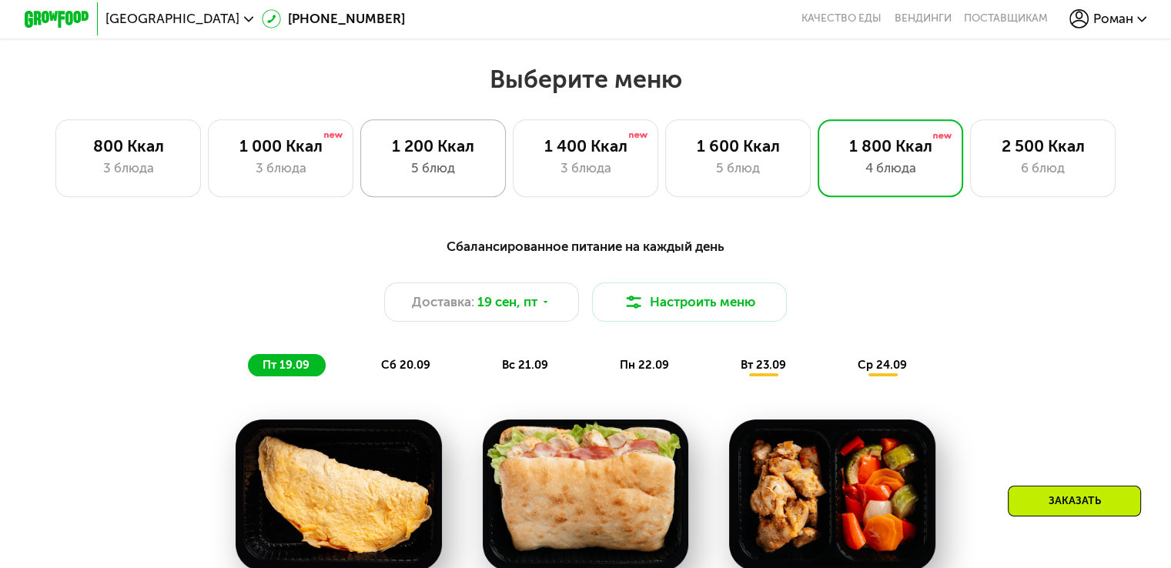
click at [438, 173] on div "5 блюд" at bounding box center [433, 168] width 112 height 19
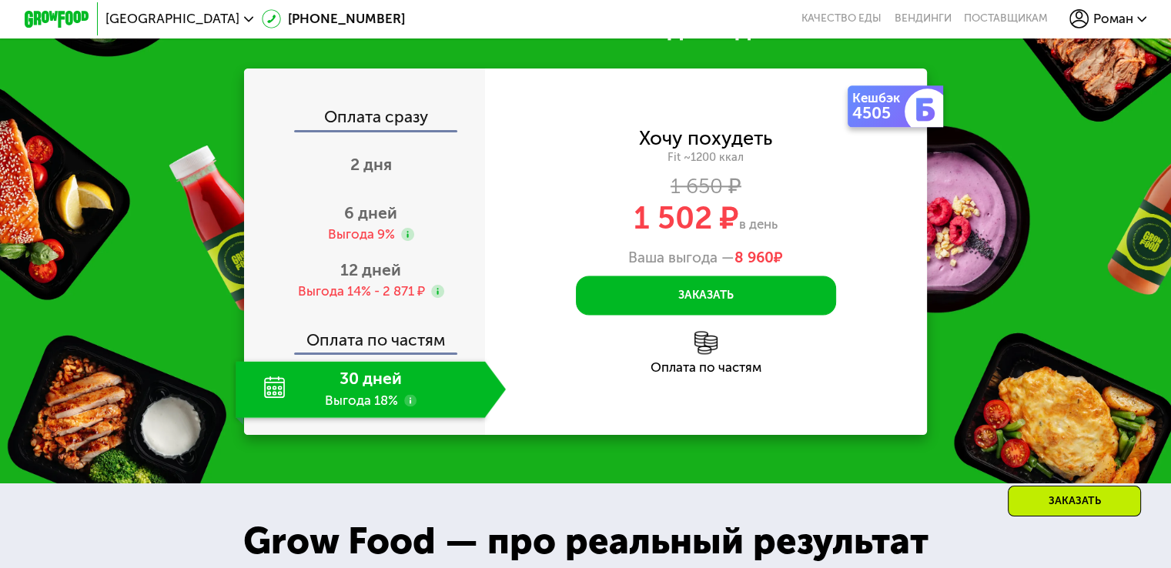
scroll to position [1965, 0]
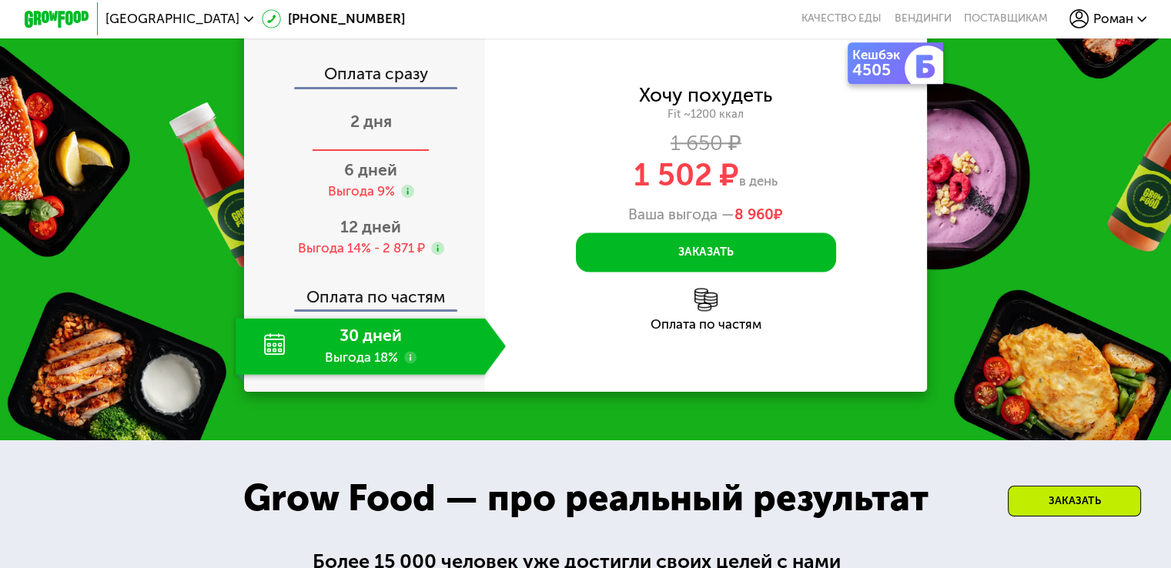
click at [377, 131] on span "2 дня" at bounding box center [371, 121] width 42 height 19
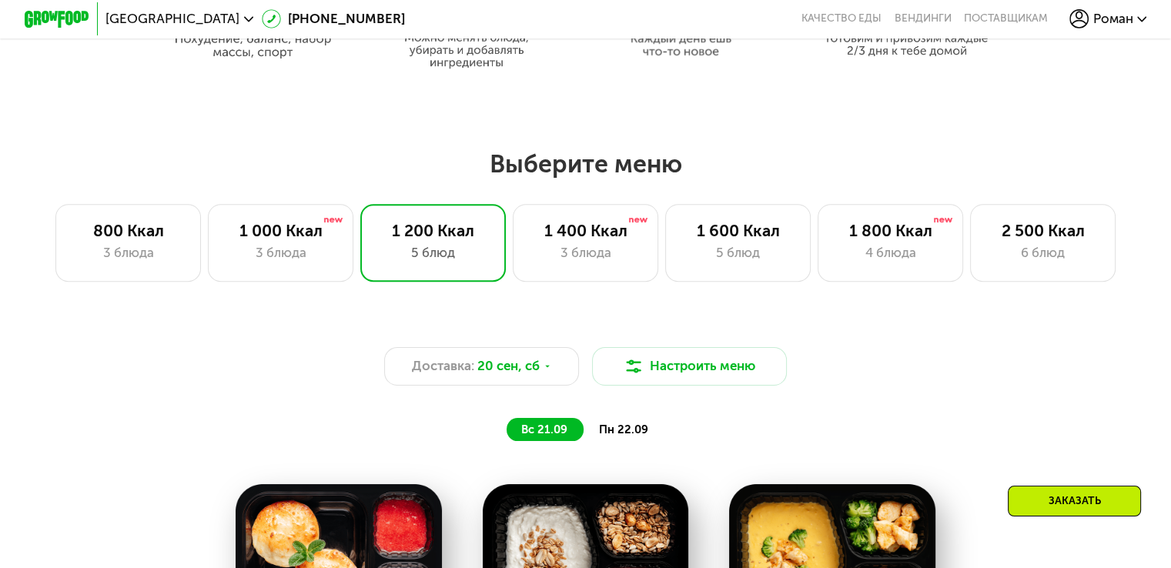
scroll to position [865, 0]
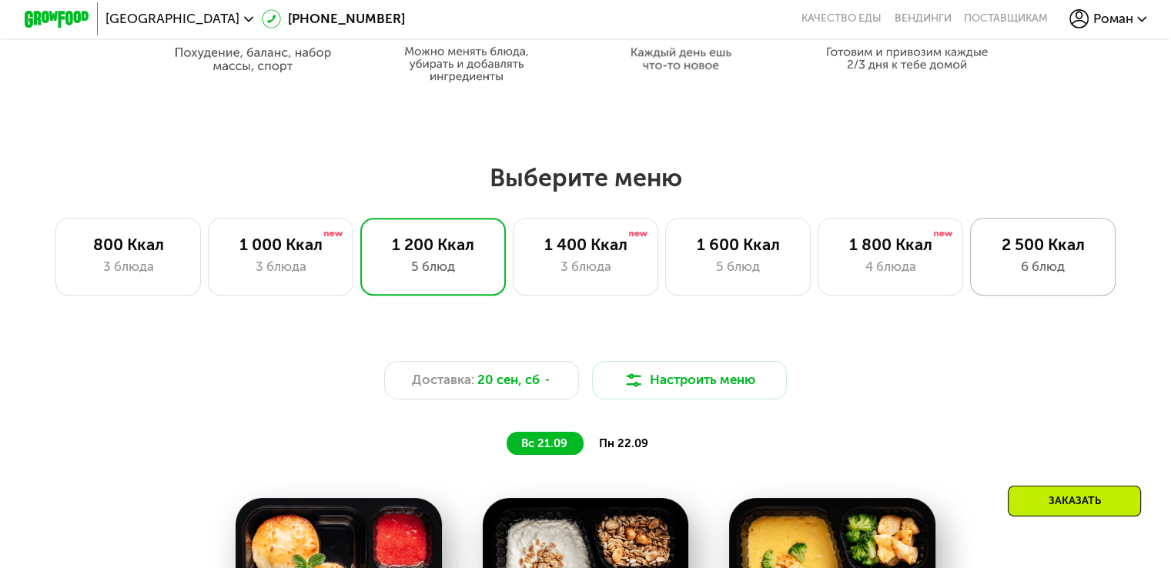
click at [1026, 242] on div "2 500 Ккал" at bounding box center [1043, 244] width 112 height 19
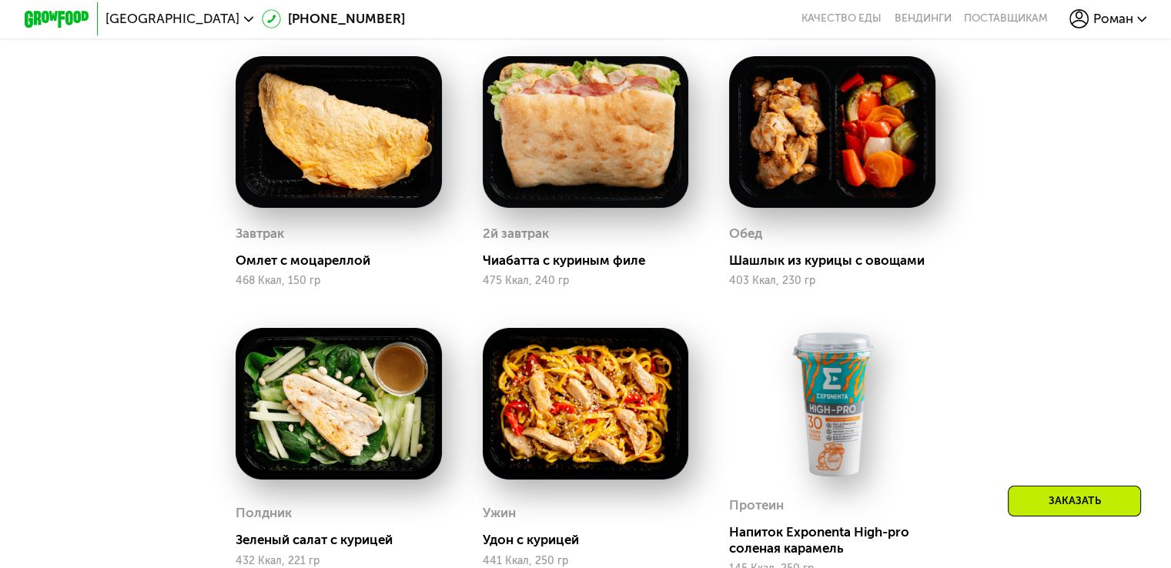
scroll to position [1404, 0]
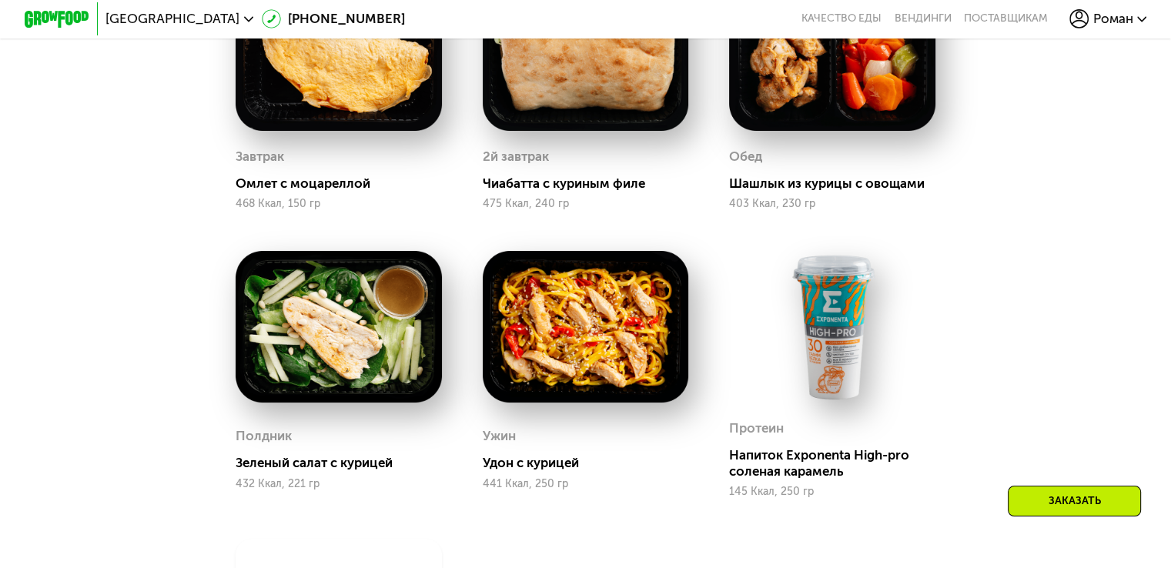
click at [828, 312] on img at bounding box center [832, 327] width 206 height 152
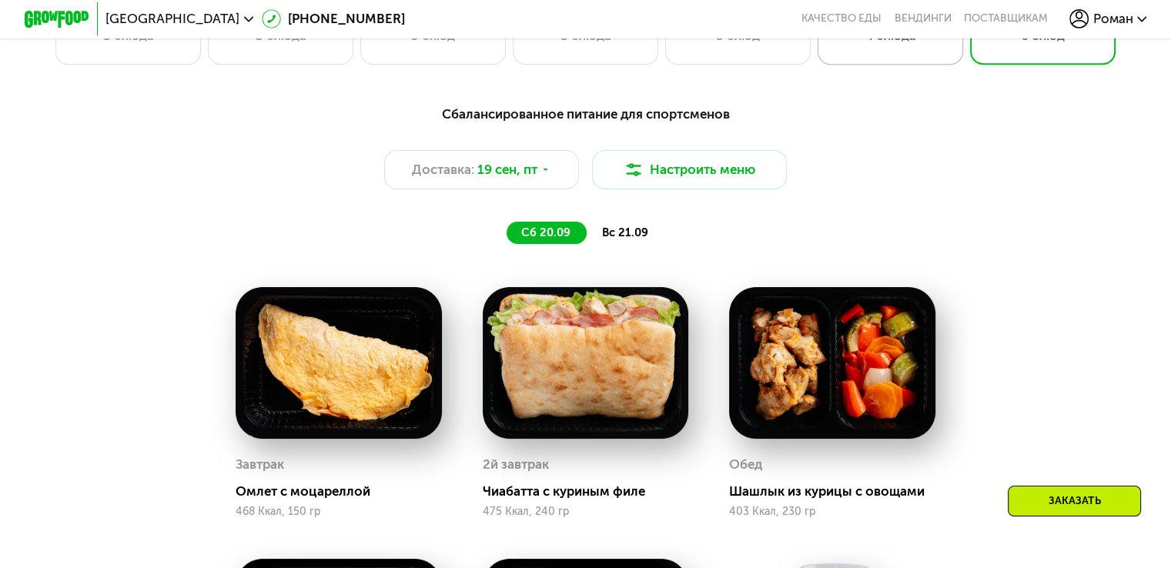
scroll to position [788, 0]
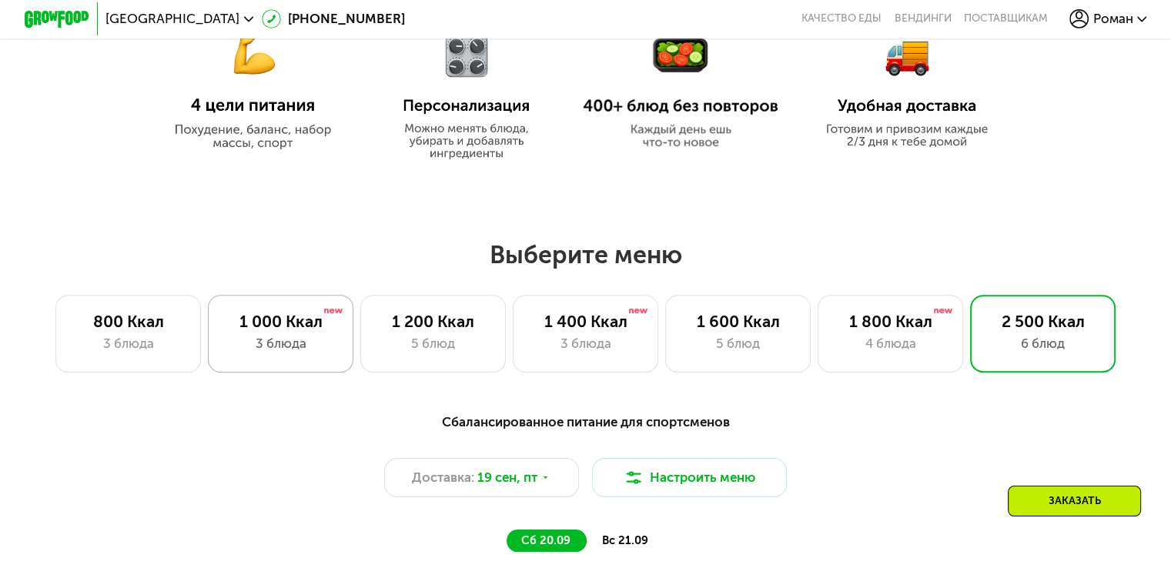
click at [318, 347] on div "3 блюда" at bounding box center [281, 343] width 112 height 19
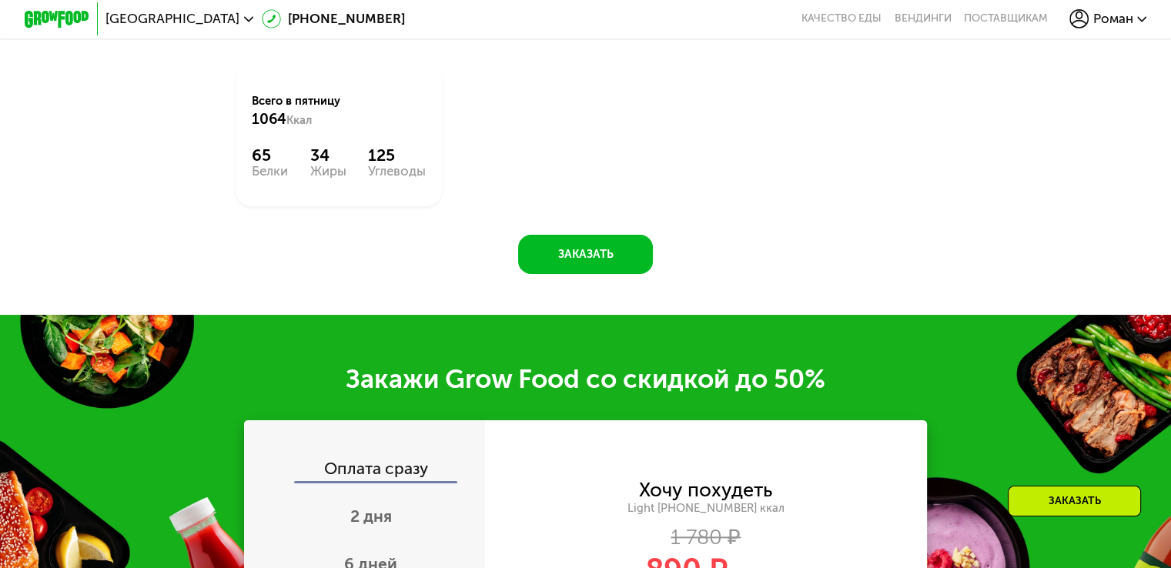
scroll to position [1866, 0]
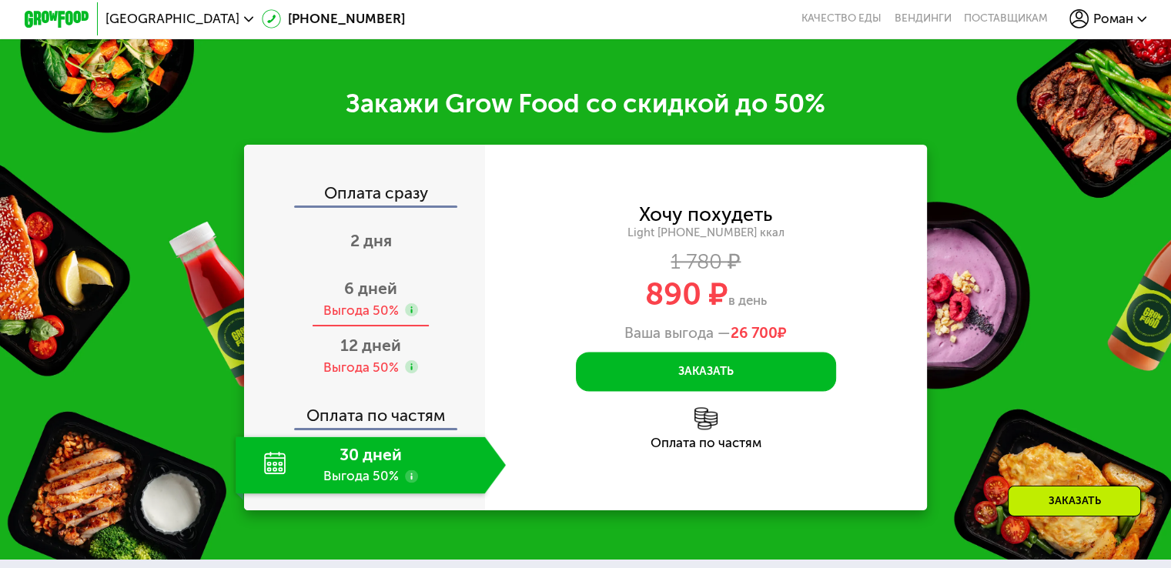
click at [344, 298] on span "6 дней" at bounding box center [370, 288] width 53 height 19
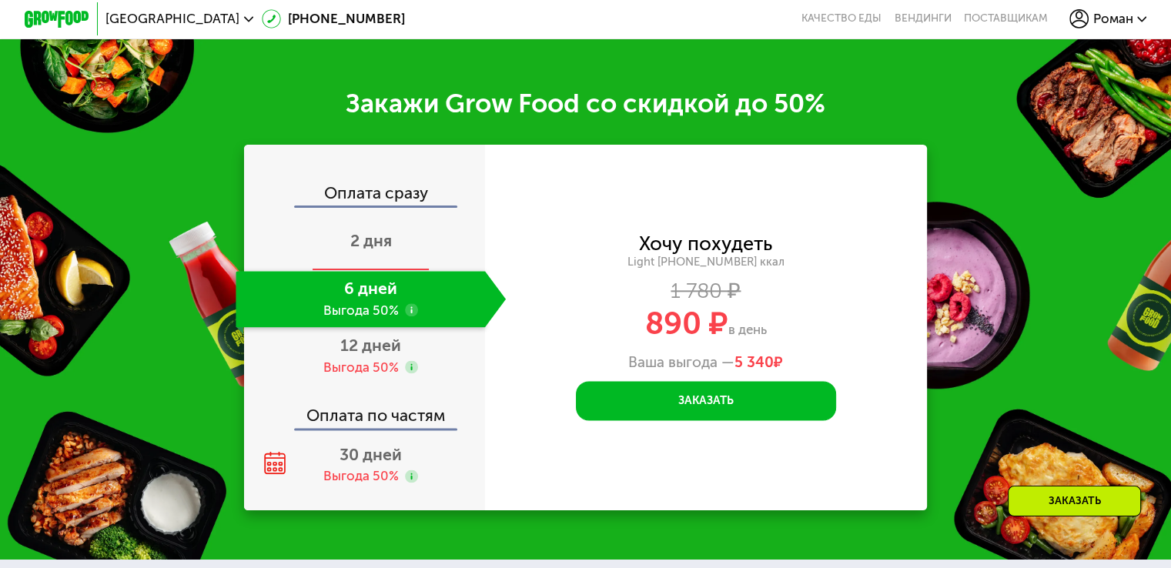
click at [351, 250] on span "2 дня" at bounding box center [371, 240] width 42 height 19
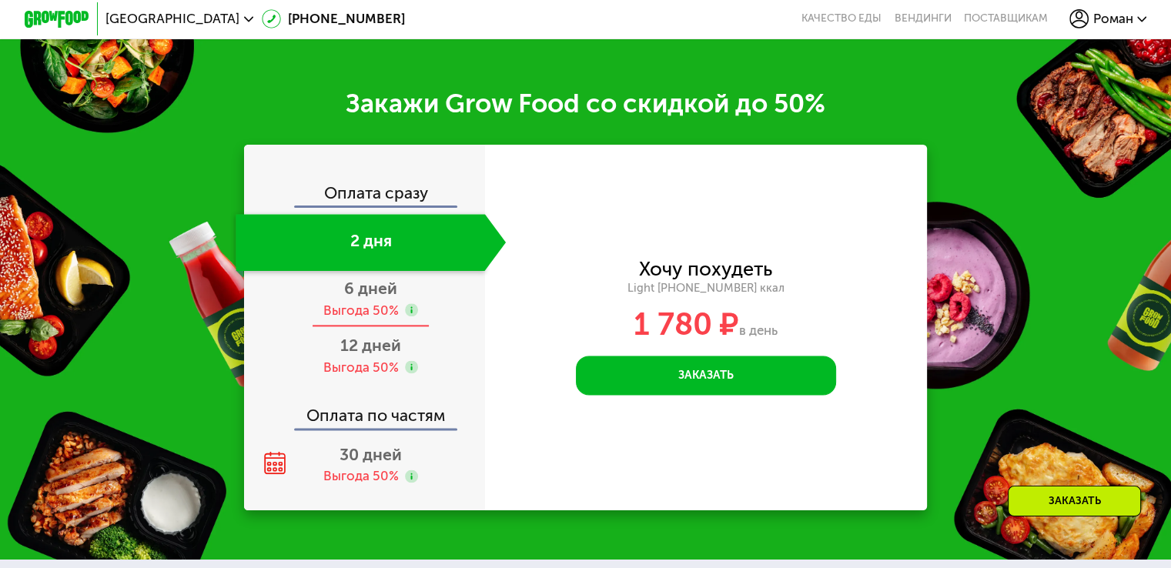
click at [373, 298] on span "6 дней" at bounding box center [370, 288] width 53 height 19
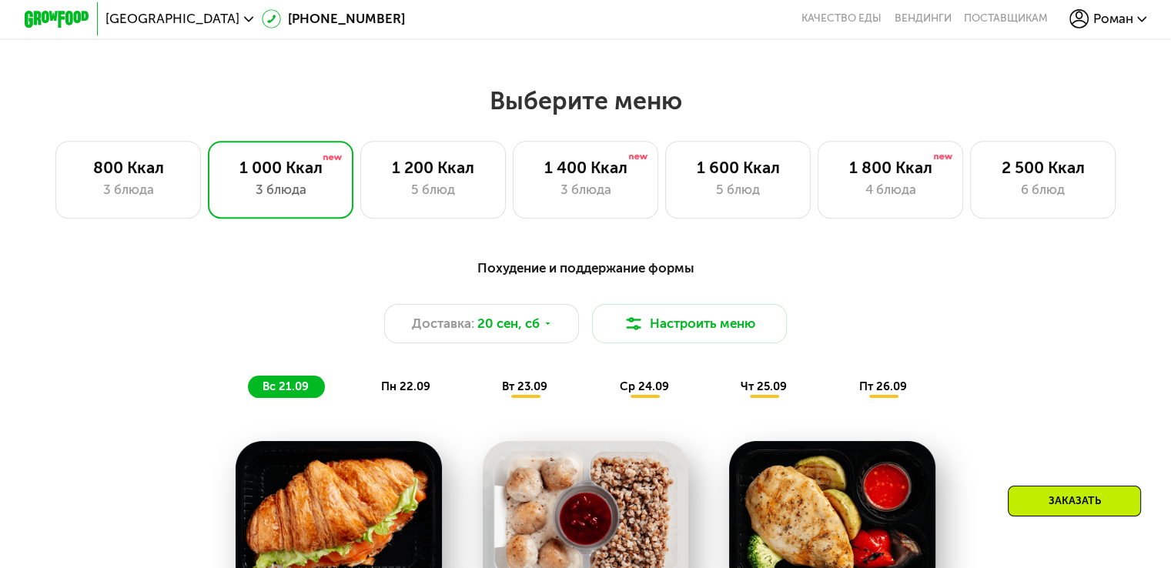
scroll to position [865, 0]
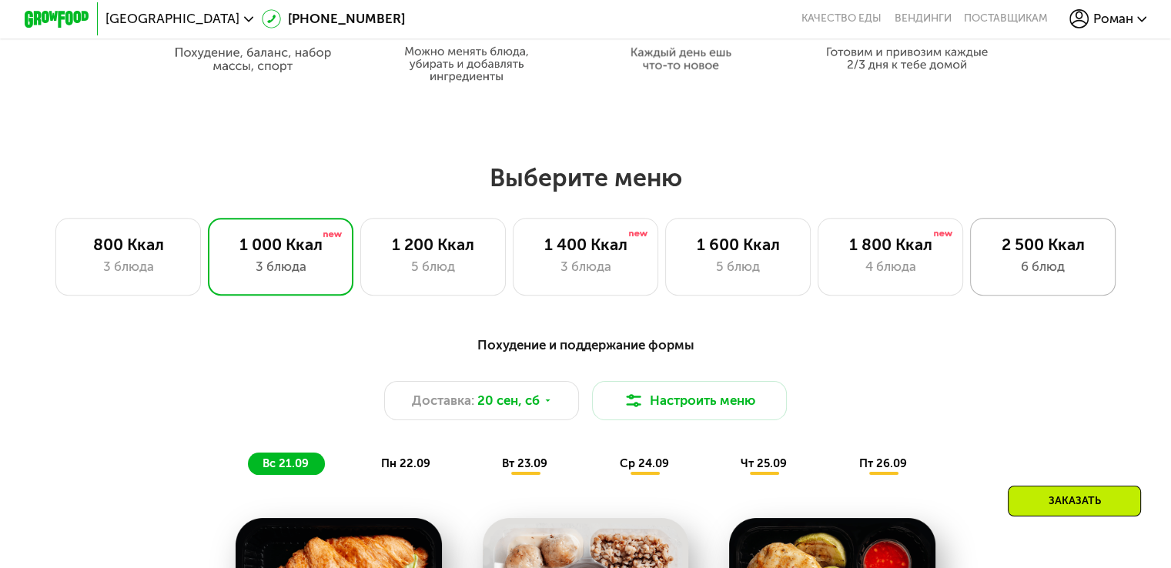
click at [1032, 272] on div "6 блюд" at bounding box center [1043, 266] width 112 height 19
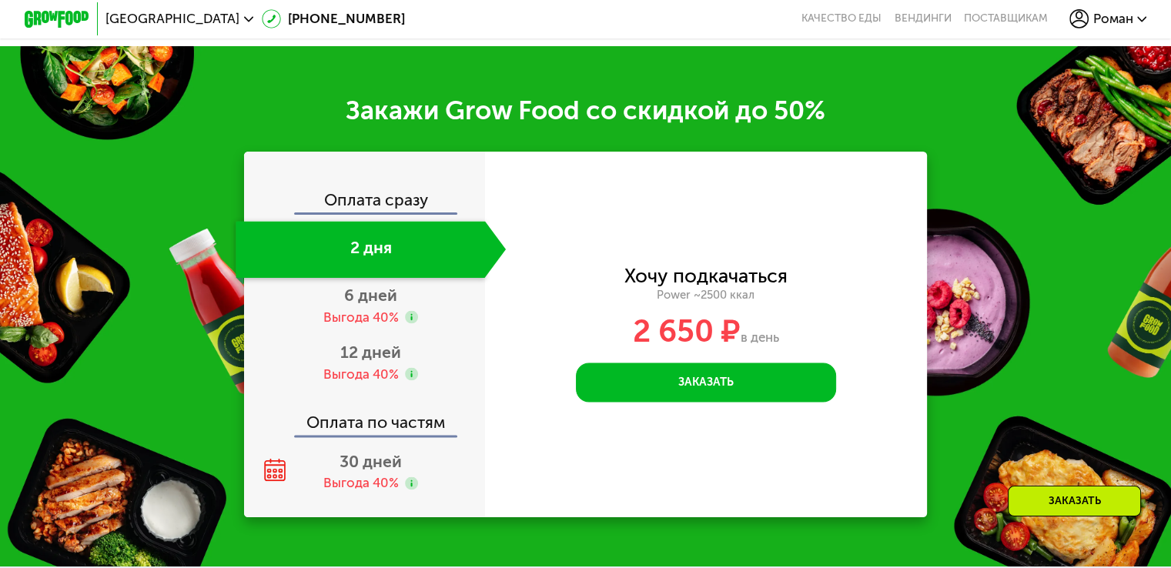
scroll to position [2174, 0]
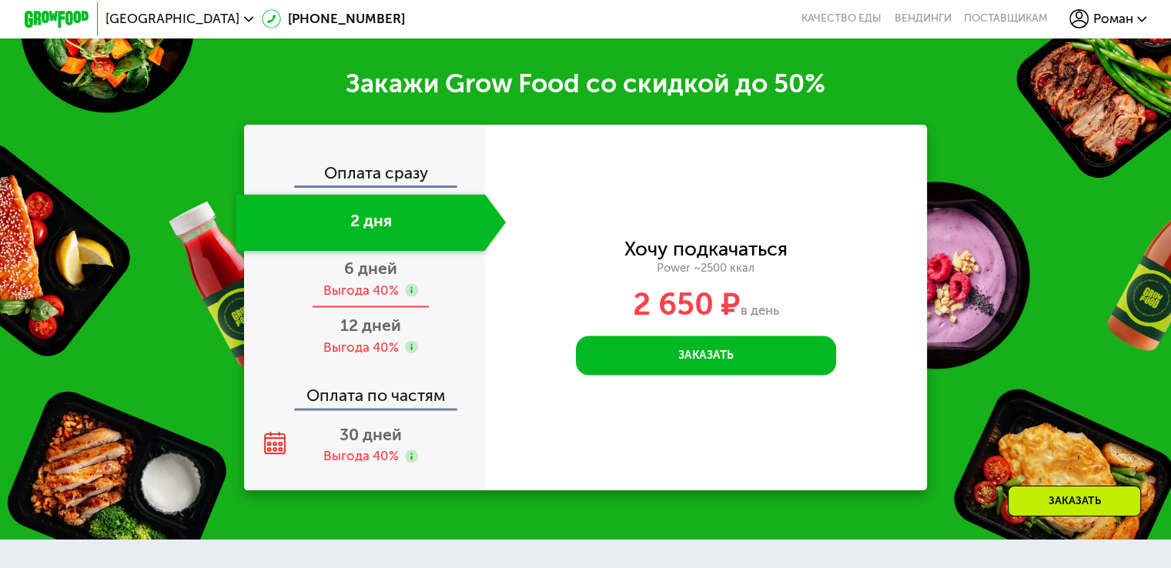
click at [363, 300] on div "Выгода 40%" at bounding box center [360, 291] width 75 height 18
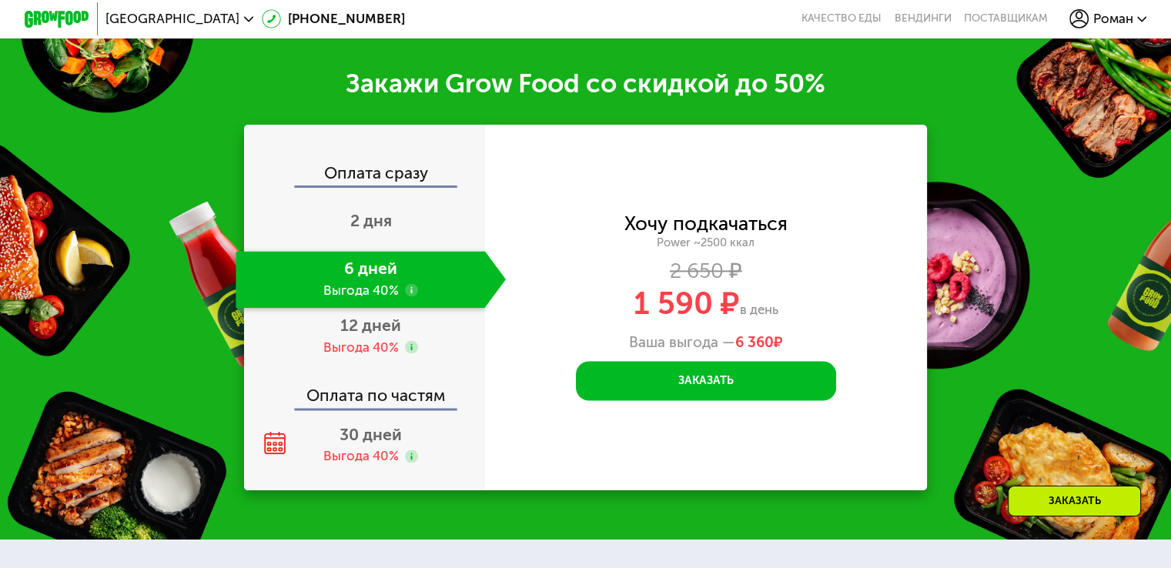
click at [407, 296] on use at bounding box center [411, 289] width 13 height 13
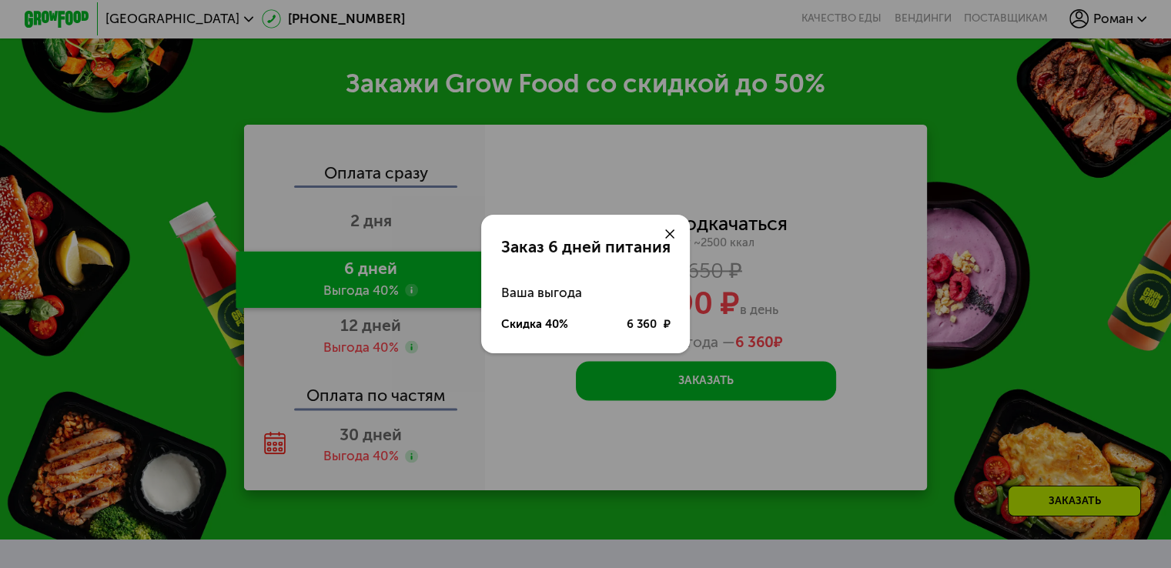
click at [868, 164] on div "Заказ 6 дней питания Ваша выгода Скидка 40% 6 360 ₽" at bounding box center [585, 284] width 1171 height 568
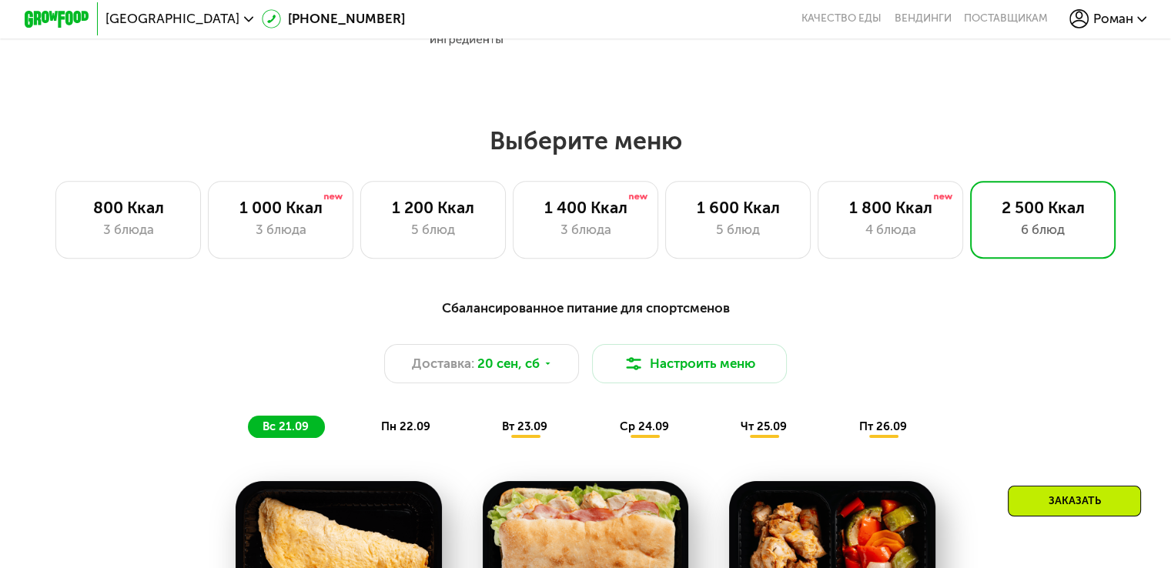
scroll to position [711, 0]
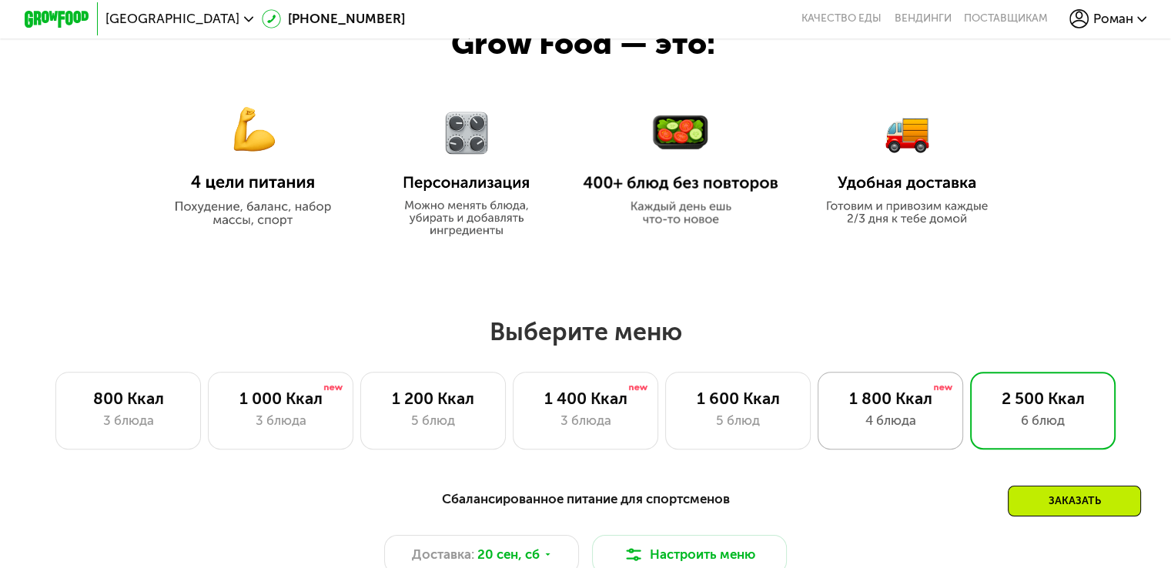
click at [874, 407] on div "1 800 Ккал" at bounding box center [891, 398] width 112 height 19
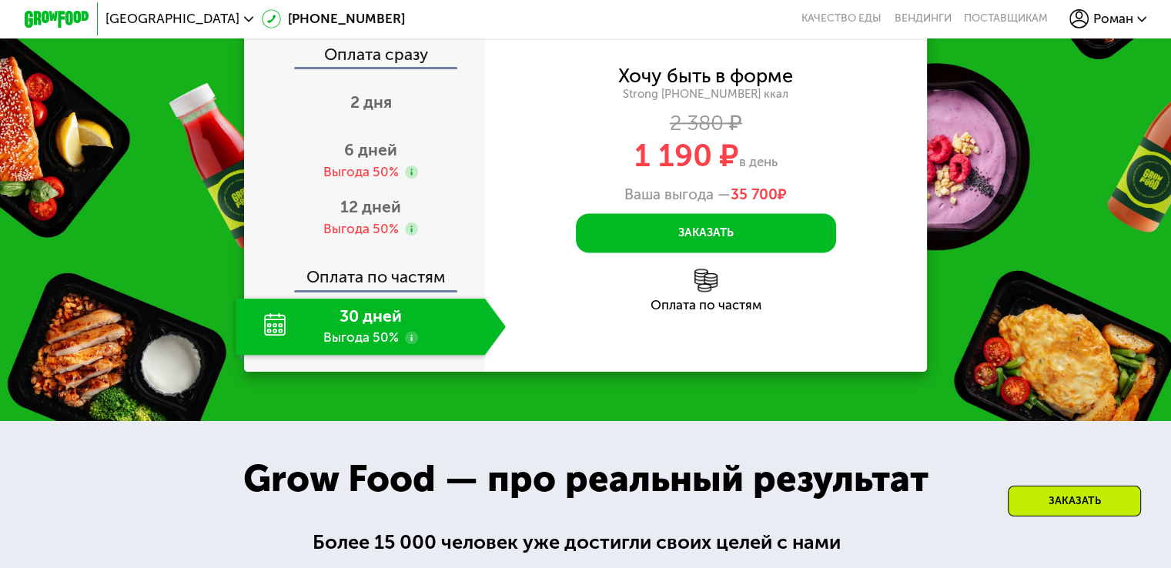
scroll to position [2097, 0]
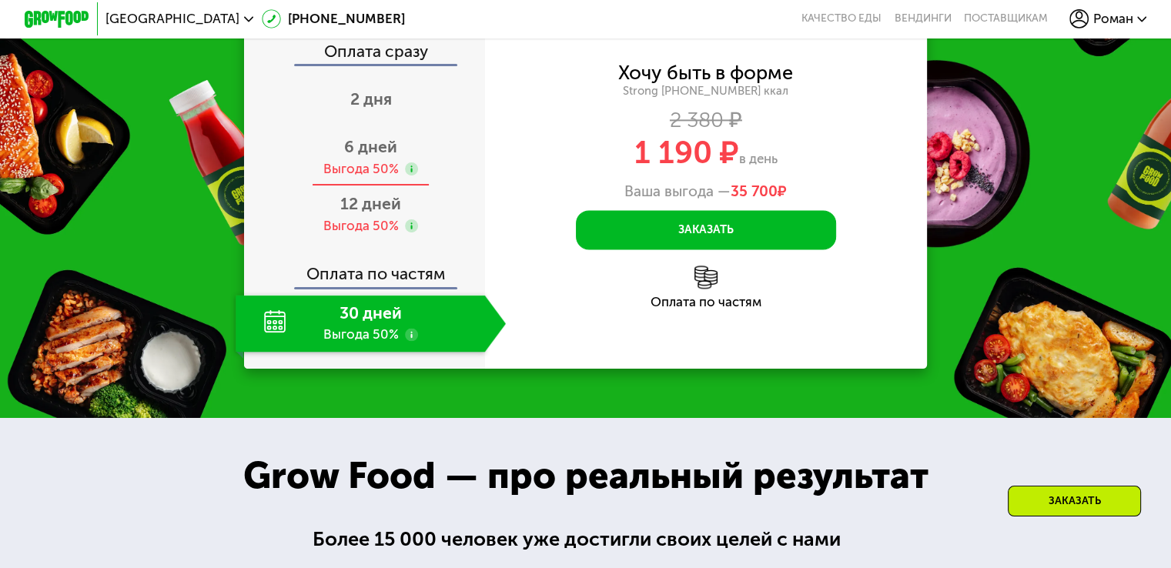
click at [353, 156] on span "6 дней" at bounding box center [370, 146] width 53 height 19
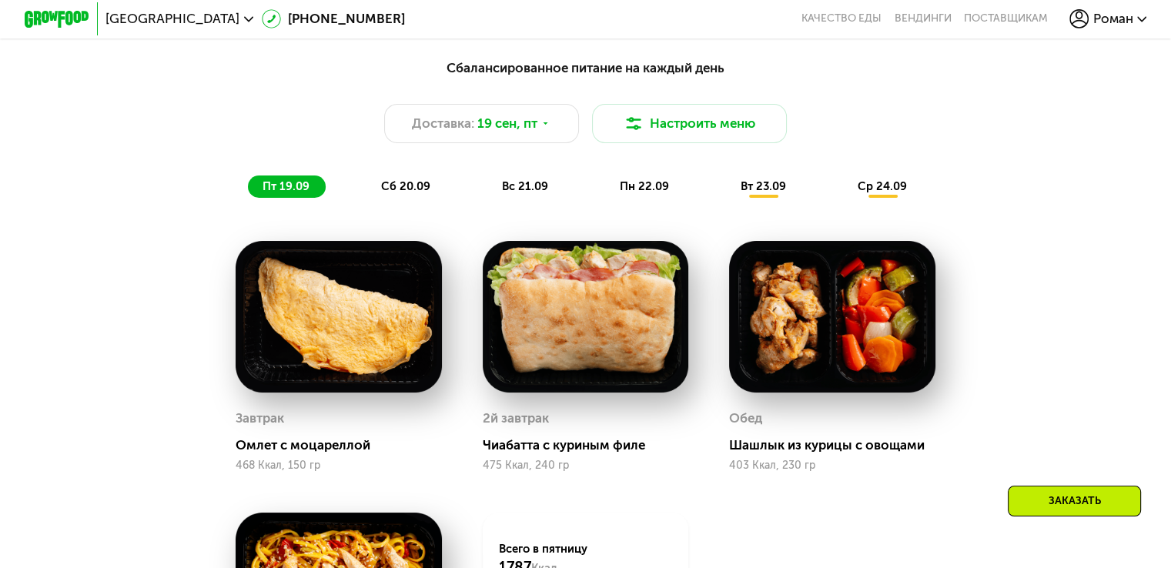
scroll to position [1019, 0]
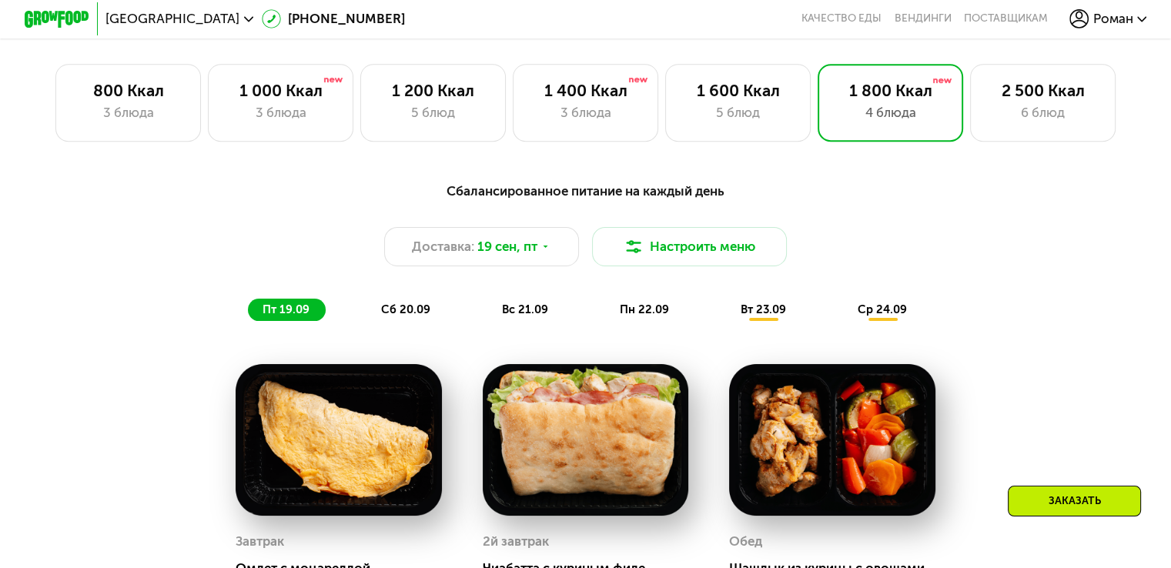
click at [825, 192] on div "Сбалансированное питание на каждый день" at bounding box center [585, 191] width 963 height 20
click at [597, 118] on div "3 блюда" at bounding box center [586, 112] width 112 height 19
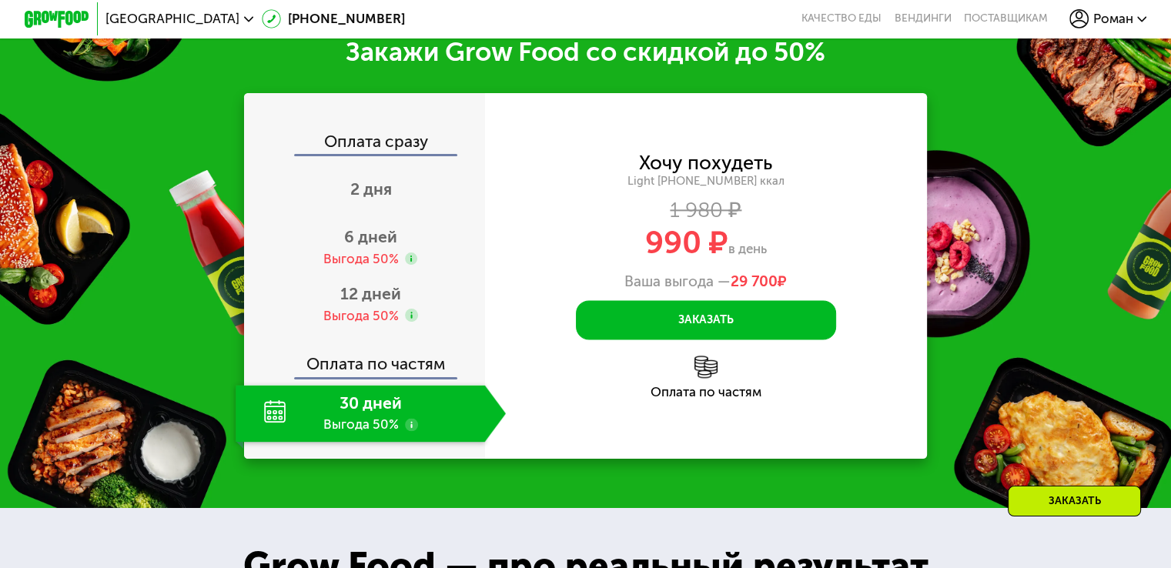
scroll to position [1943, 0]
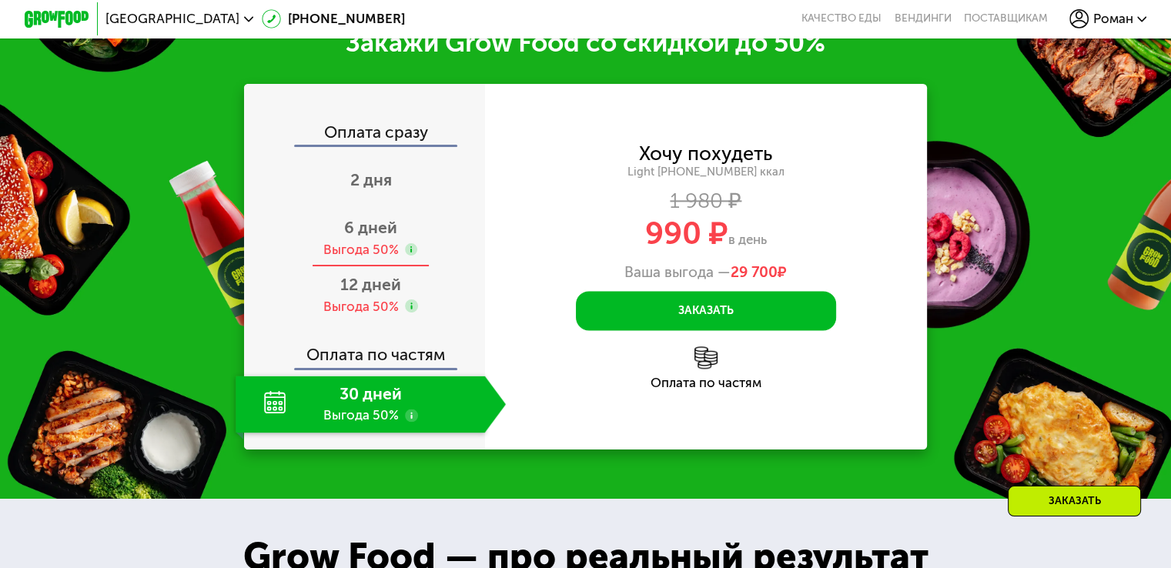
click at [347, 238] on div "6 дней Выгода 50%" at bounding box center [371, 238] width 270 height 57
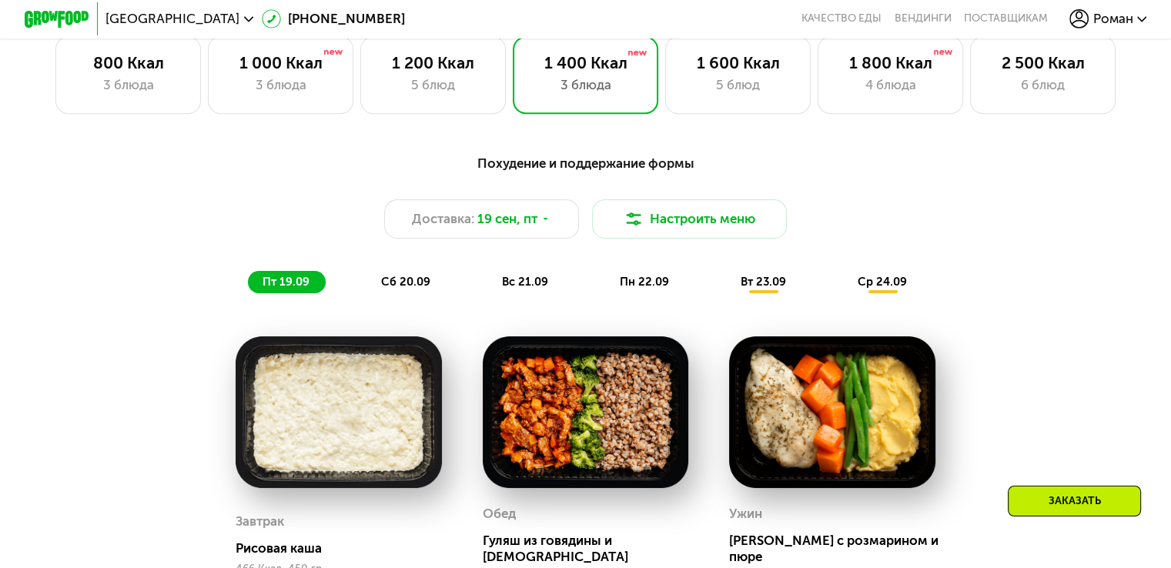
scroll to position [942, 0]
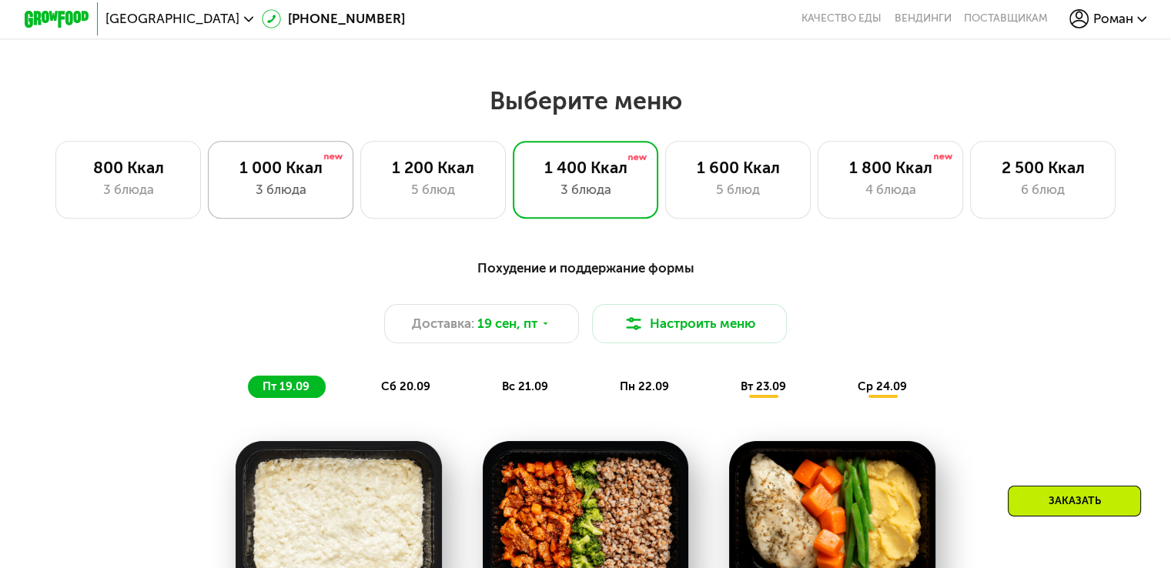
click at [311, 192] on div "3 блюда" at bounding box center [281, 189] width 112 height 19
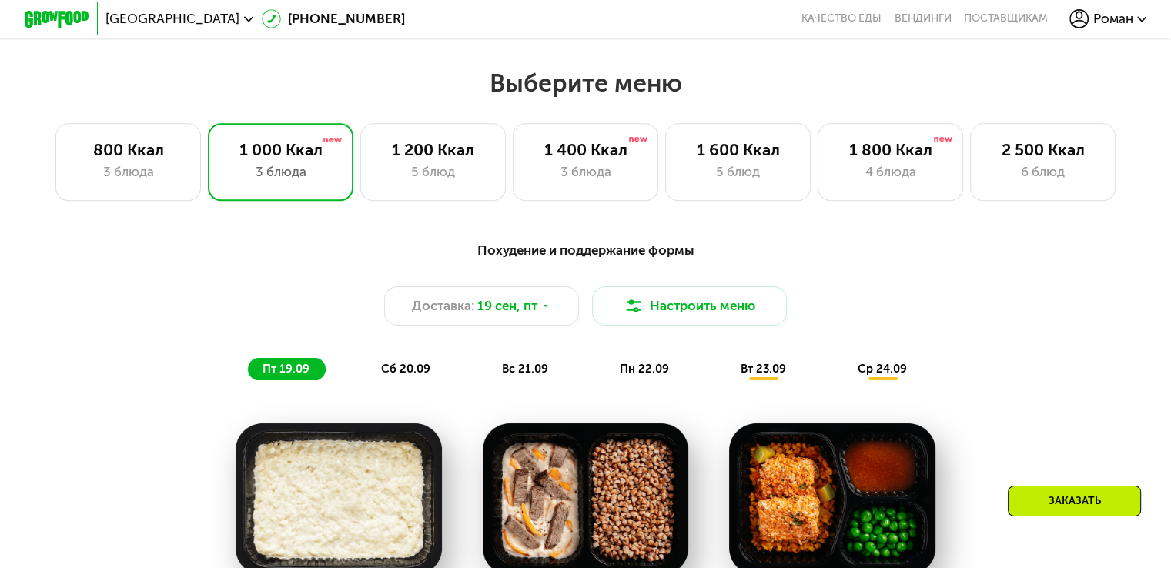
scroll to position [865, 0]
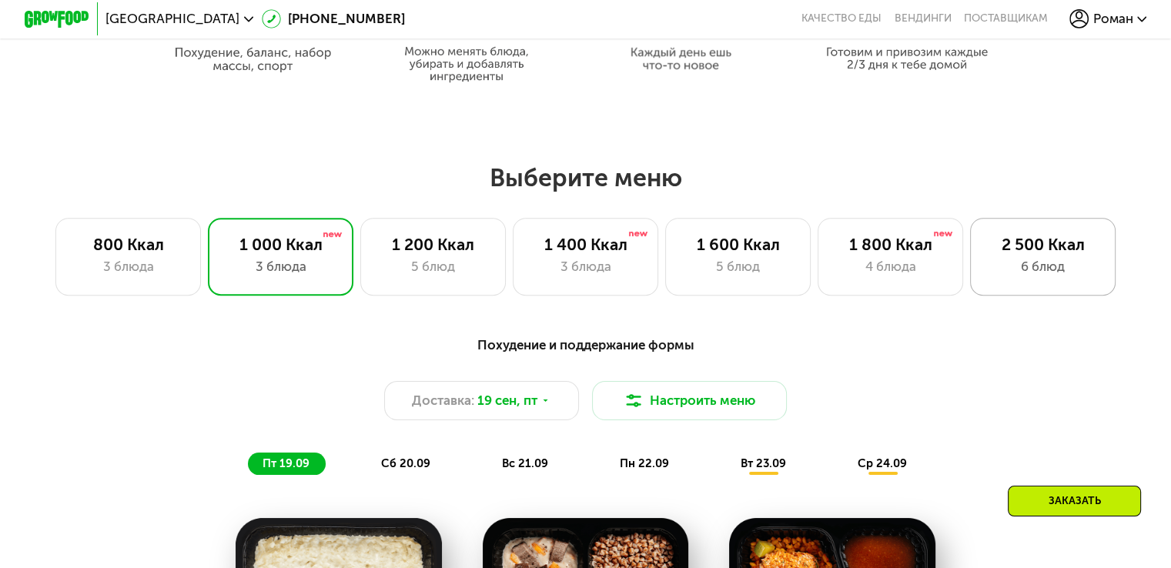
click at [1040, 253] on div "2 500 Ккал" at bounding box center [1043, 244] width 112 height 19
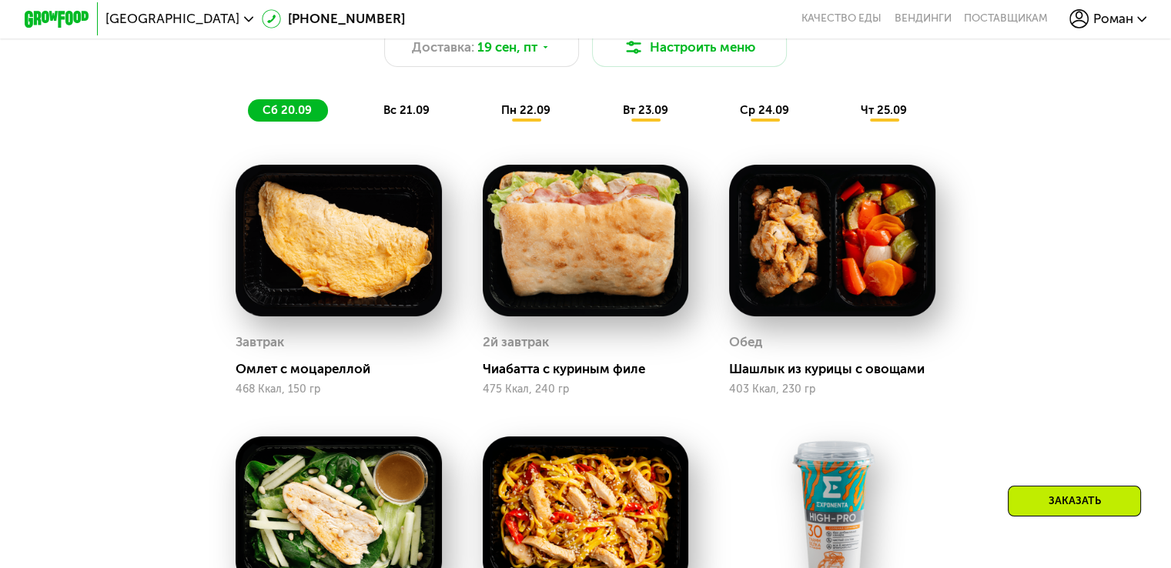
scroll to position [1019, 0]
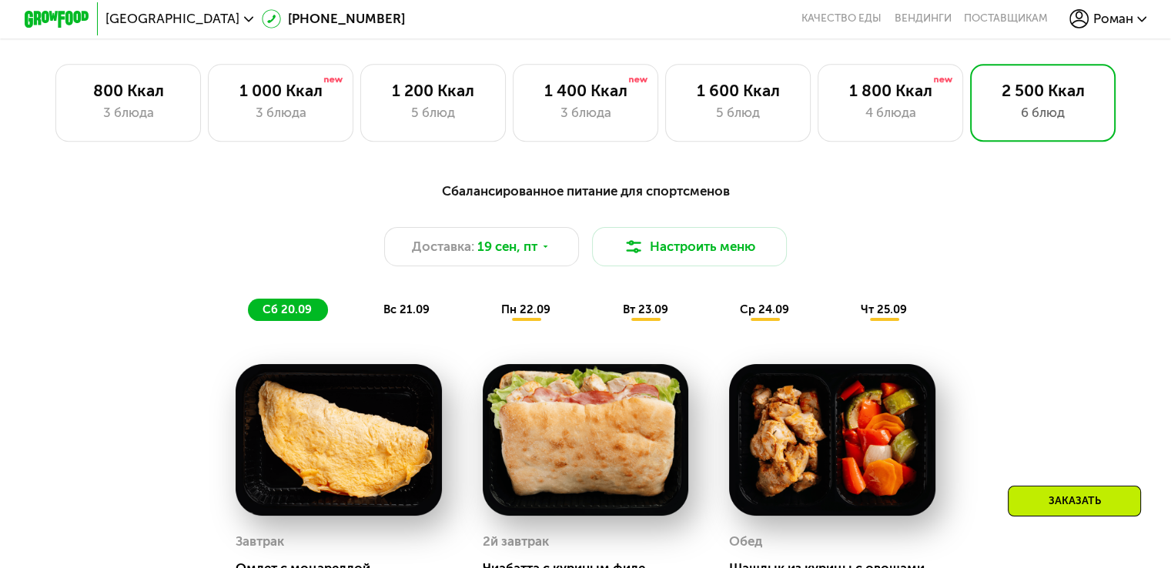
click at [417, 315] on span "вс 21.09" at bounding box center [406, 310] width 46 height 14
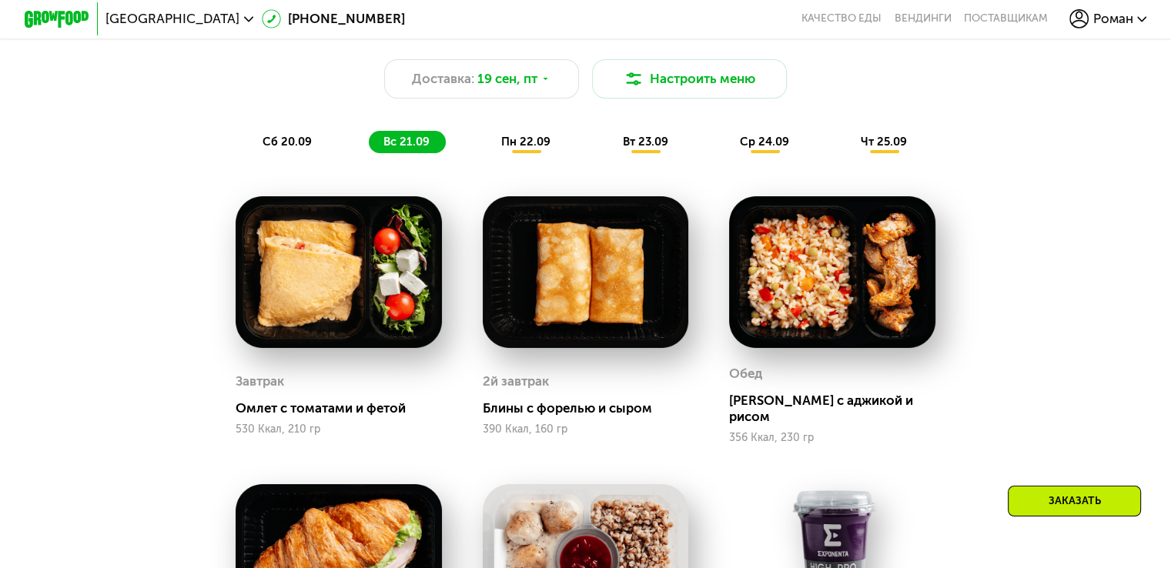
scroll to position [1173, 0]
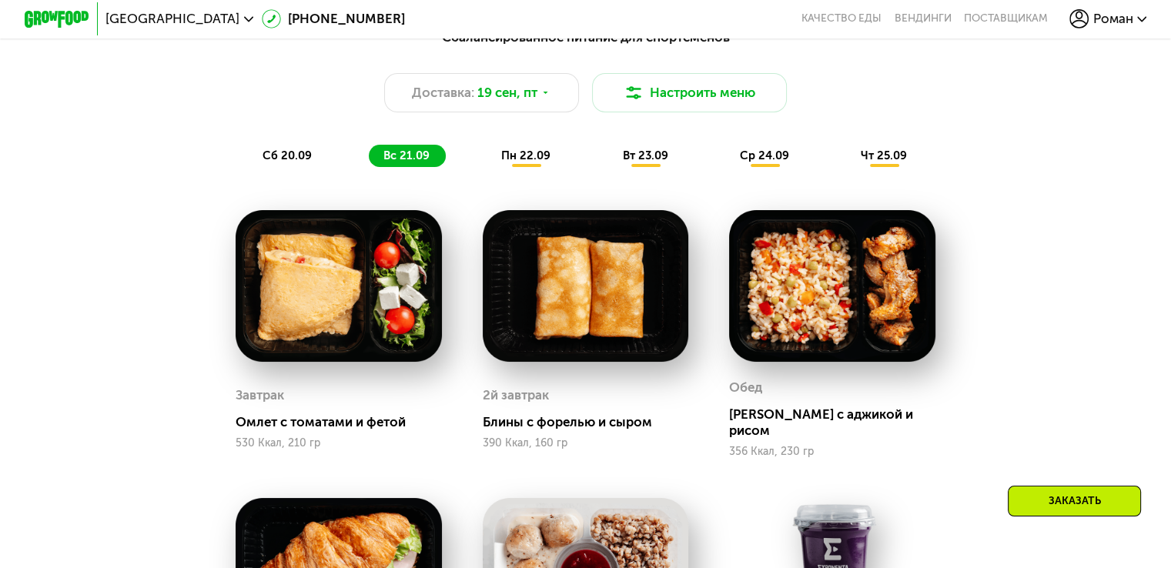
click at [514, 162] on span "пн 22.09" at bounding box center [525, 156] width 49 height 14
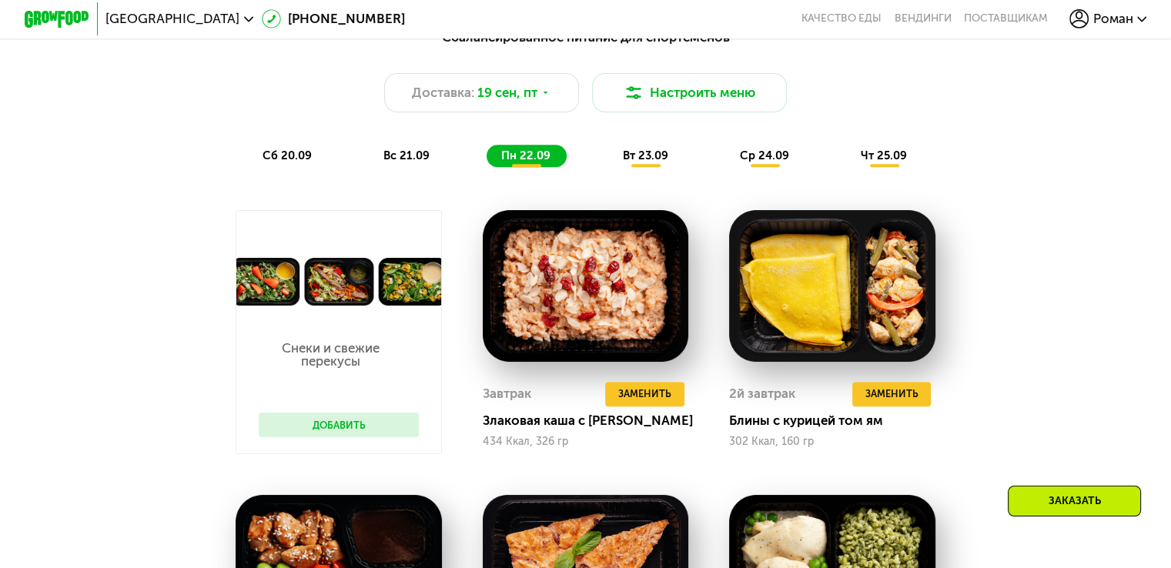
click at [774, 162] on span "ср 24.09" at bounding box center [764, 156] width 49 height 14
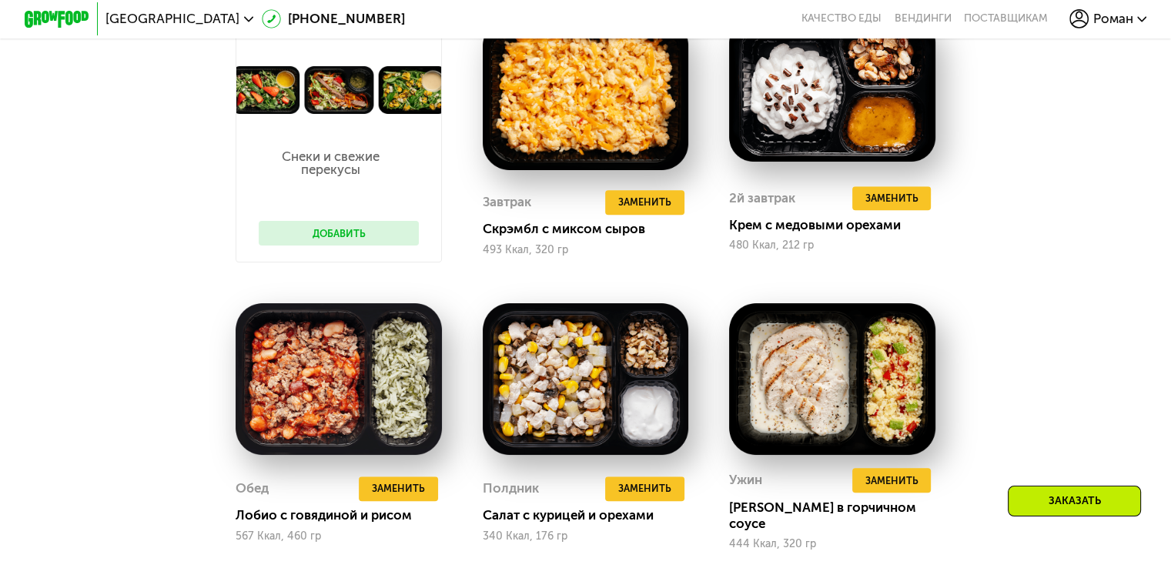
scroll to position [1250, 0]
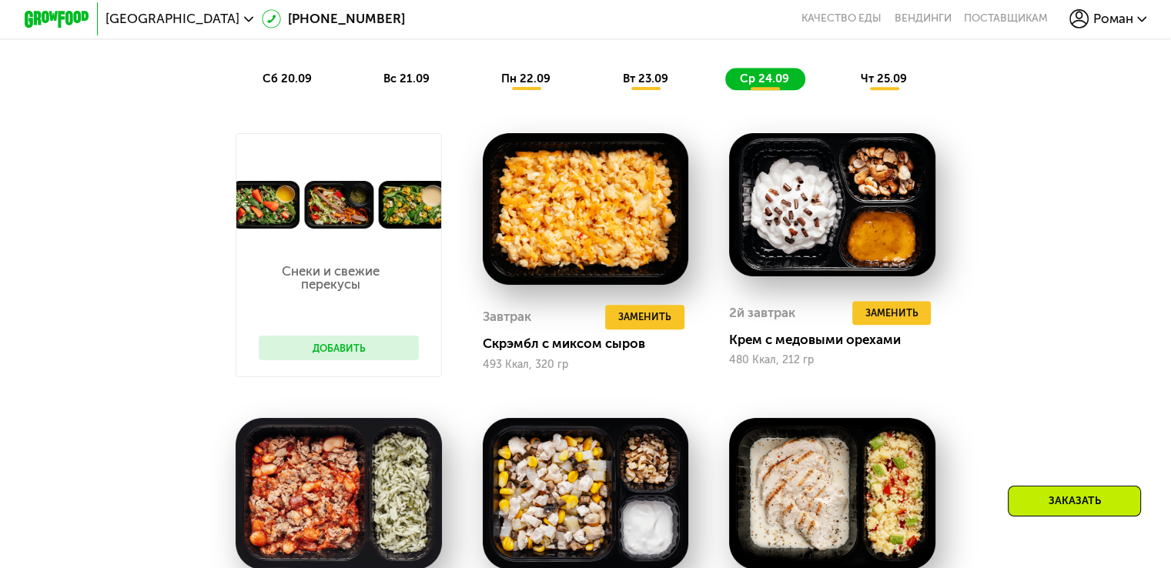
click at [631, 85] on span "вт 23.09" at bounding box center [644, 79] width 45 height 14
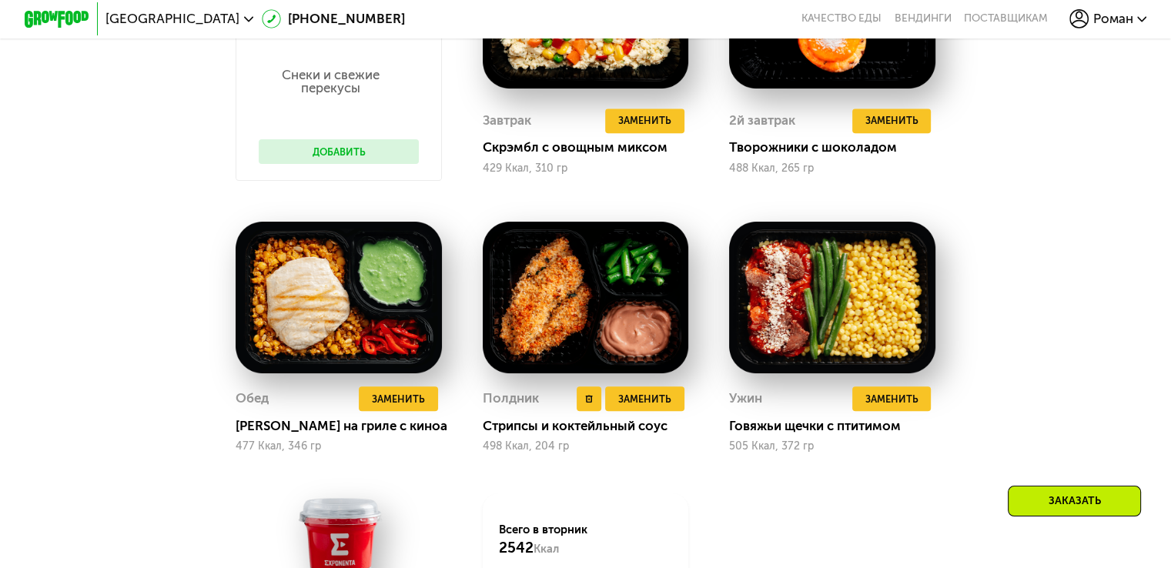
scroll to position [1173, 0]
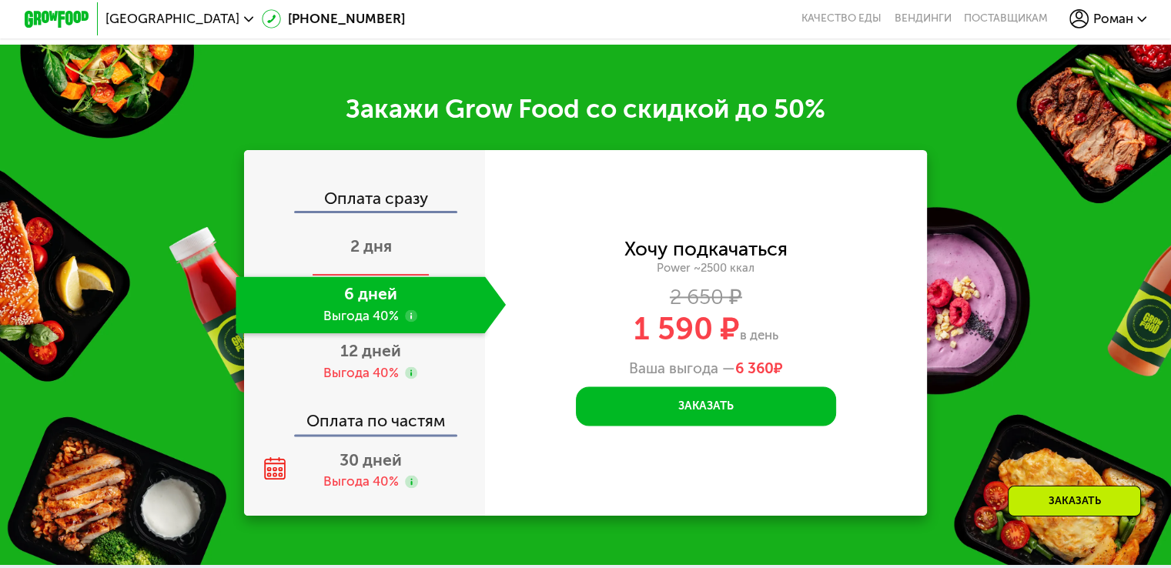
click at [373, 256] on span "2 дня" at bounding box center [371, 245] width 42 height 19
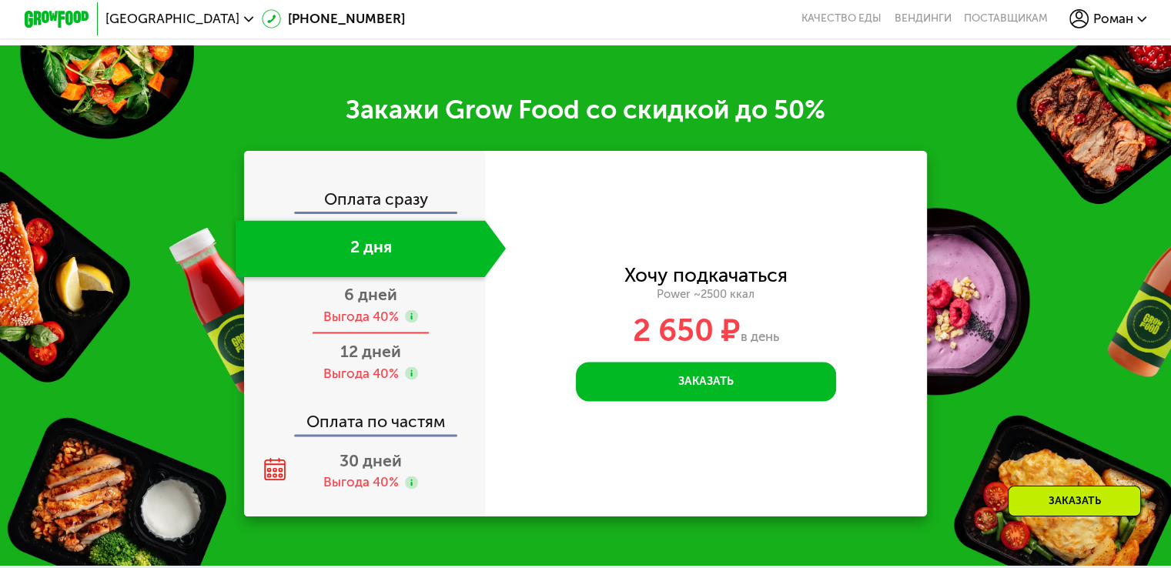
click at [360, 304] on span "6 дней" at bounding box center [370, 294] width 53 height 19
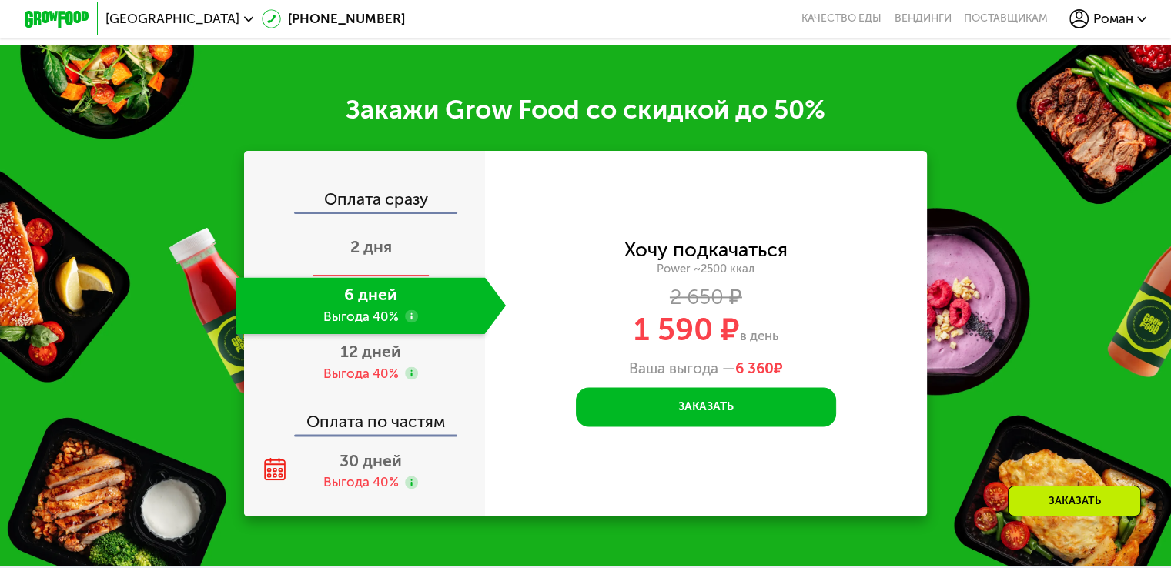
click at [363, 256] on span "2 дня" at bounding box center [371, 246] width 42 height 19
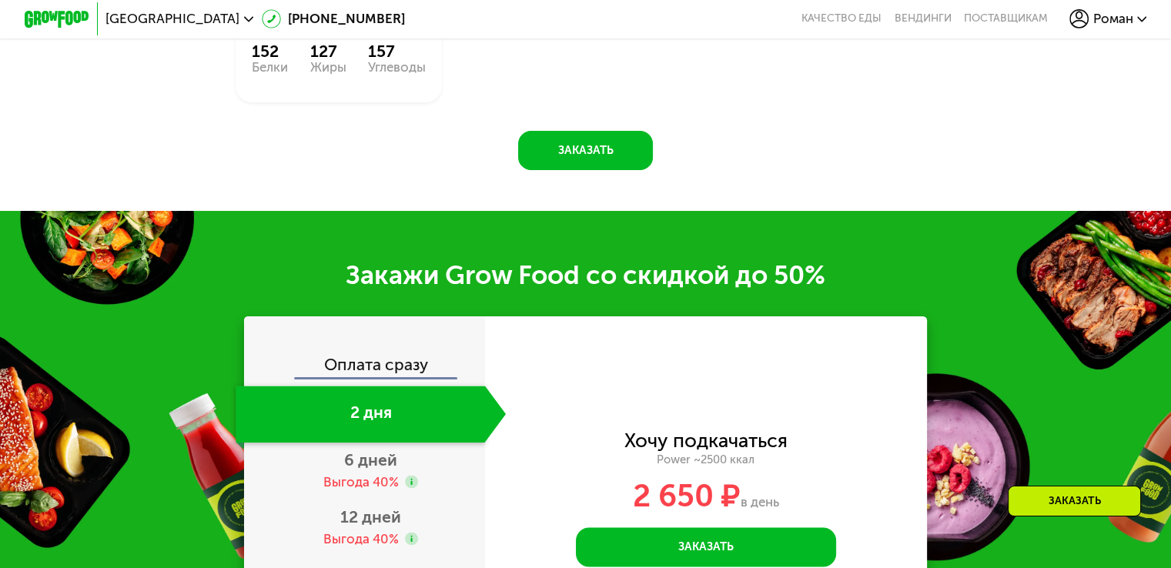
scroll to position [2302, 0]
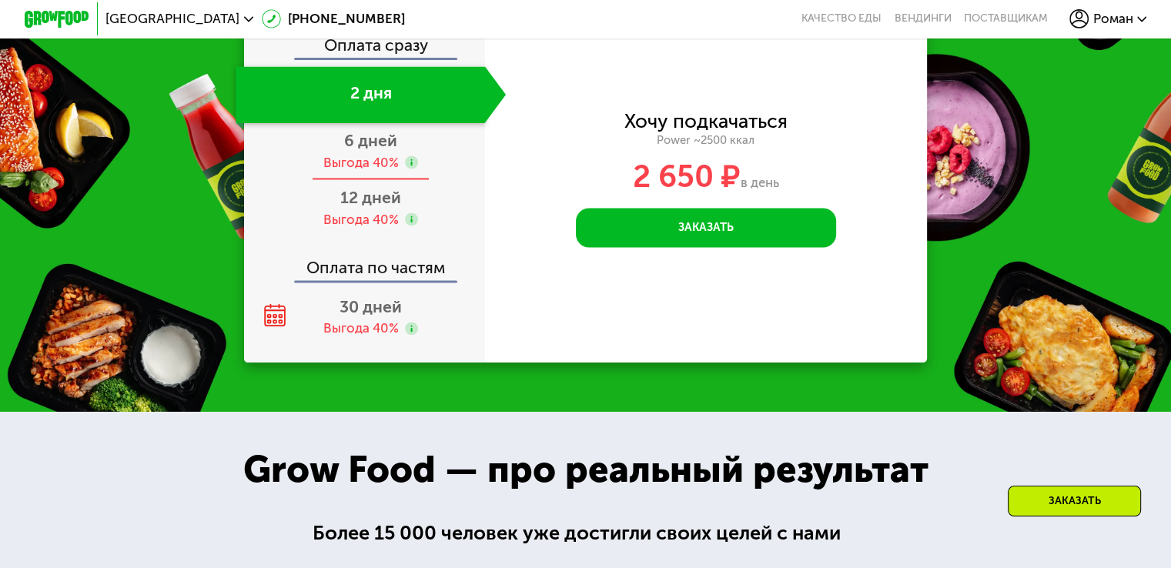
click at [364, 170] on div "6 дней Выгода 40%" at bounding box center [371, 151] width 270 height 57
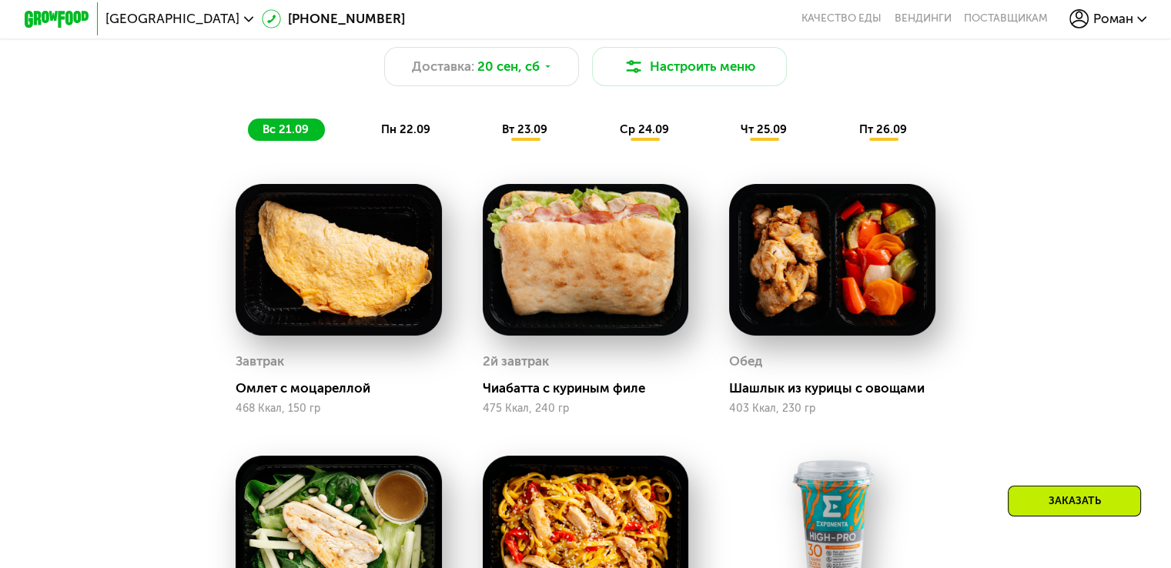
scroll to position [1070, 0]
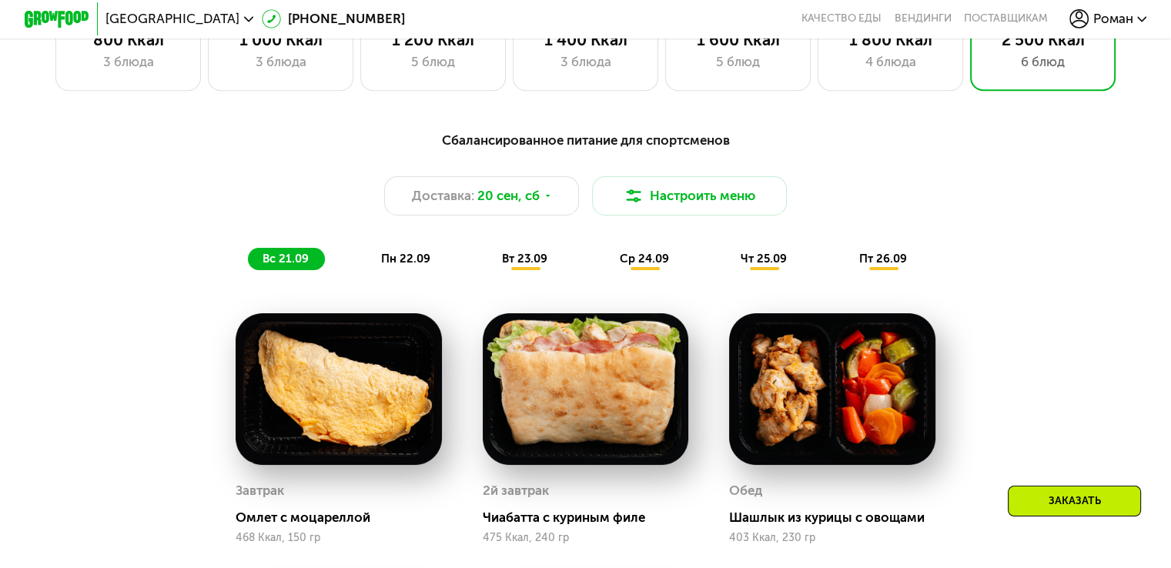
click at [413, 266] on span "пн 22.09" at bounding box center [405, 259] width 49 height 14
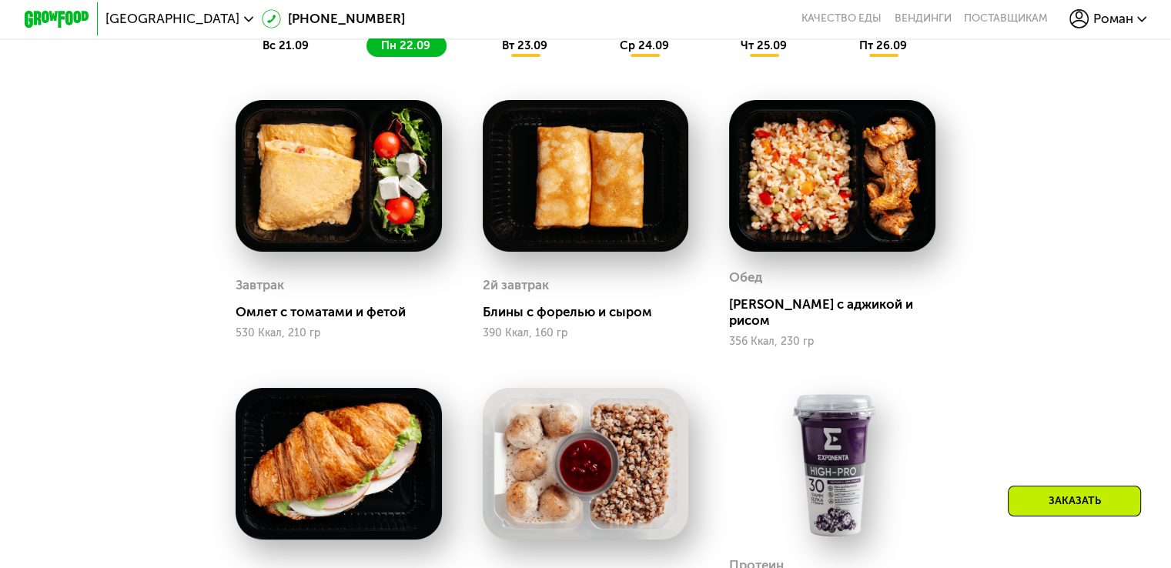
scroll to position [1147, 0]
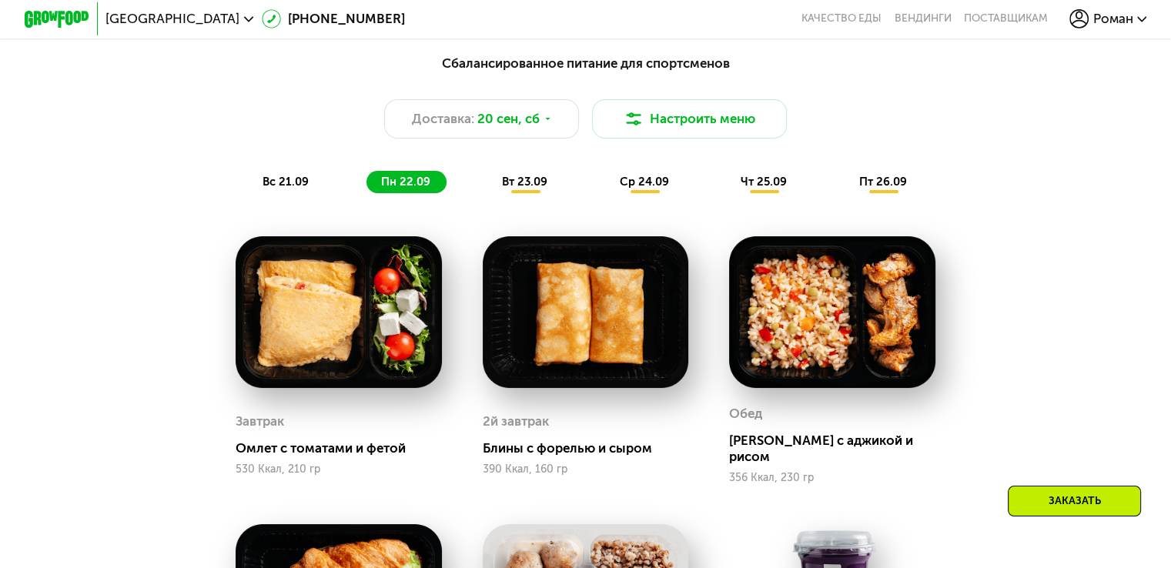
click at [523, 184] on span "вт 23.09" at bounding box center [524, 182] width 45 height 14
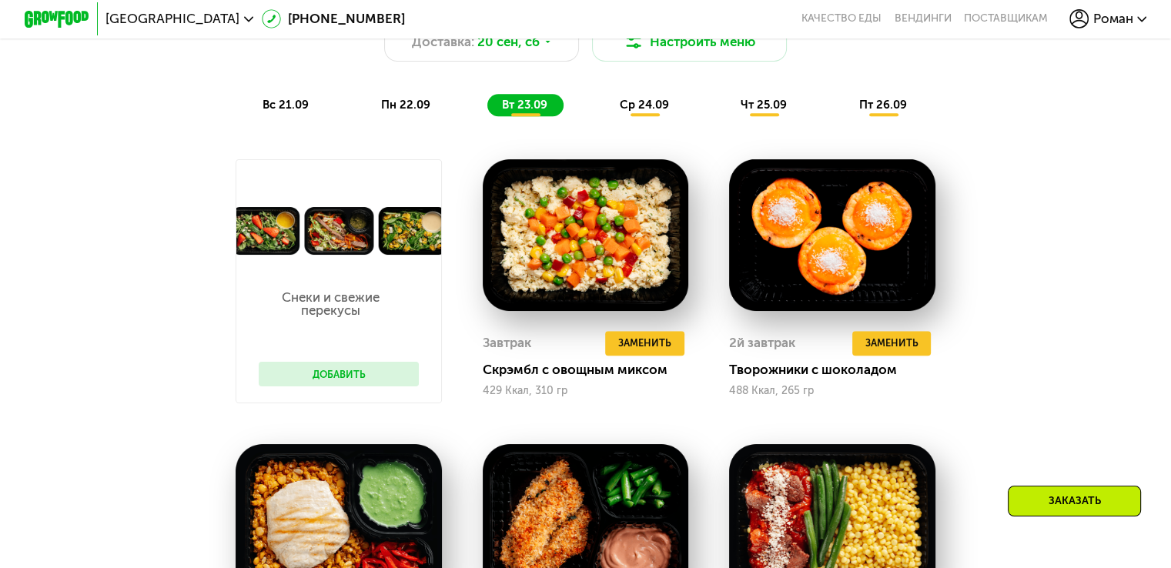
scroll to position [993, 0]
